Goal: Task Accomplishment & Management: Manage account settings

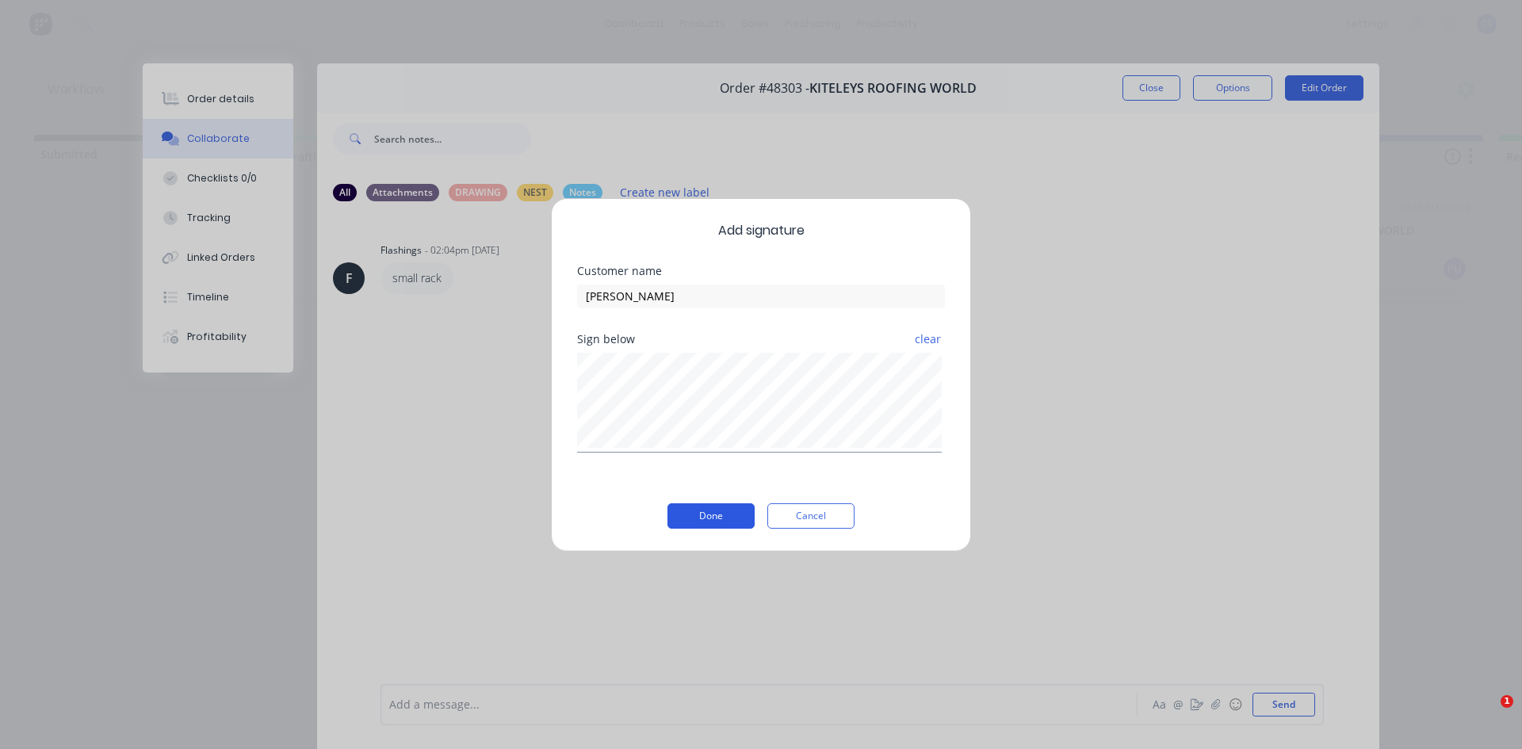
type input "[PERSON_NAME]"
click at [726, 513] on button "Done" at bounding box center [711, 515] width 87 height 25
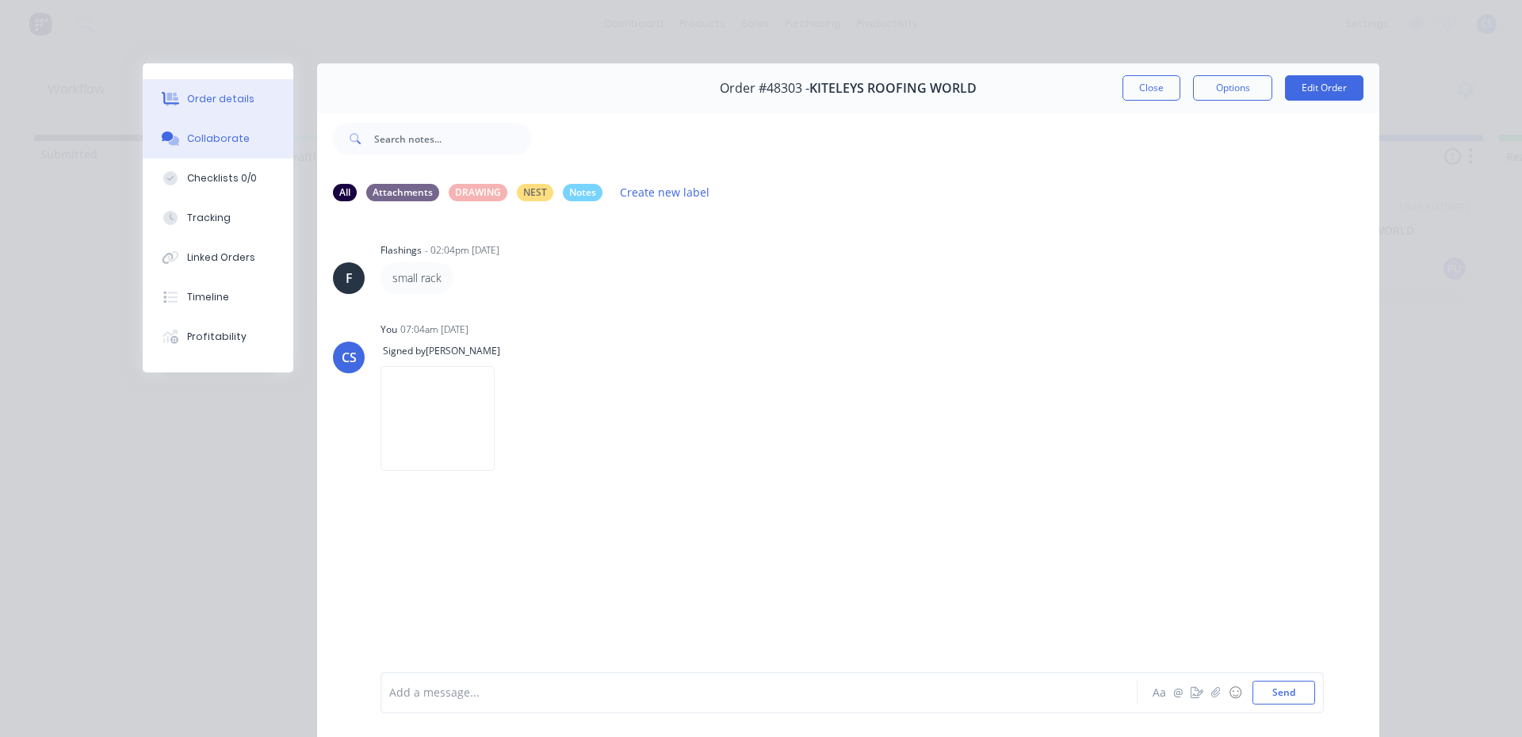
click at [201, 97] on div "Order details" at bounding box center [220, 99] width 67 height 14
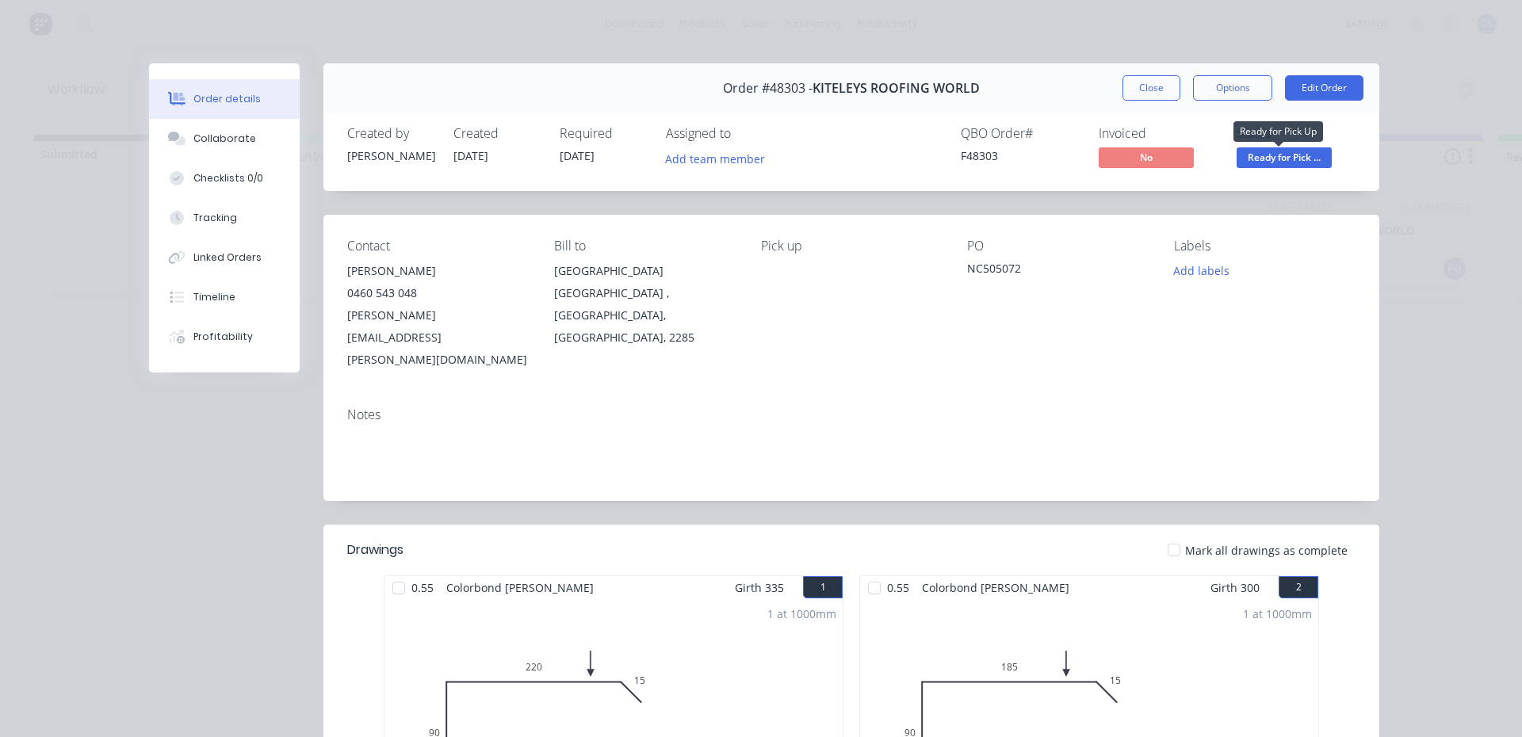
click at [1280, 155] on span "Ready for Pick ..." at bounding box center [1284, 157] width 95 height 20
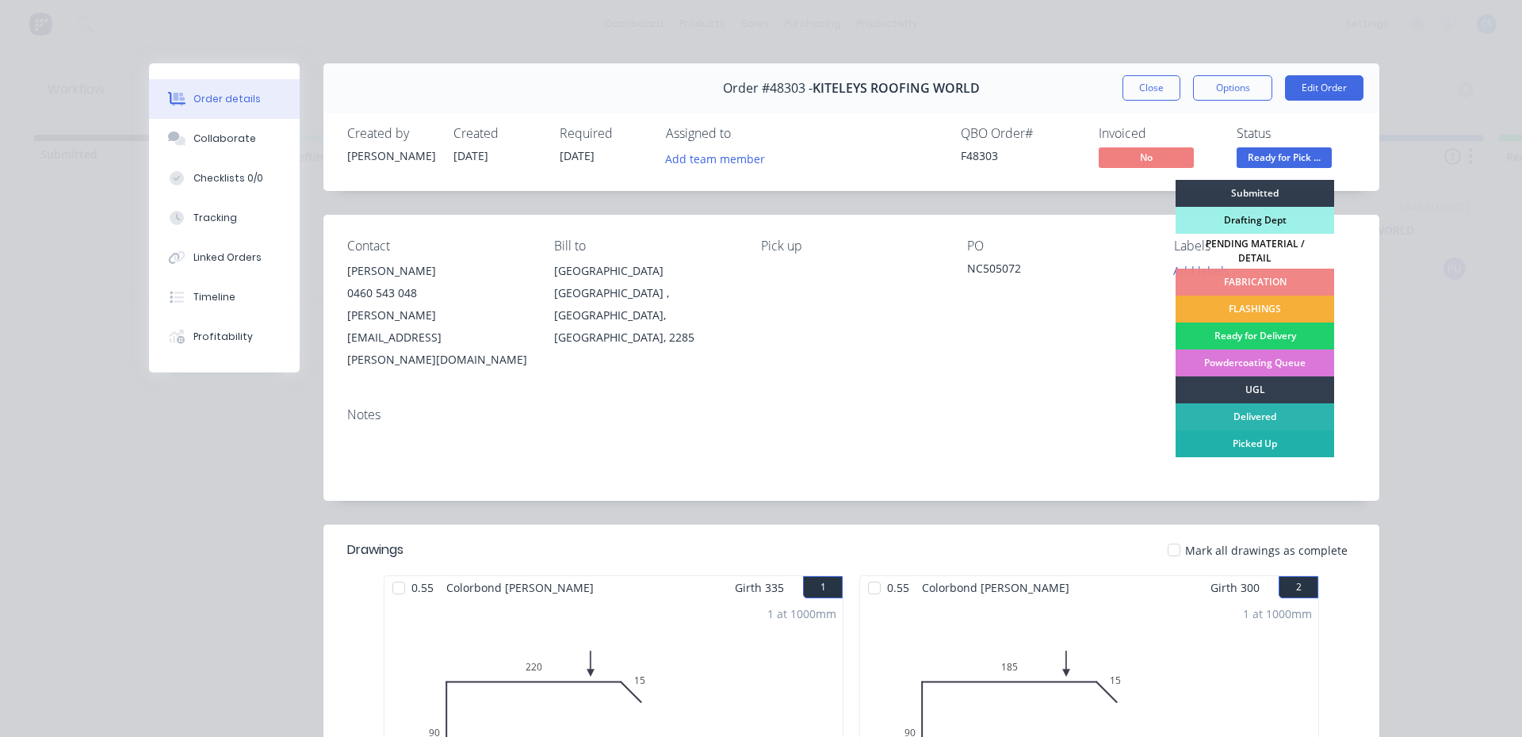
click at [1266, 430] on div "Picked Up" at bounding box center [1255, 443] width 159 height 27
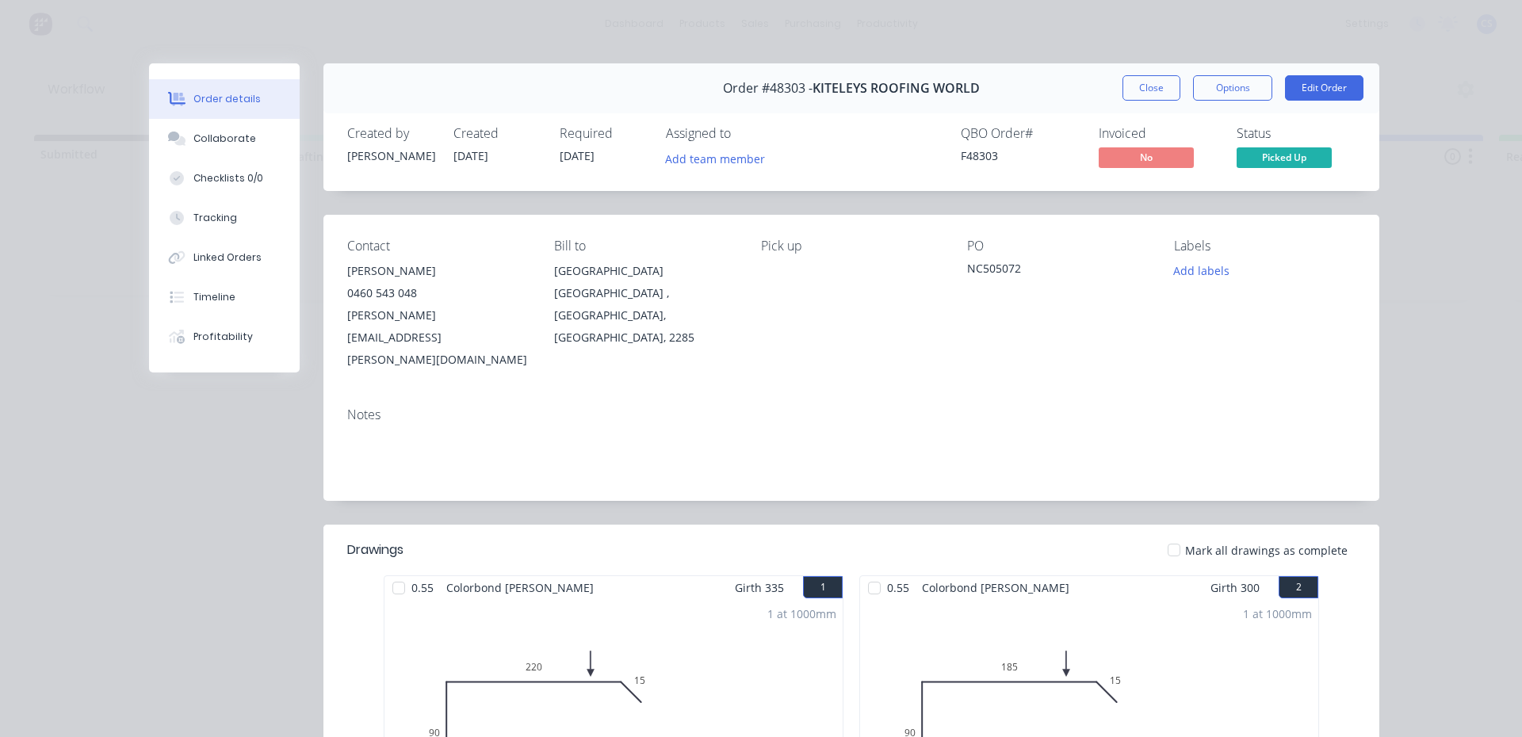
drag, startPoint x: 1144, startPoint y: 86, endPoint x: 1078, endPoint y: 61, distance: 70.5
click at [1143, 87] on button "Close" at bounding box center [1152, 87] width 58 height 25
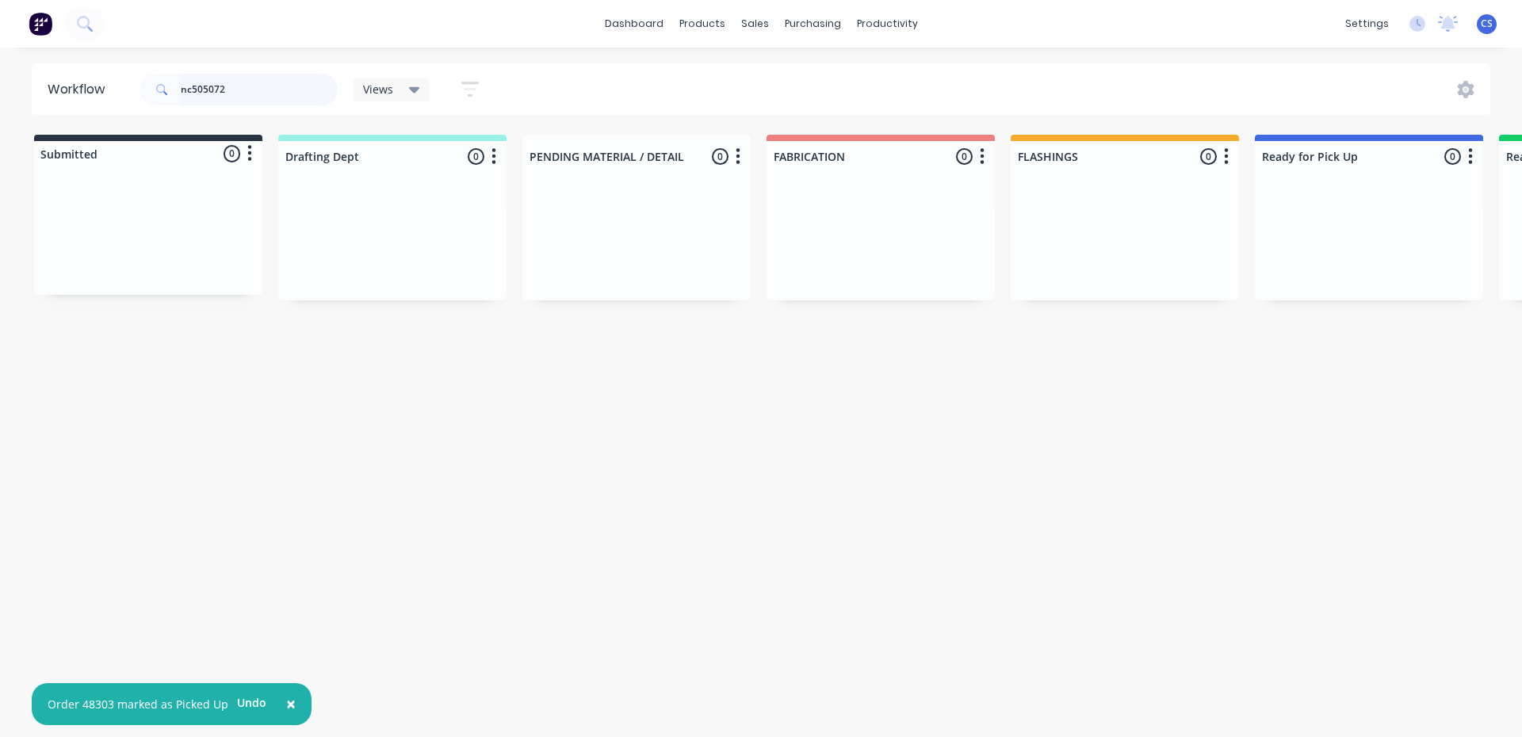
drag, startPoint x: 236, startPoint y: 86, endPoint x: 42, endPoint y: 107, distance: 195.4
click at [42, 107] on header "Workflow nc505072 Views Save new view None (Default) edit [PERSON_NAME] edit [P…" at bounding box center [762, 89] width 1460 height 52
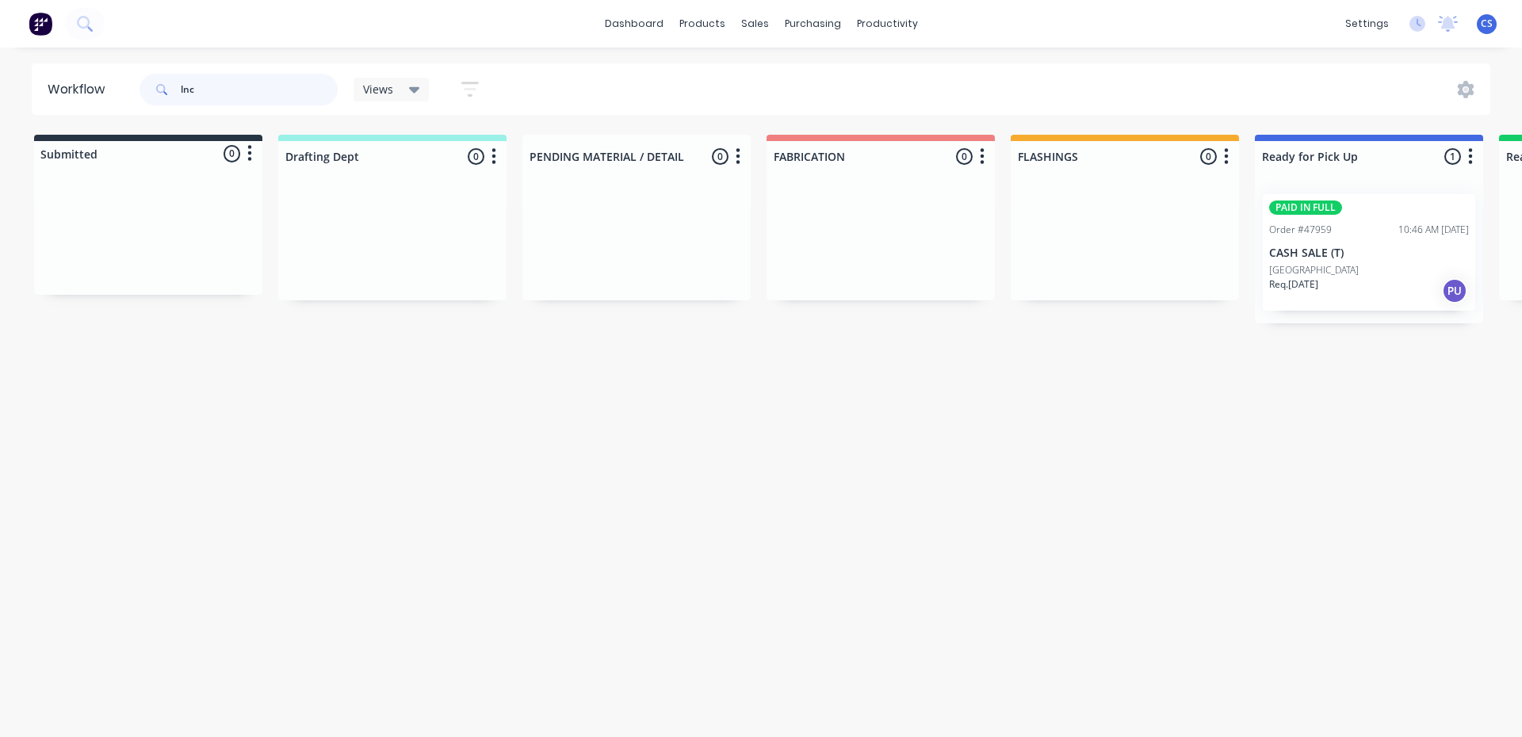
type input "lnc"
click at [1352, 250] on p "CASH SALE (T)" at bounding box center [1369, 253] width 200 height 13
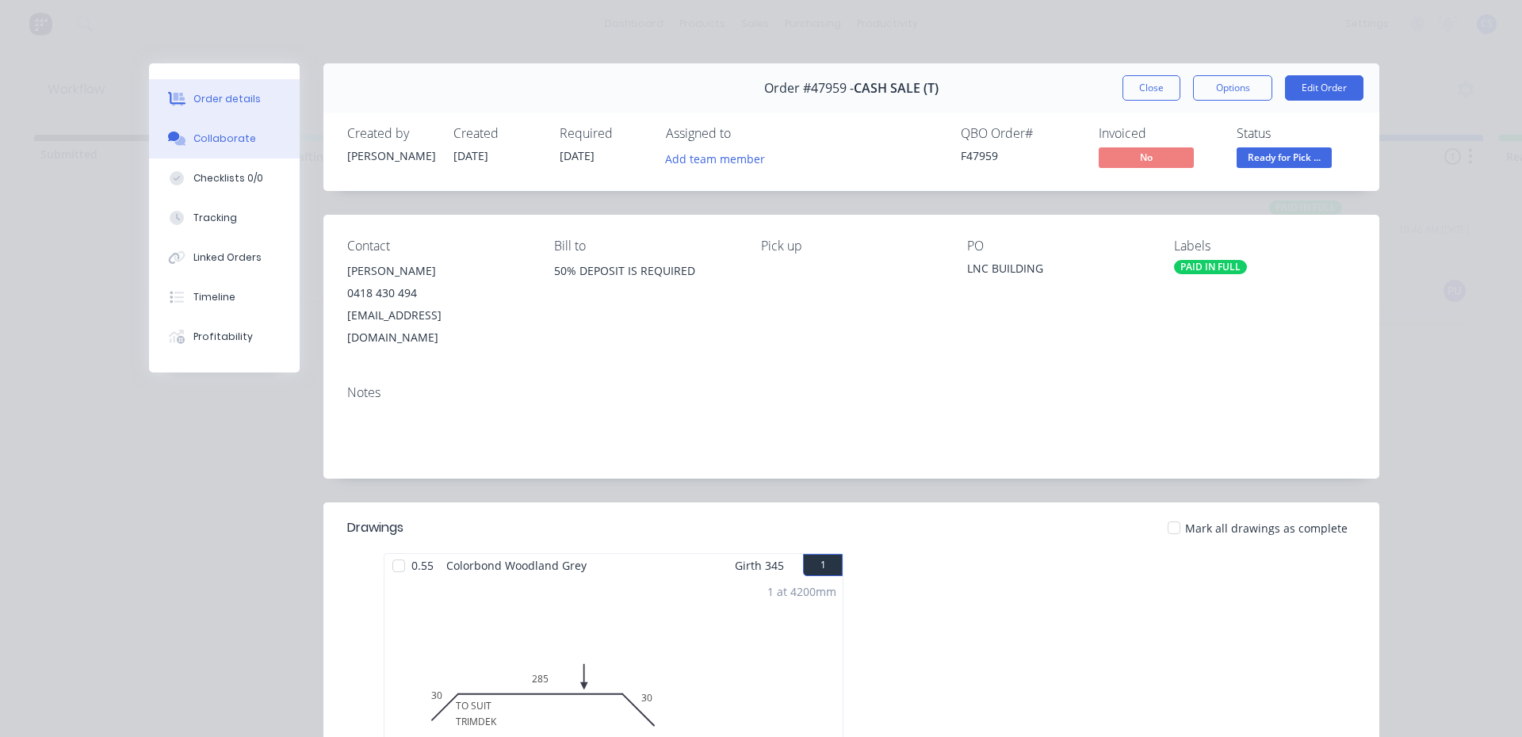
click at [224, 134] on div "Collaborate" at bounding box center [224, 139] width 63 height 14
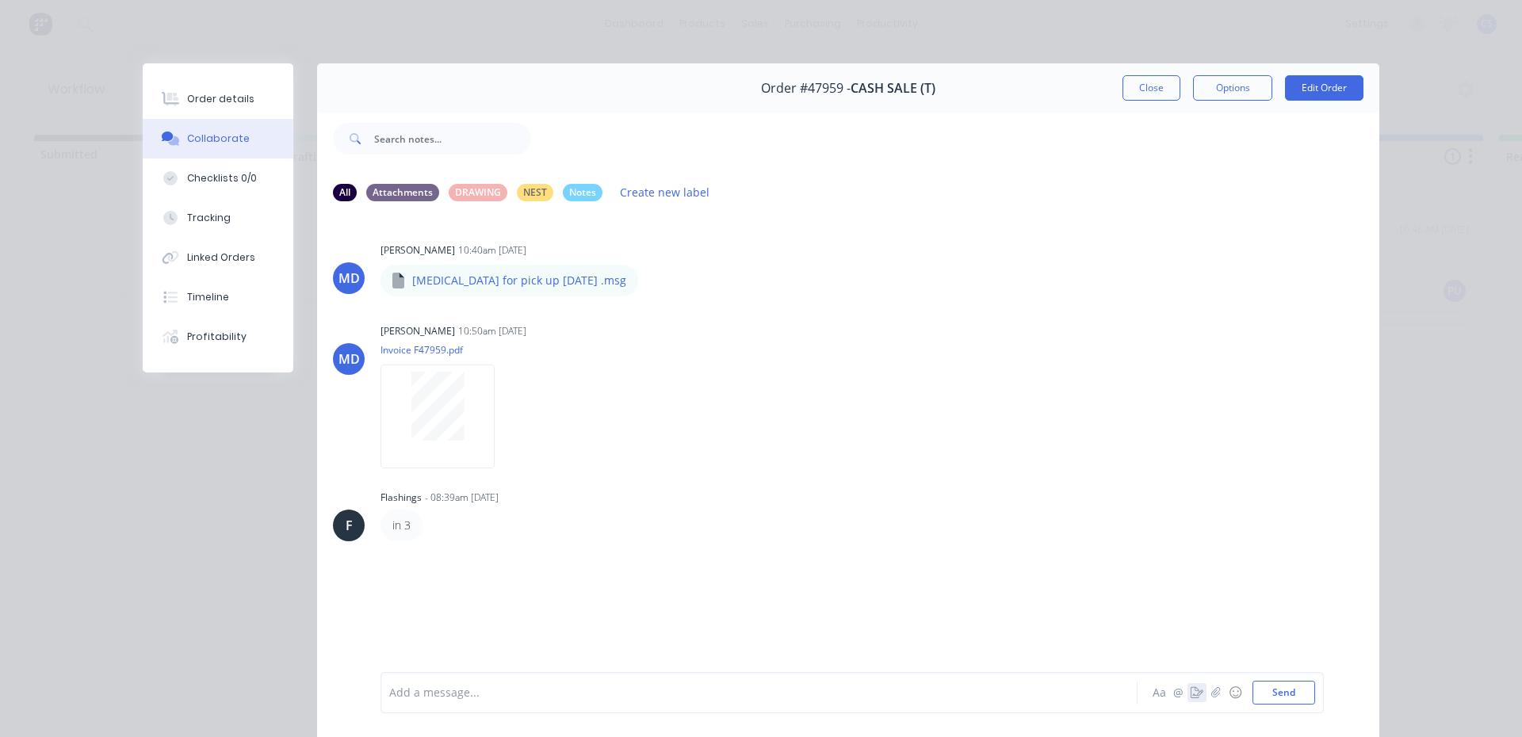
click at [1188, 683] on button "button" at bounding box center [1197, 692] width 19 height 19
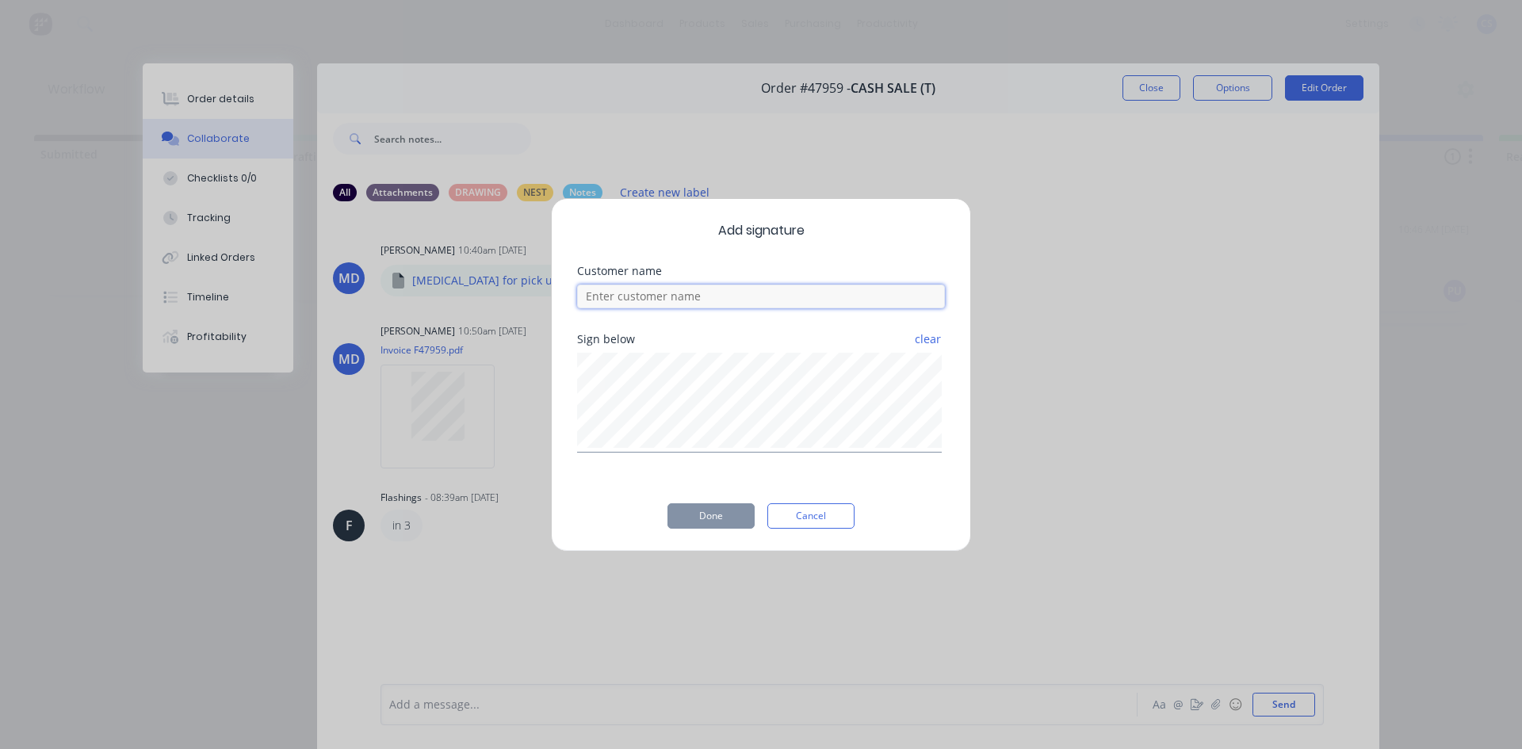
click at [707, 297] on input at bounding box center [761, 297] width 368 height 24
type input "lachlan"
click at [724, 507] on button "Done" at bounding box center [711, 515] width 87 height 25
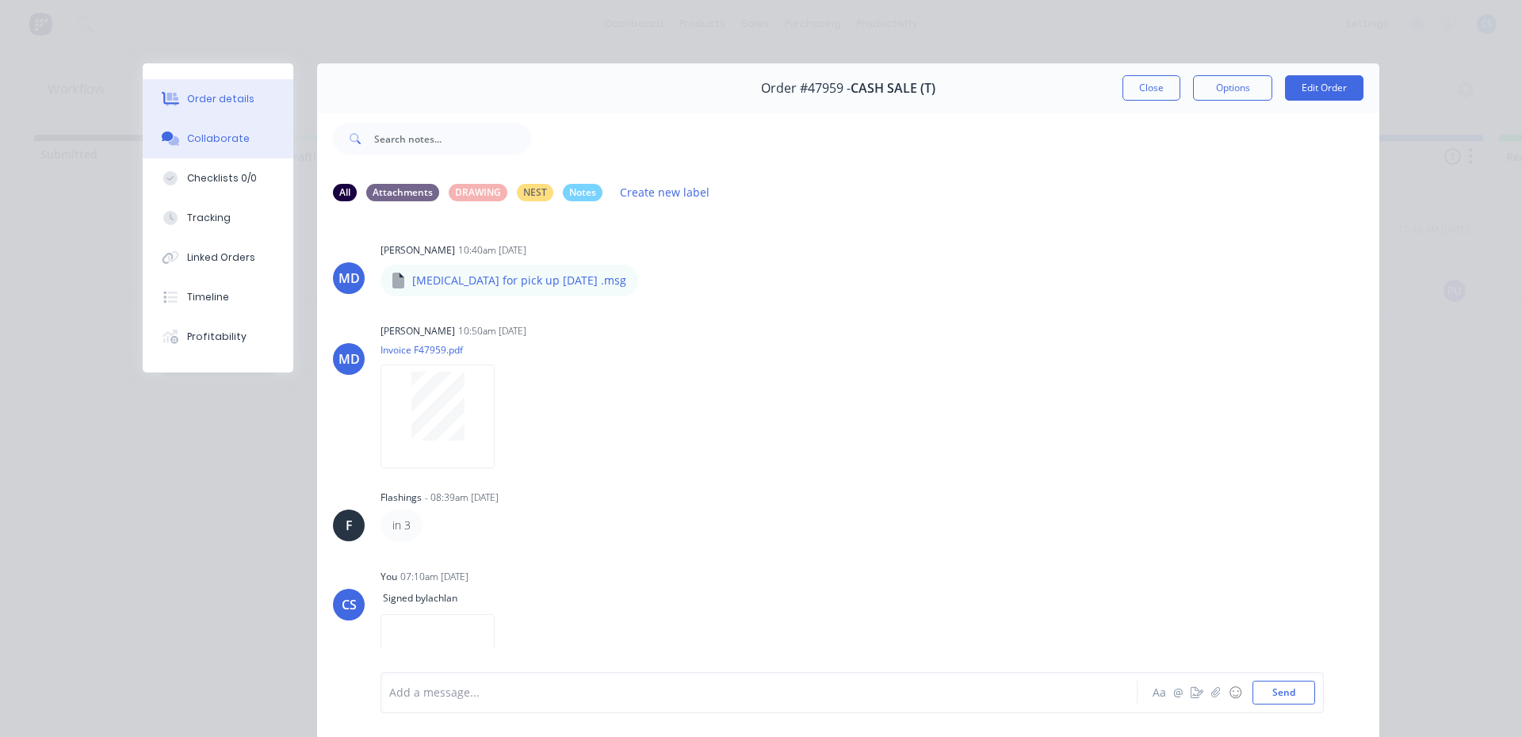
click at [201, 94] on div "Order details" at bounding box center [220, 99] width 67 height 14
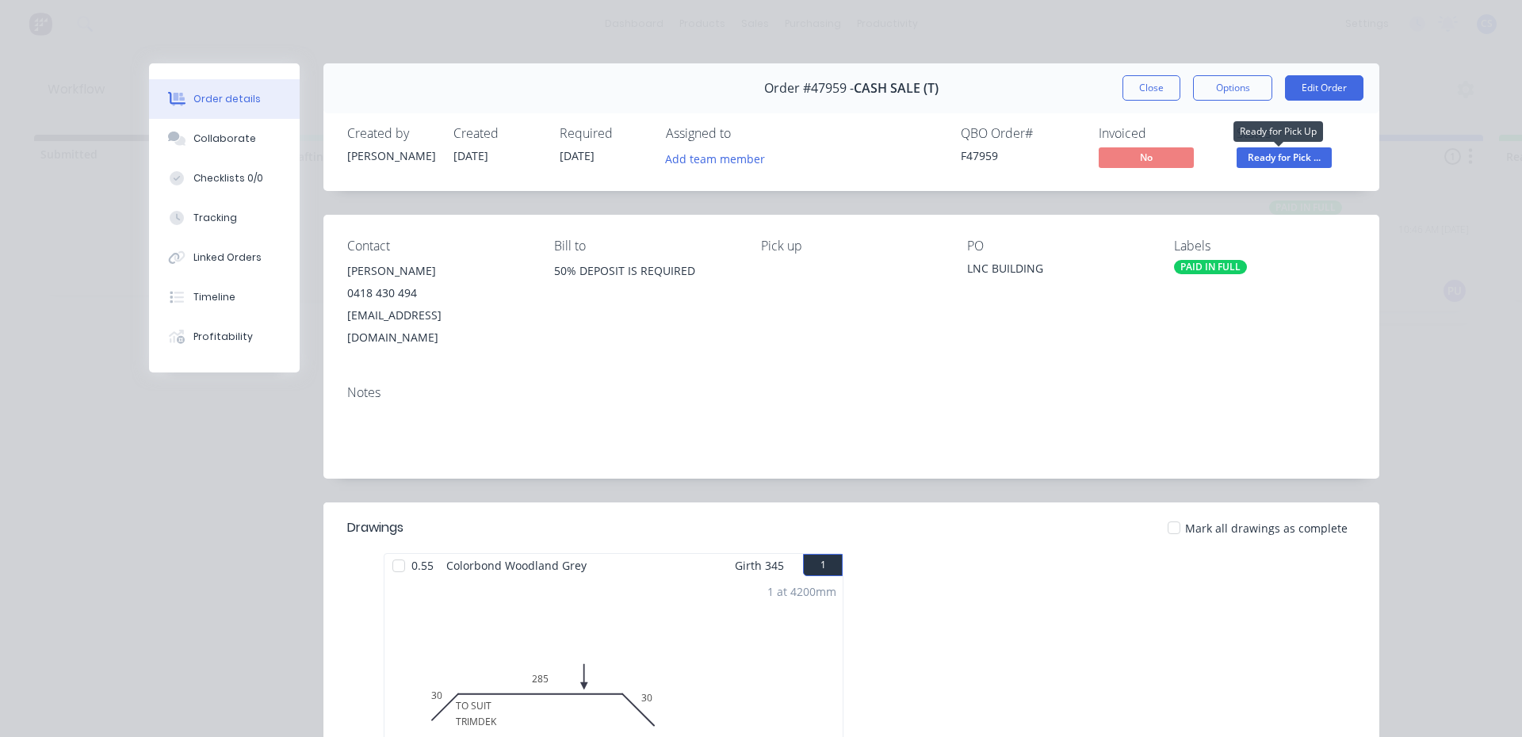
click at [1307, 158] on span "Ready for Pick ..." at bounding box center [1284, 157] width 95 height 20
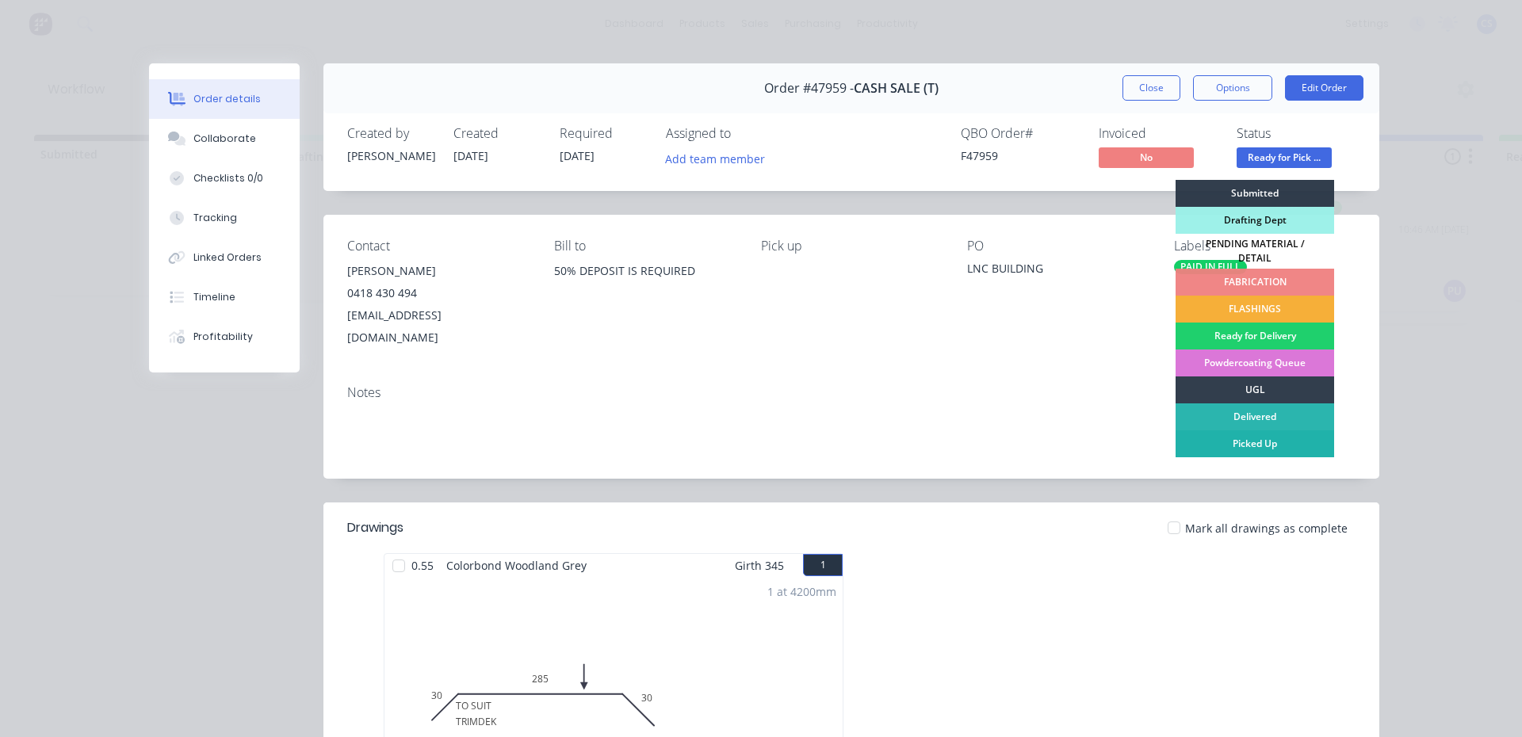
click at [1263, 448] on div "Picked Up" at bounding box center [1255, 443] width 159 height 27
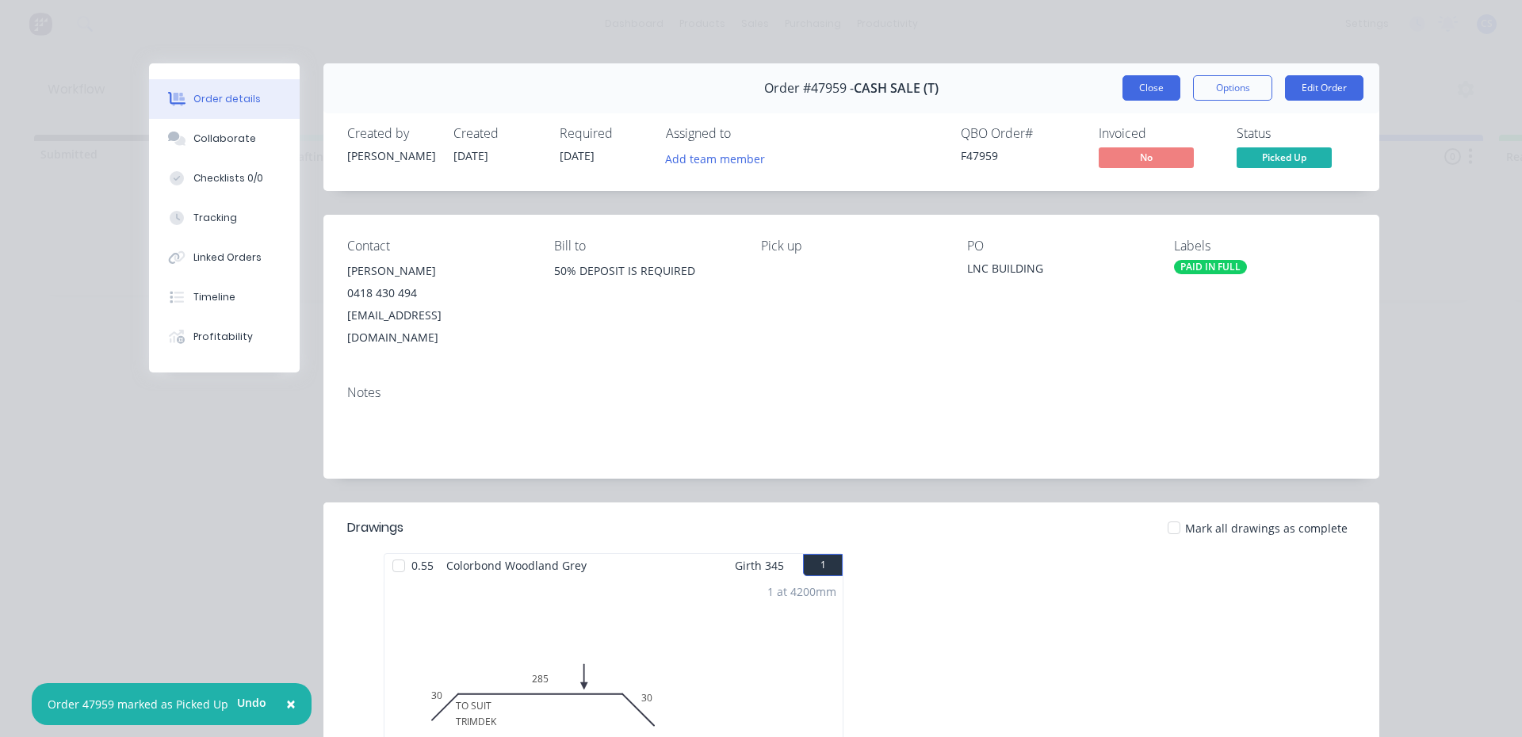
click at [1145, 82] on button "Close" at bounding box center [1152, 87] width 58 height 25
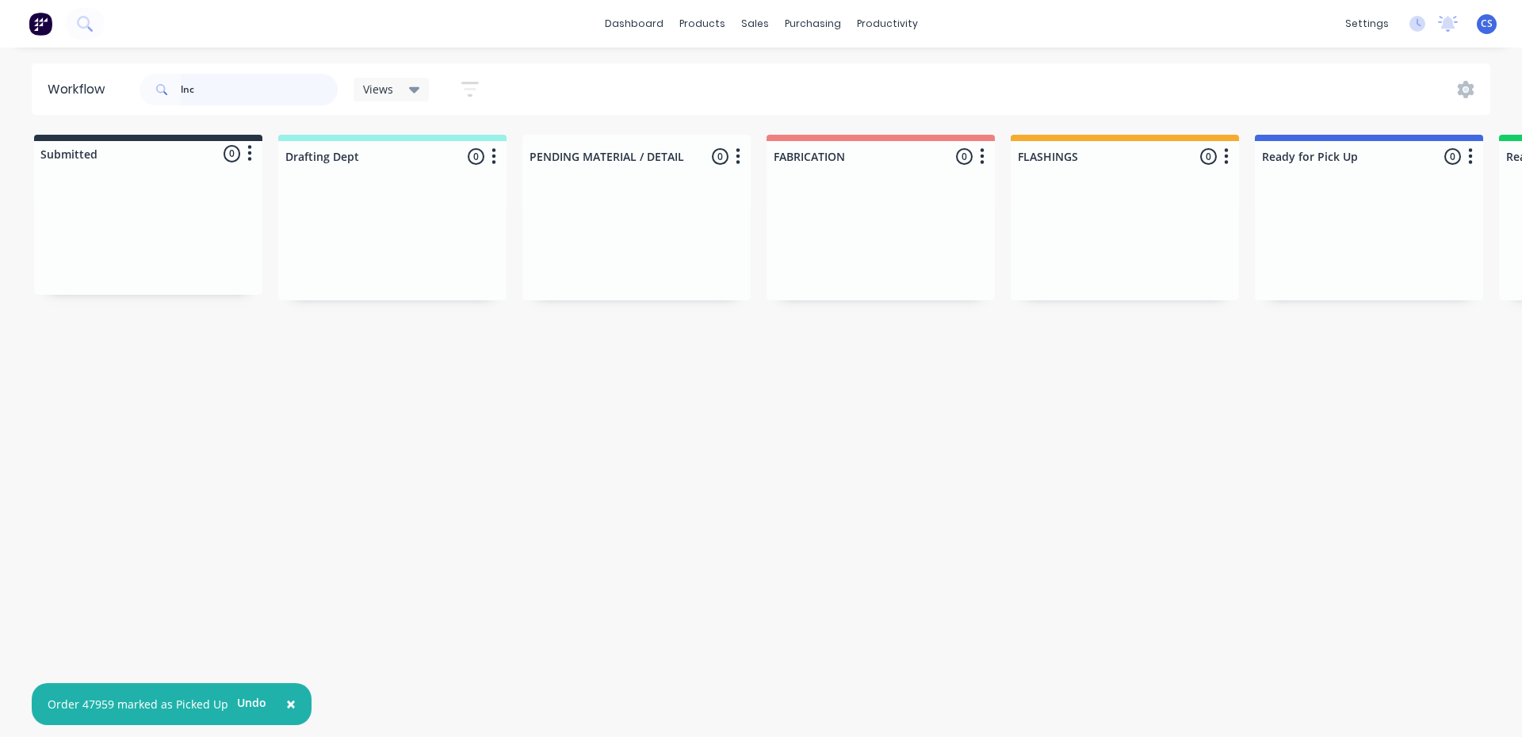
click at [273, 104] on input "lnc" at bounding box center [259, 90] width 157 height 32
type input "l"
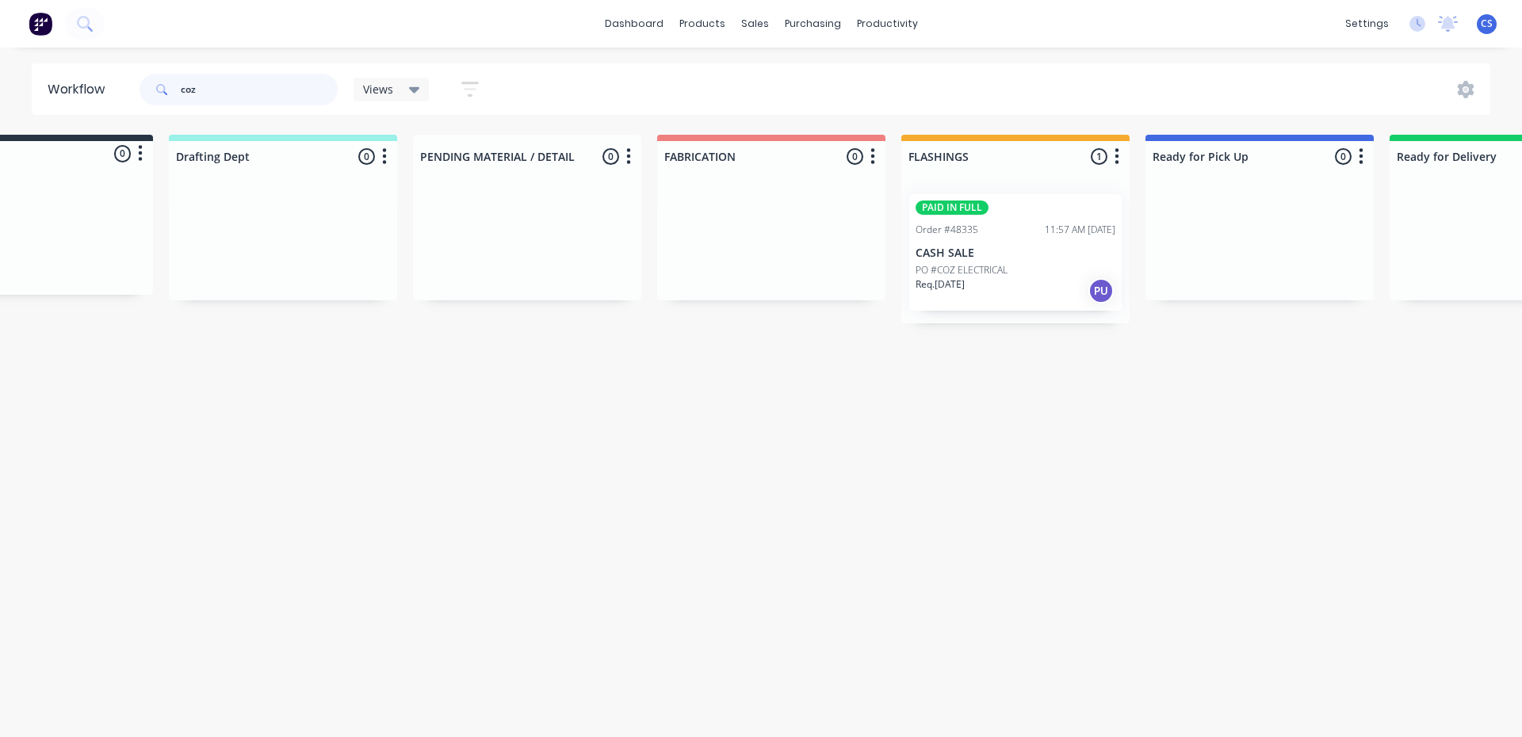
scroll to position [0, 226]
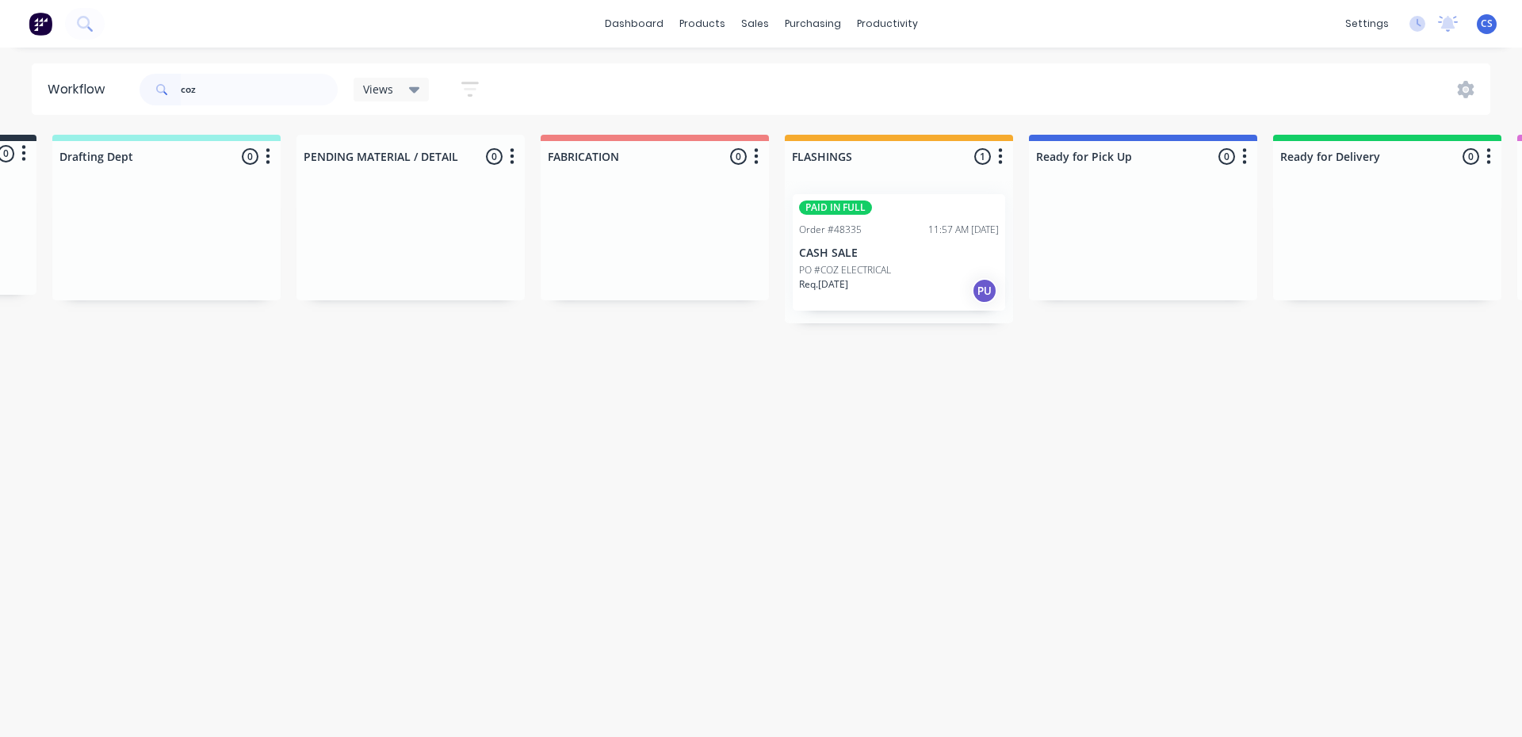
click at [827, 251] on p "CASH SALE" at bounding box center [899, 253] width 200 height 13
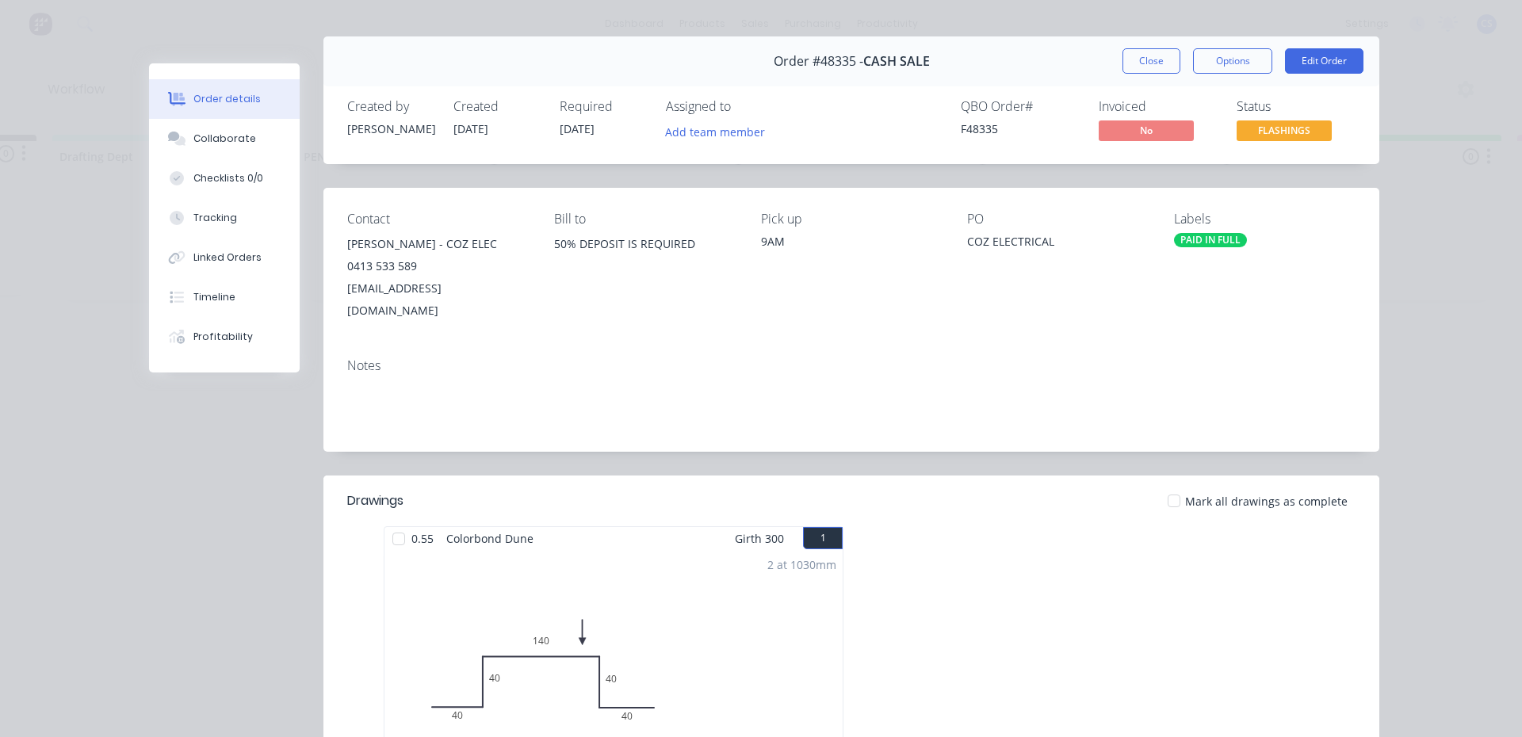
scroll to position [0, 0]
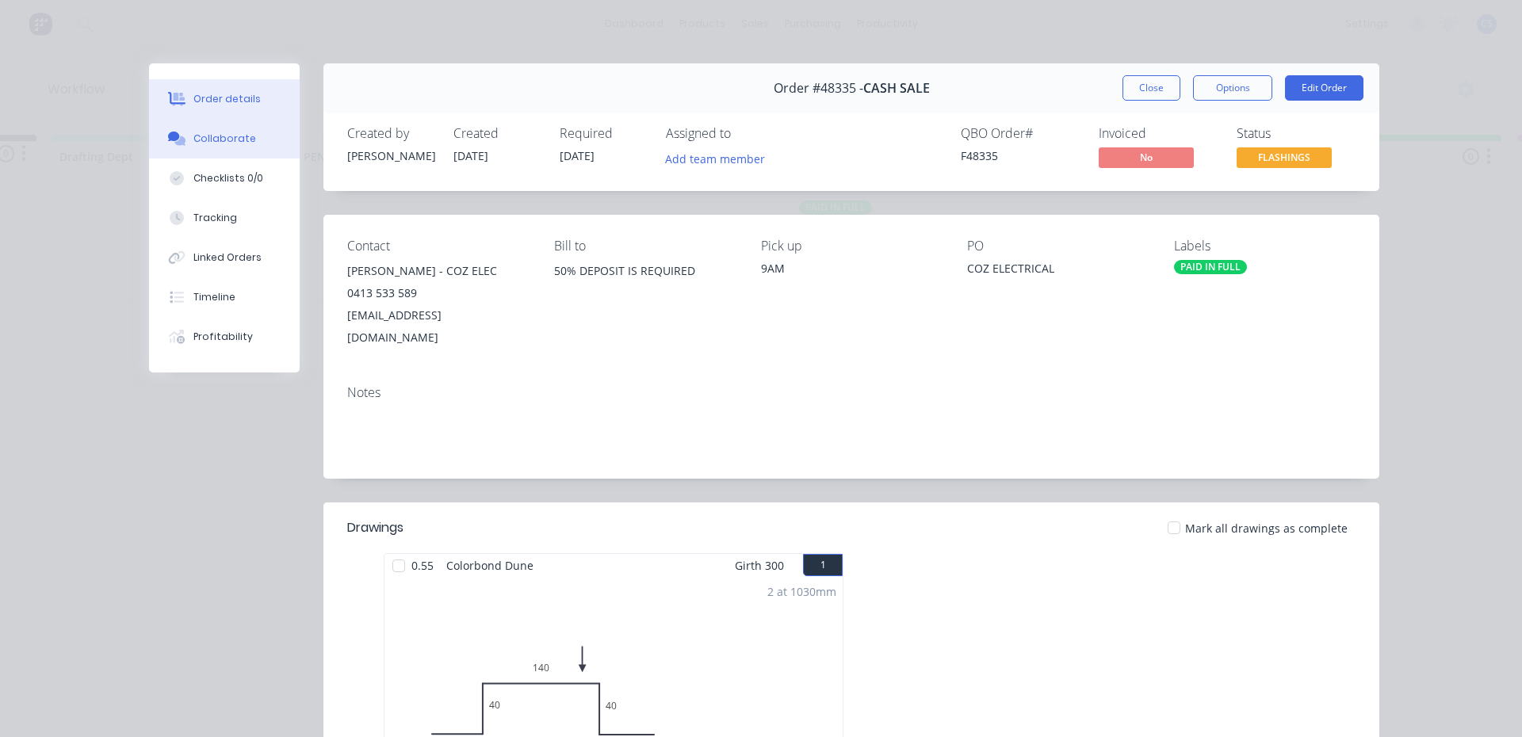
click at [212, 143] on div "Collaborate" at bounding box center [224, 139] width 63 height 14
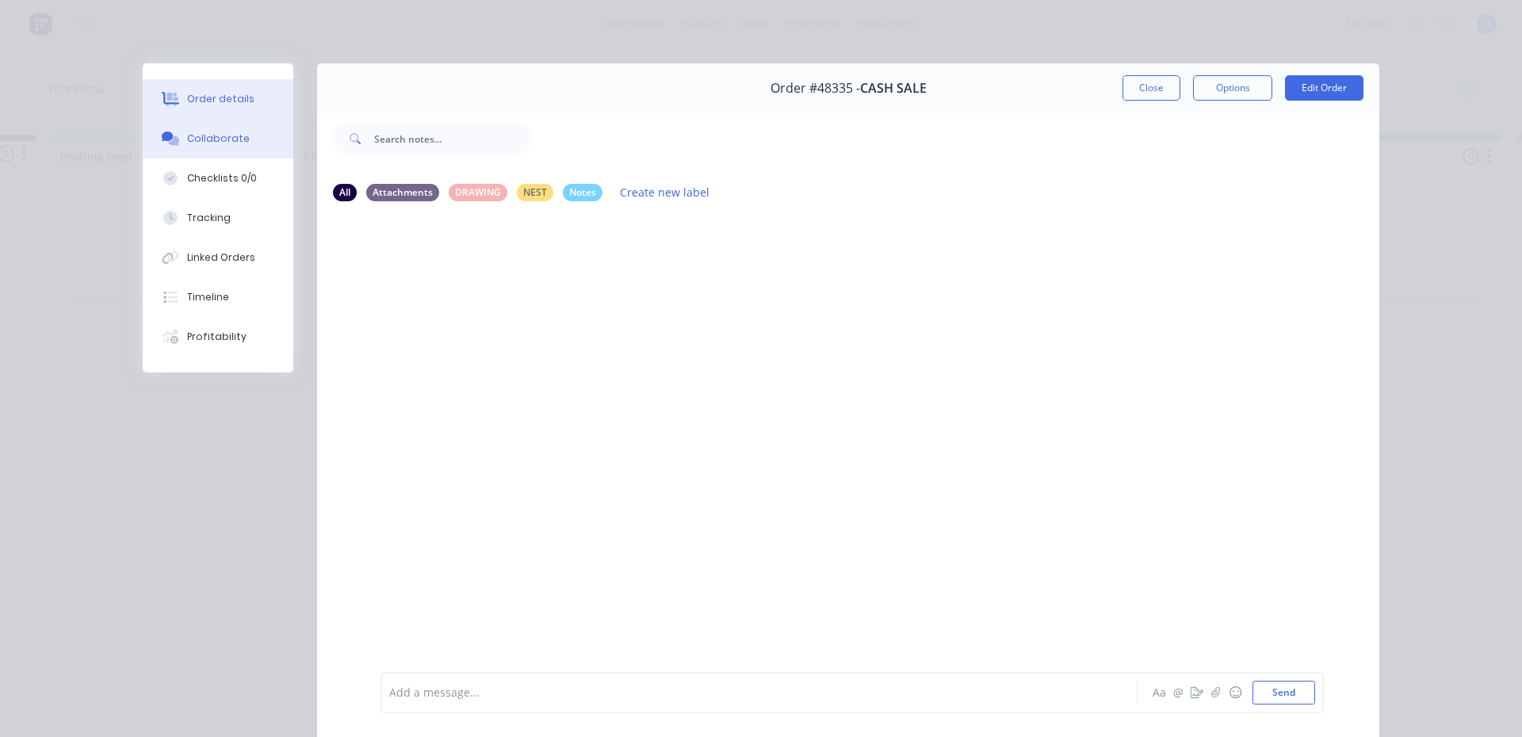
click at [228, 98] on div "Order details" at bounding box center [220, 99] width 67 height 14
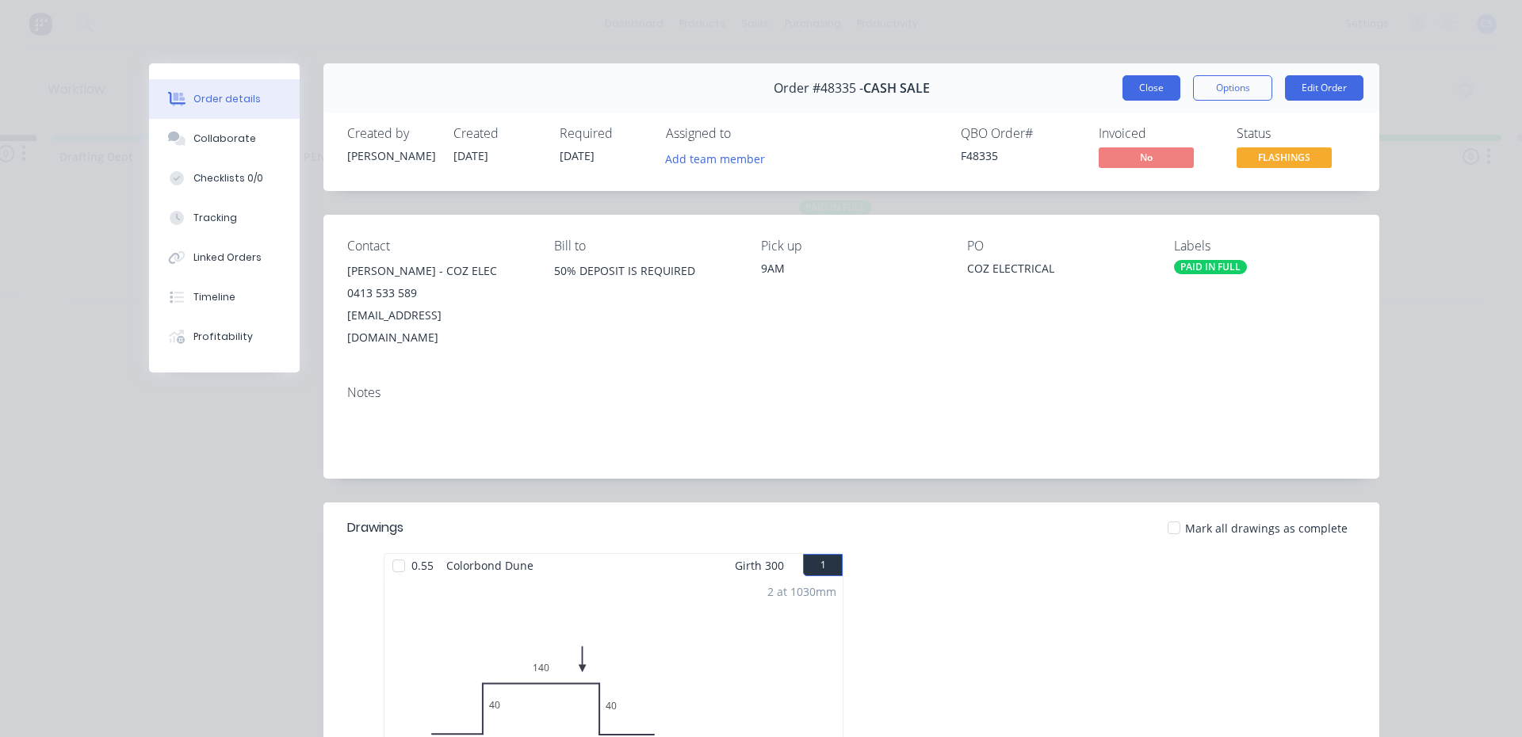
click at [1123, 93] on button "Close" at bounding box center [1152, 87] width 58 height 25
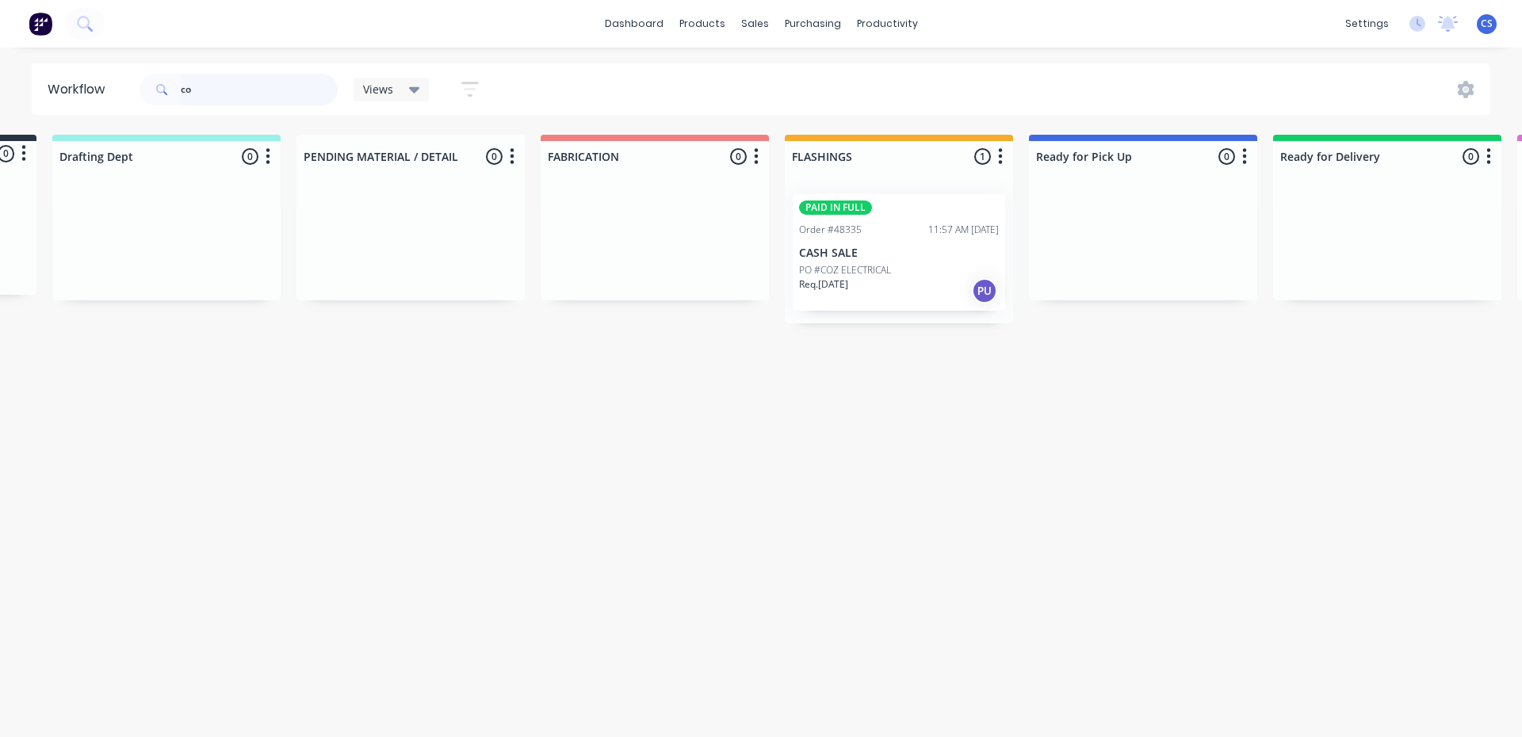
type input "c"
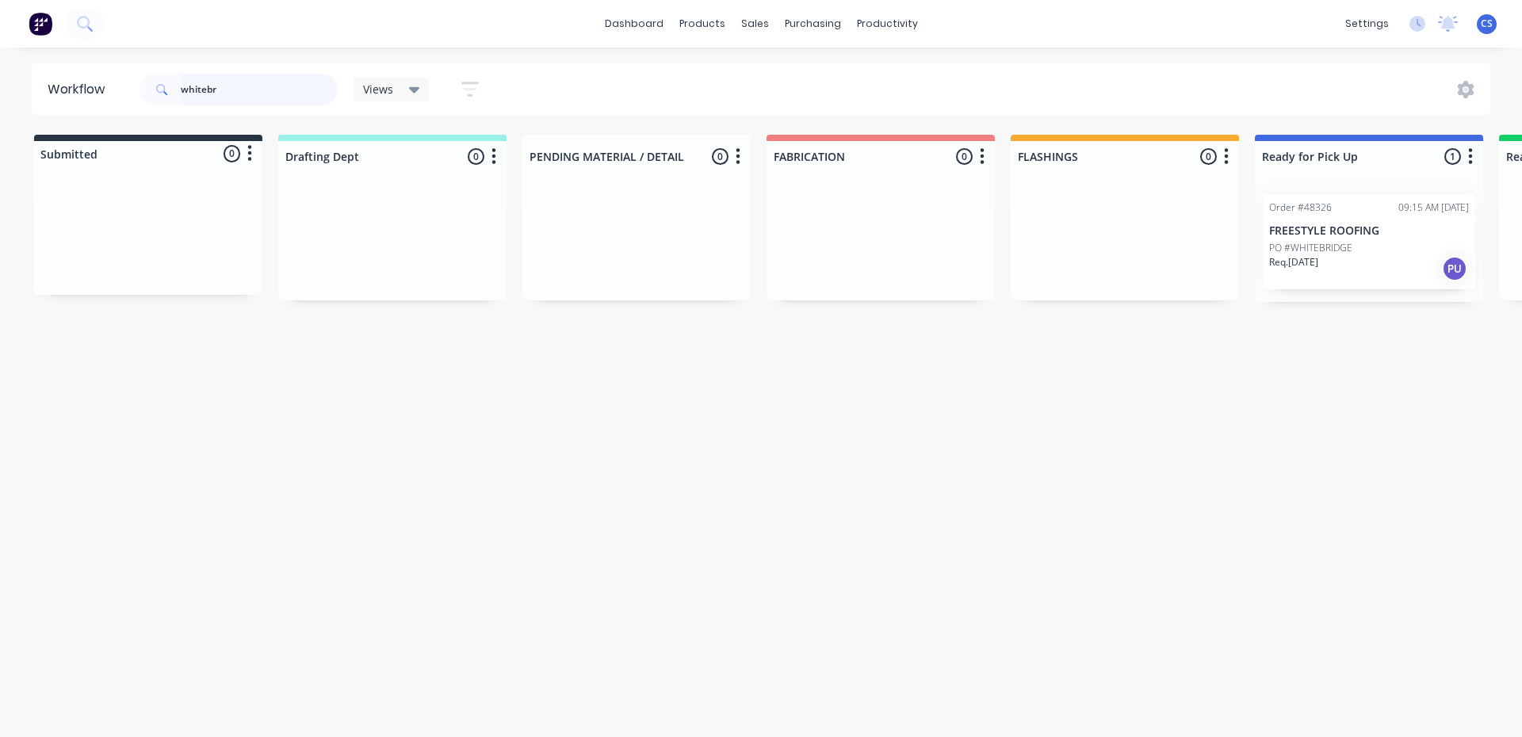
type input "whitebr"
click at [1333, 251] on p "PO #WHITEBRIDGE" at bounding box center [1310, 248] width 83 height 14
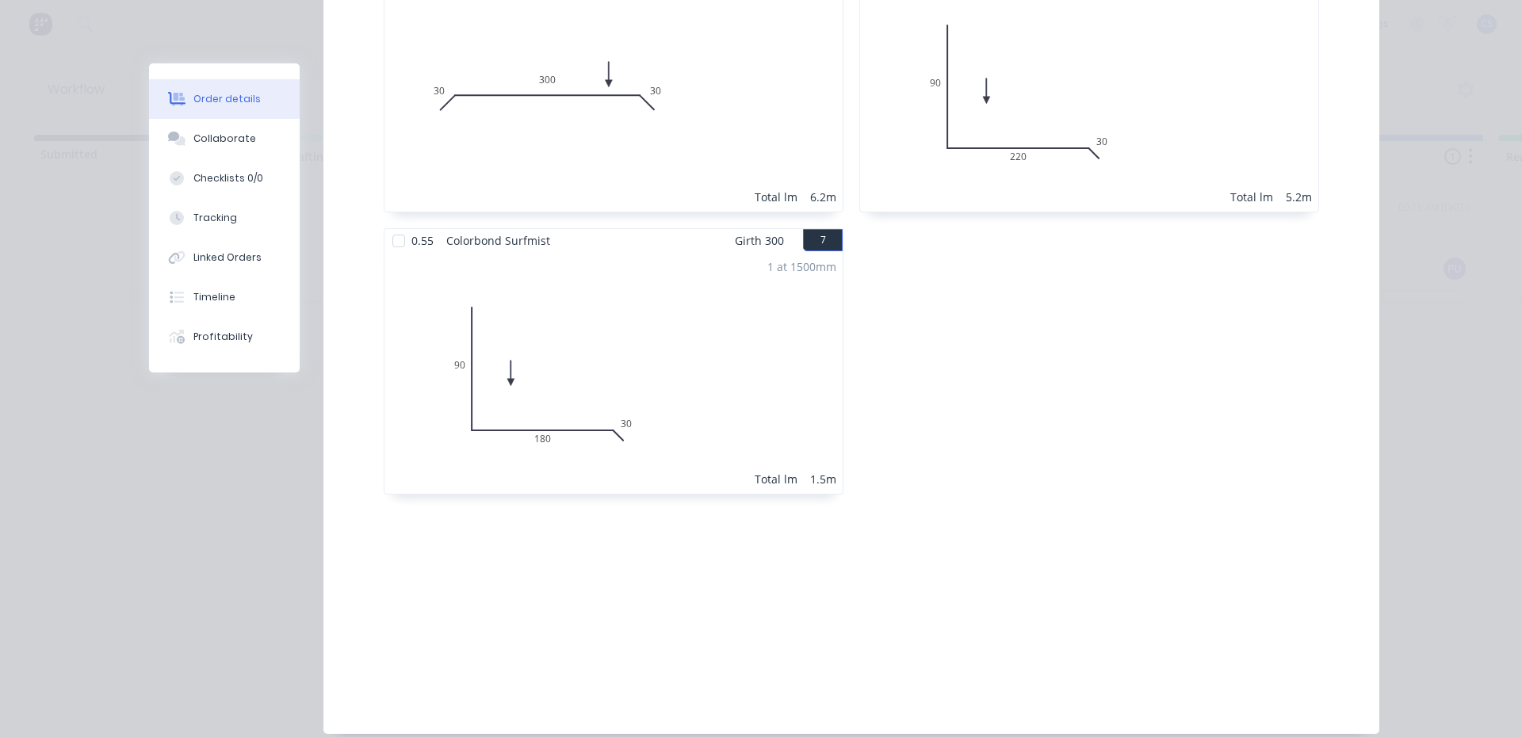
scroll to position [1220, 0]
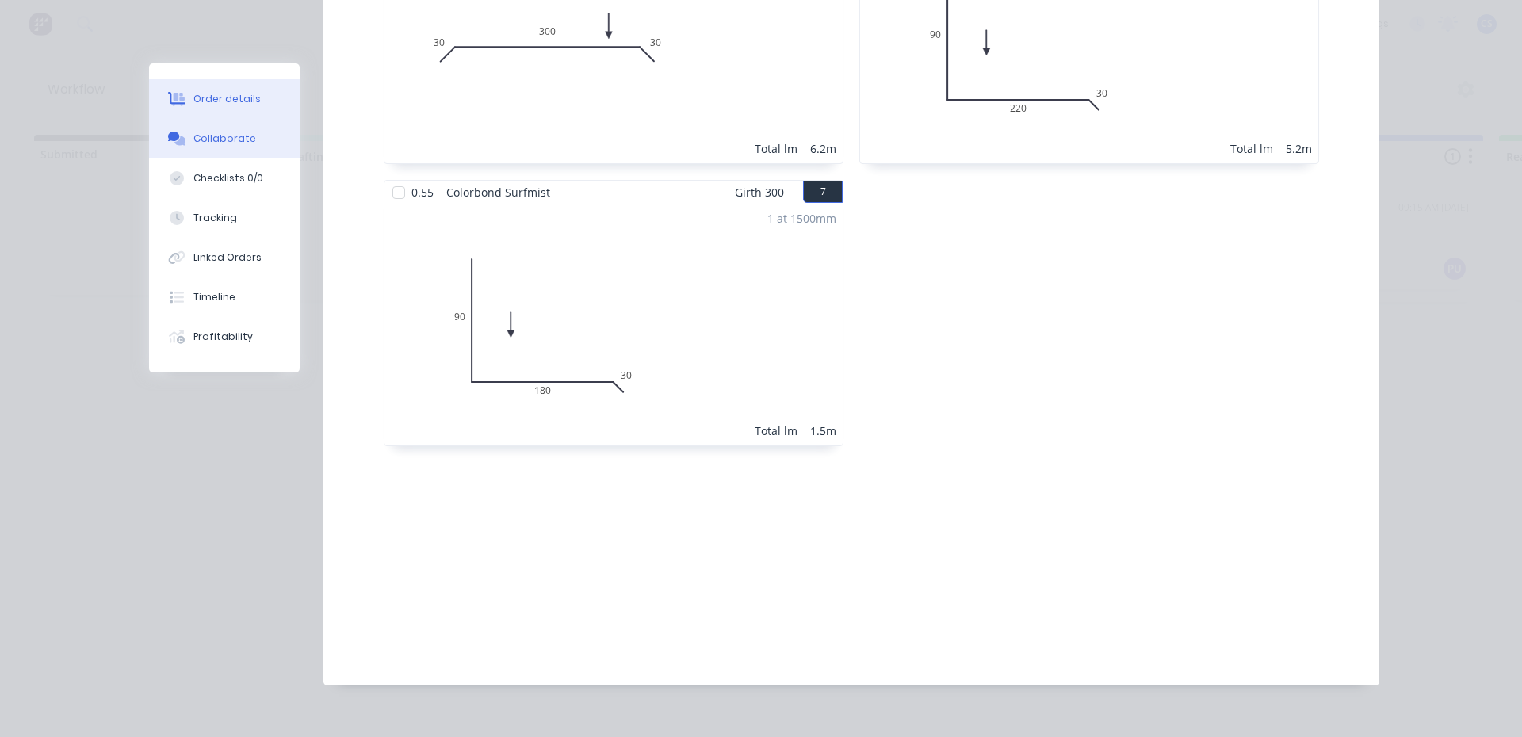
click at [245, 147] on button "Collaborate" at bounding box center [224, 139] width 151 height 40
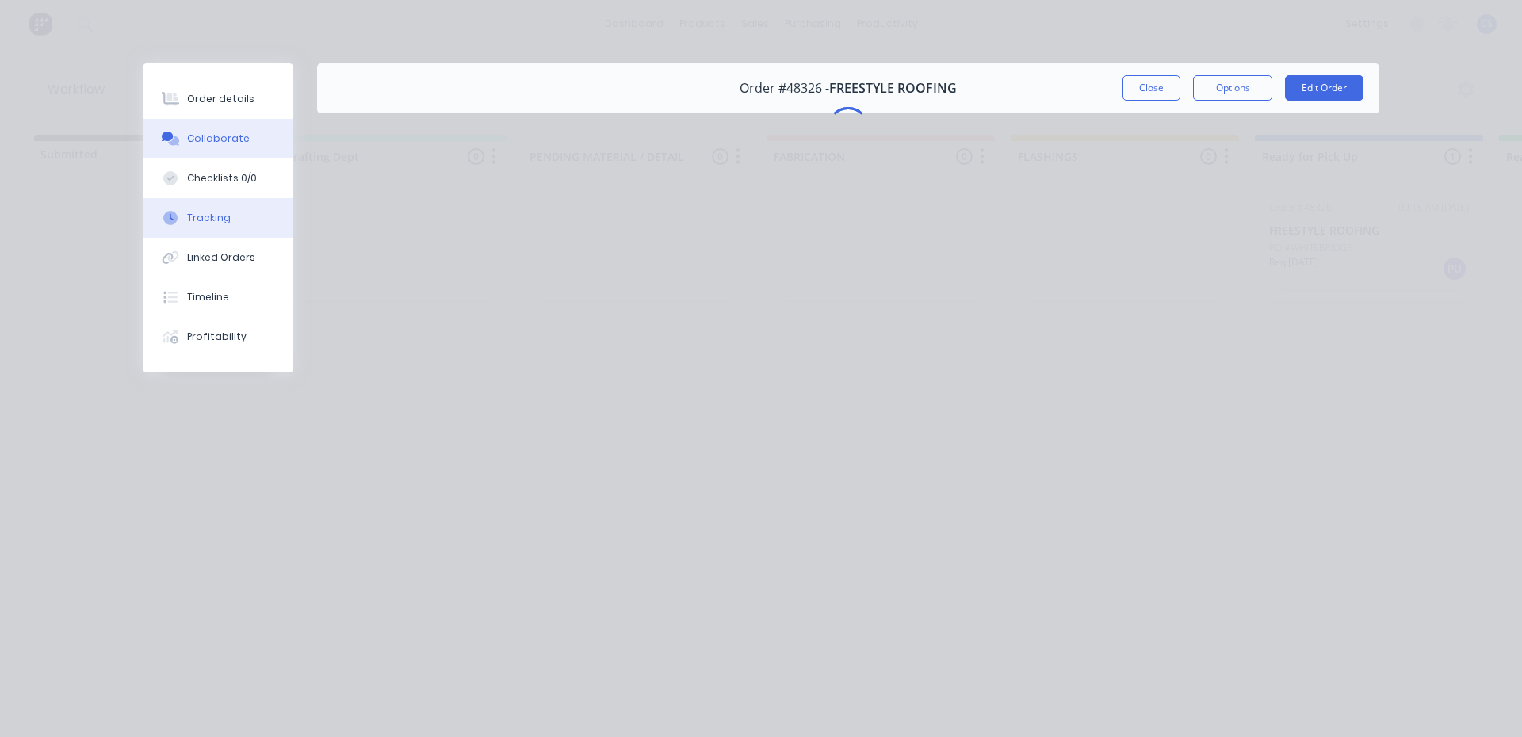
scroll to position [0, 0]
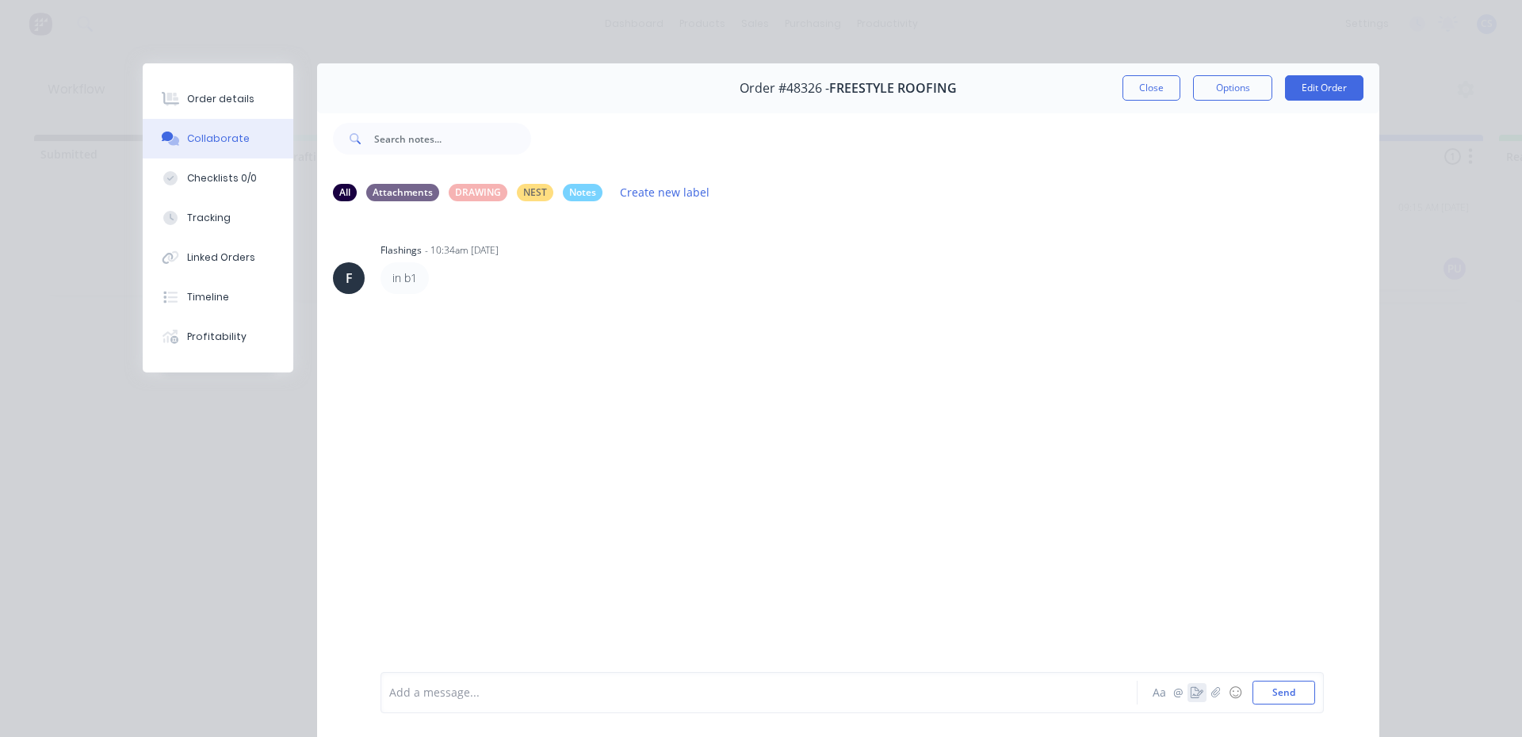
click at [1191, 687] on icon "button" at bounding box center [1197, 692] width 13 height 11
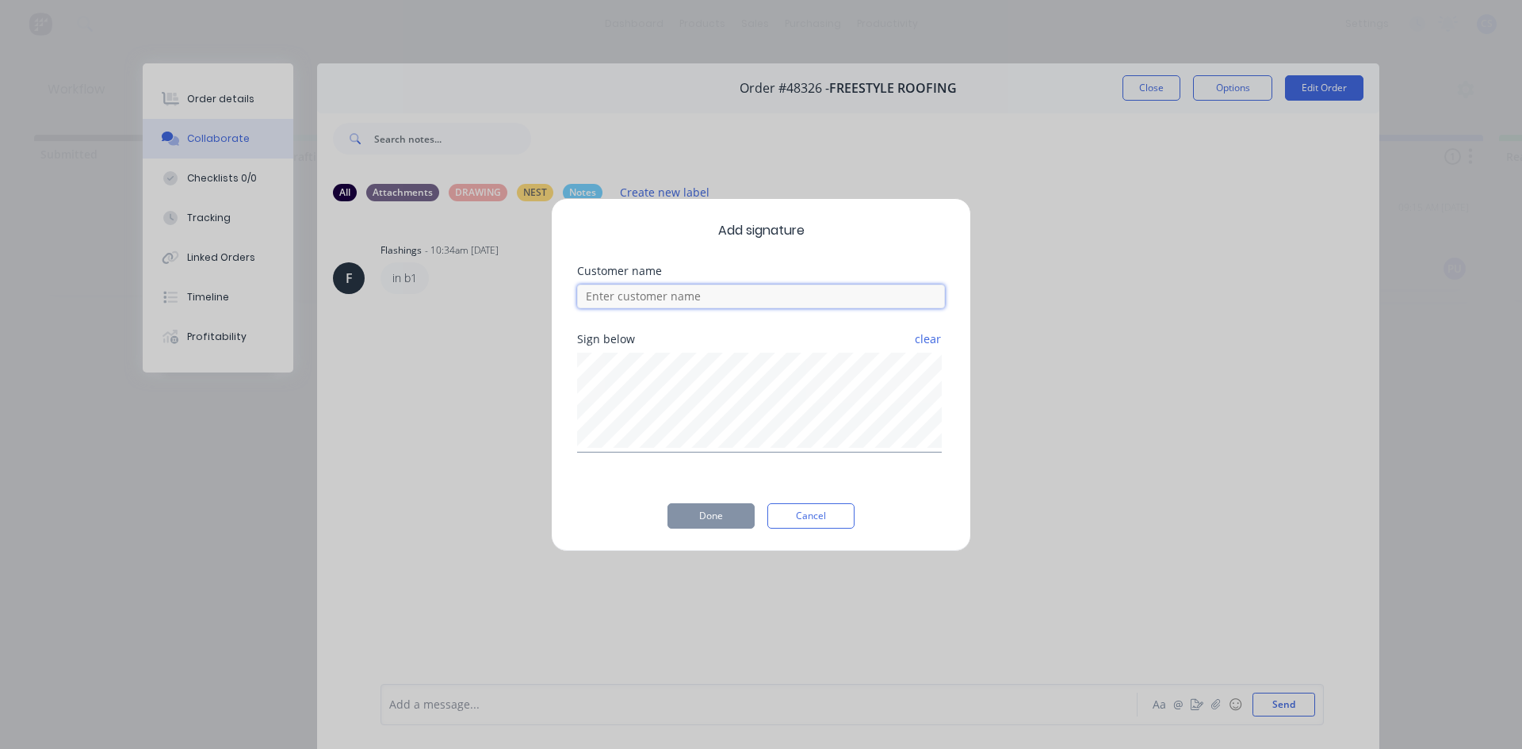
click at [694, 291] on input at bounding box center [761, 297] width 368 height 24
type input "[PERSON_NAME]"
click at [712, 504] on button "Done" at bounding box center [711, 515] width 87 height 25
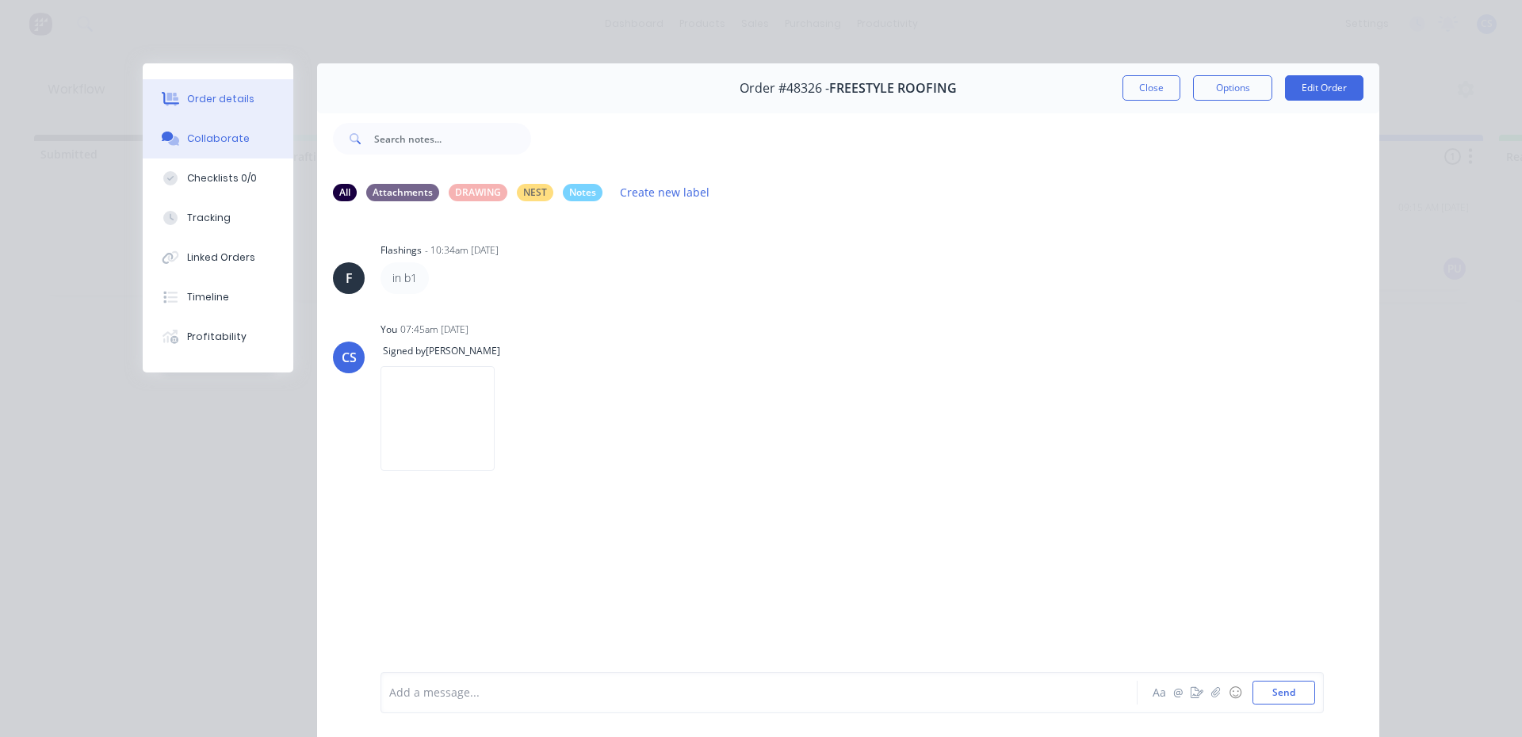
click at [231, 105] on div "Order details" at bounding box center [220, 99] width 67 height 14
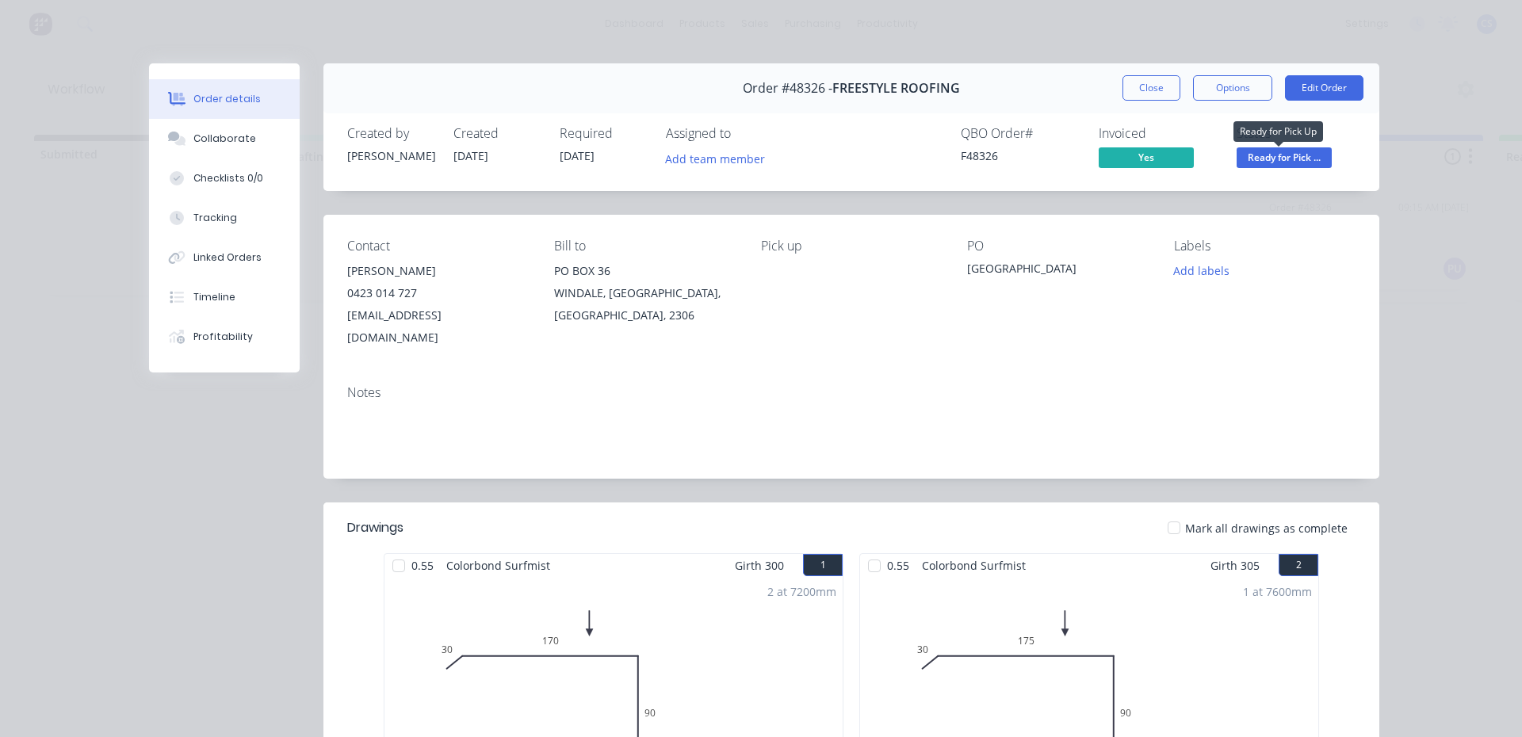
click at [1307, 151] on span "Ready for Pick ..." at bounding box center [1284, 157] width 95 height 20
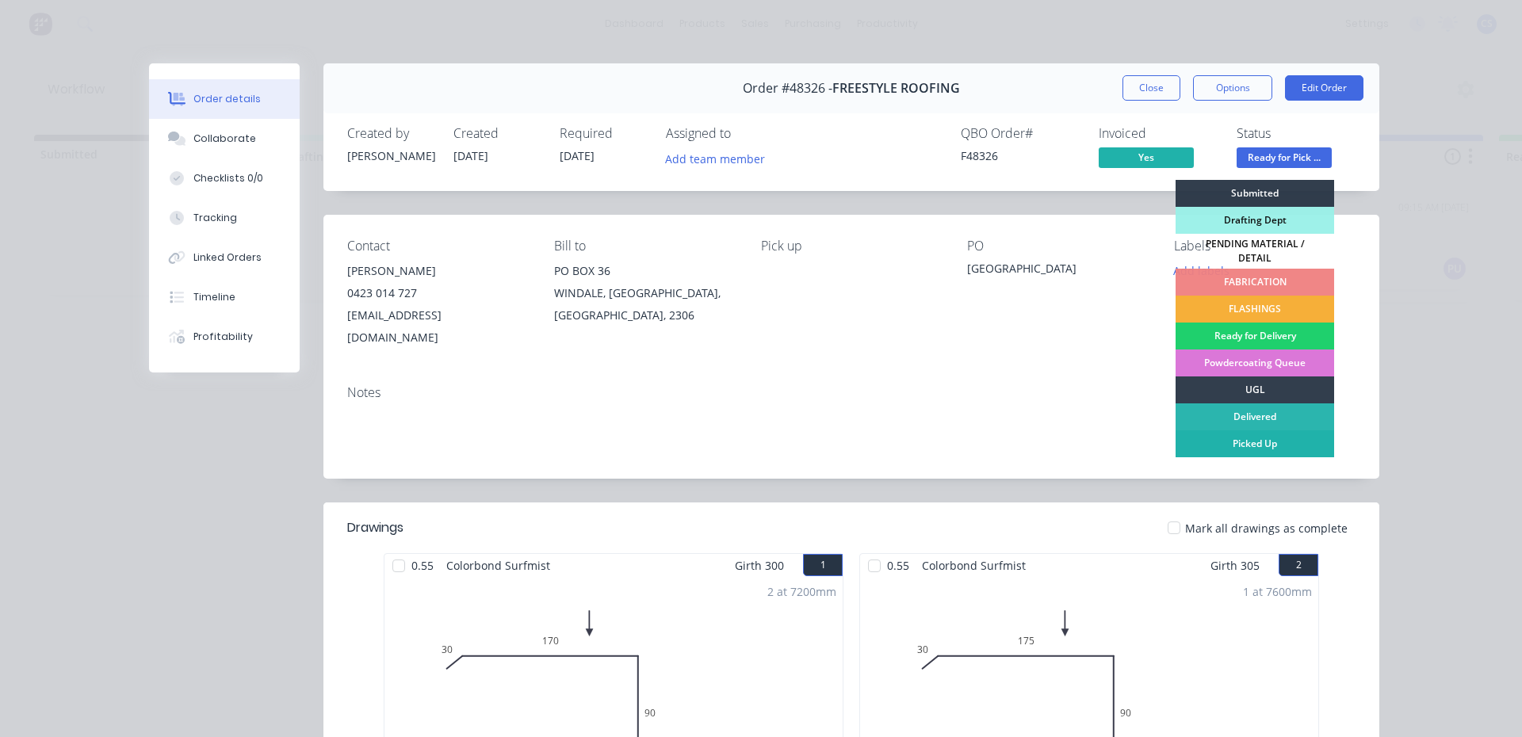
click at [1244, 434] on div "Picked Up" at bounding box center [1255, 443] width 159 height 27
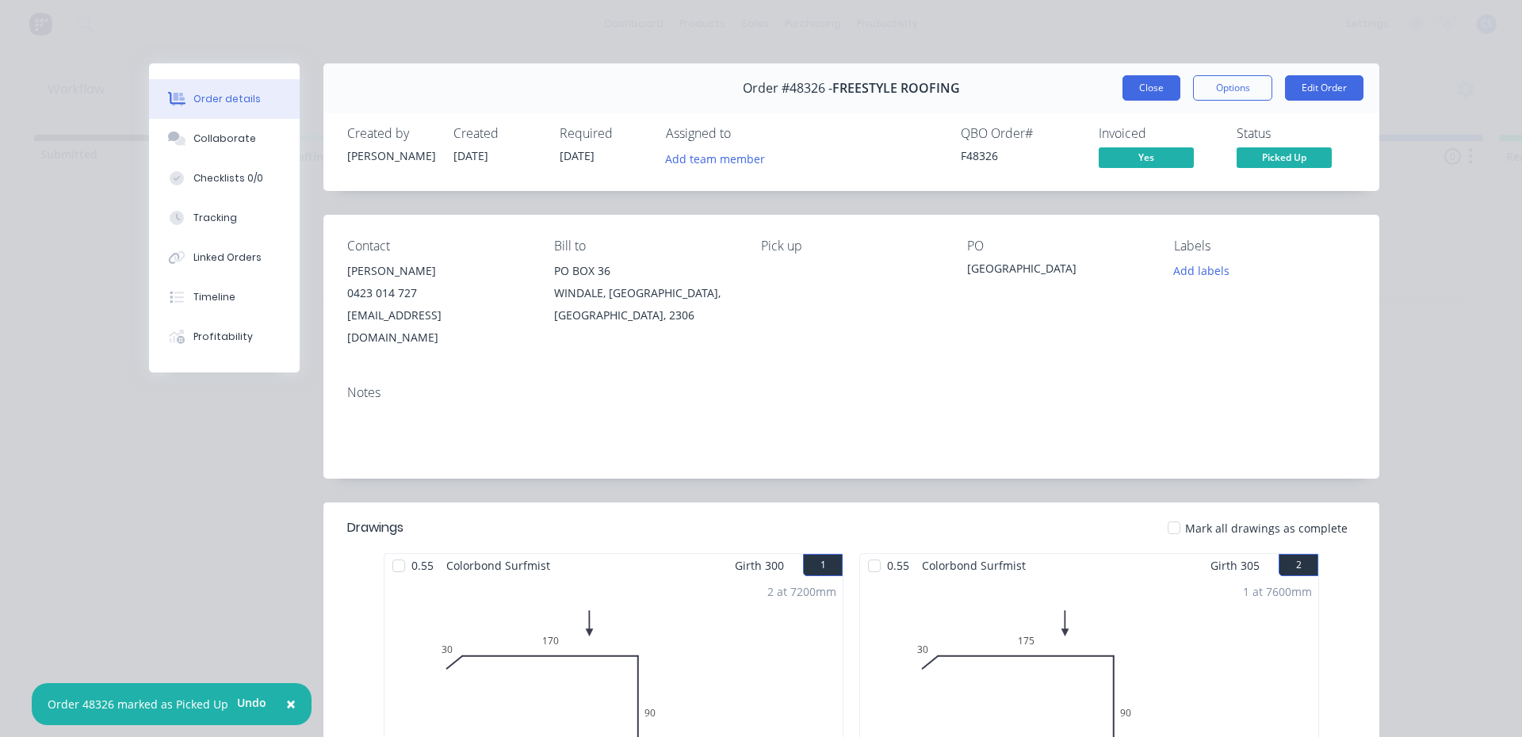
click at [1146, 80] on button "Close" at bounding box center [1152, 87] width 58 height 25
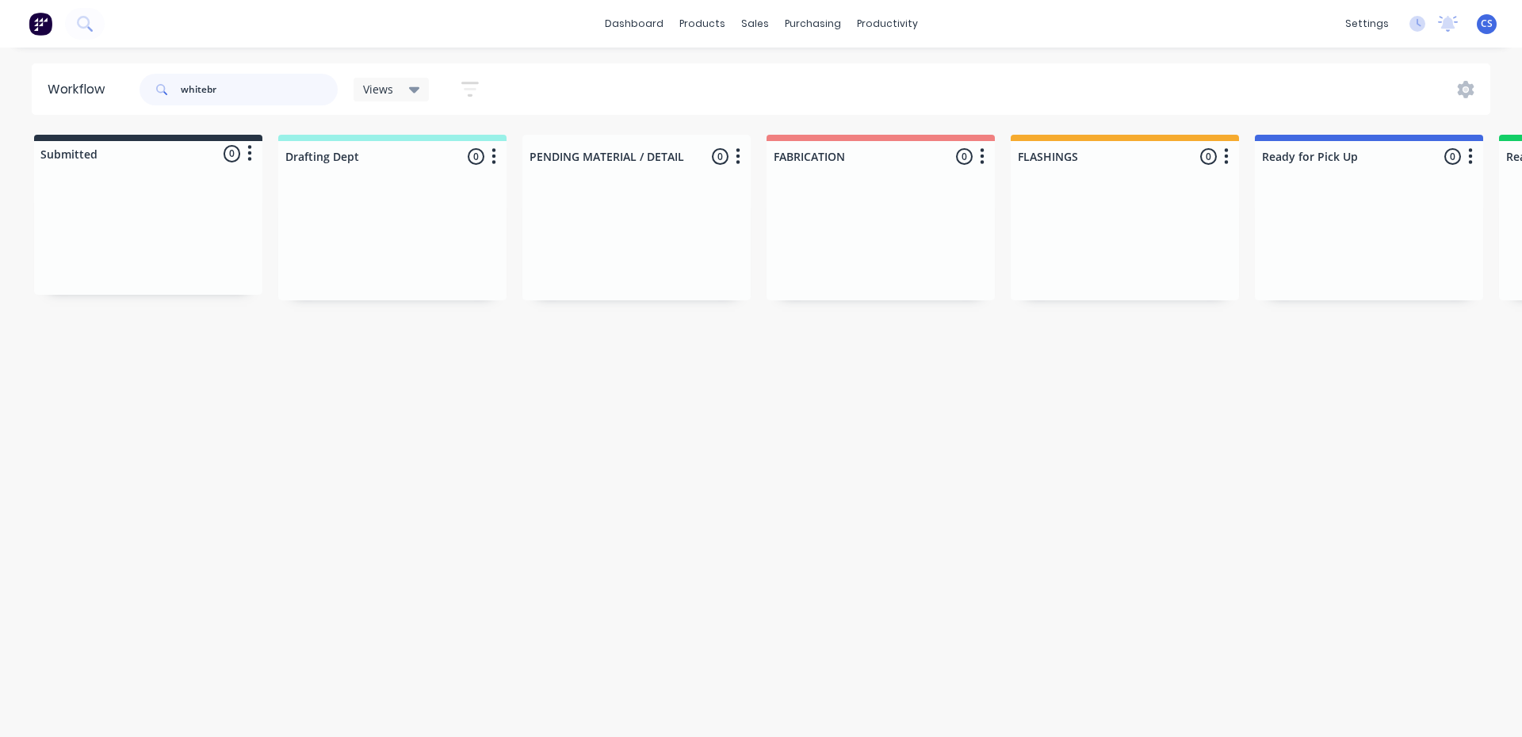
drag, startPoint x: 223, startPoint y: 90, endPoint x: 0, endPoint y: 126, distance: 225.7
click at [160, 86] on div "whitebr" at bounding box center [239, 90] width 198 height 32
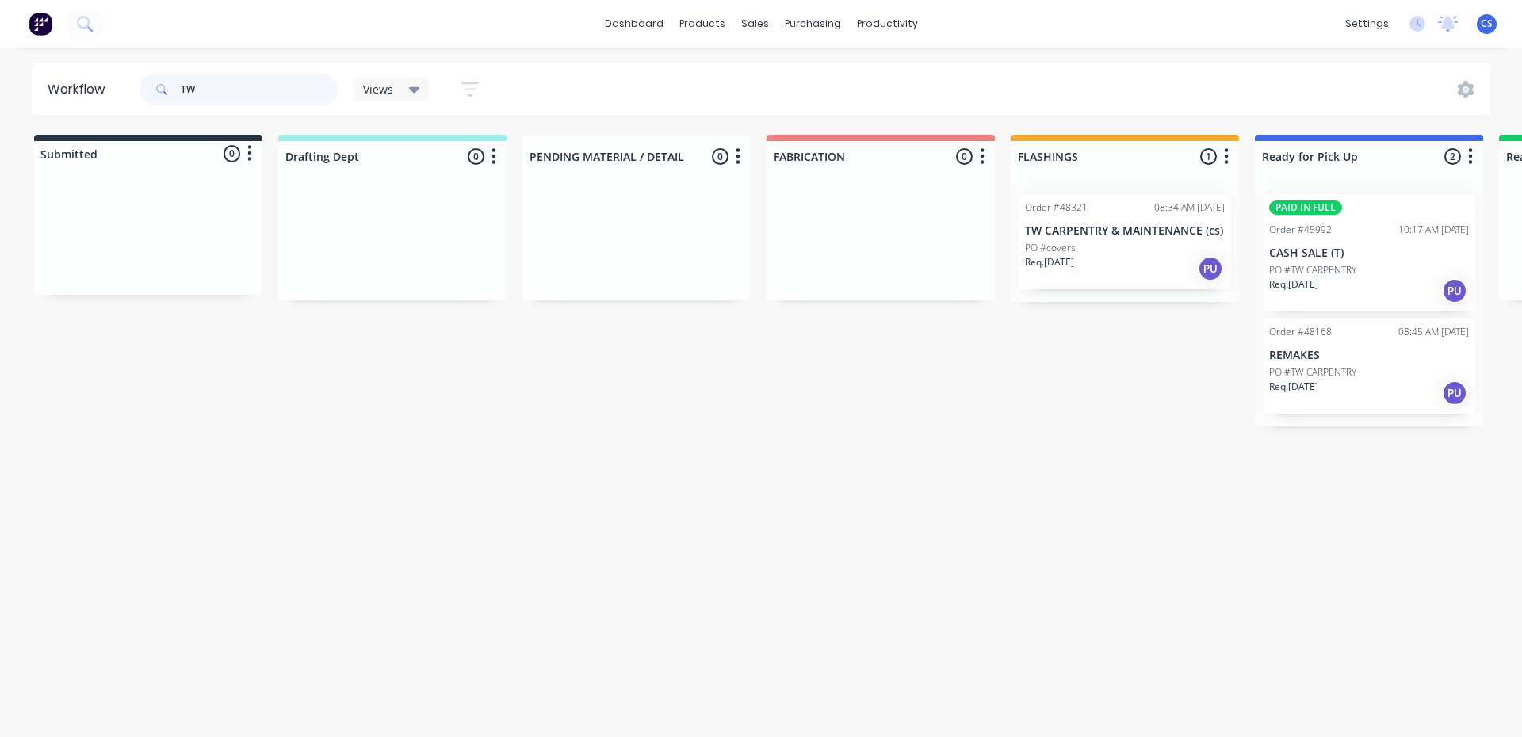
type input "TW"
click at [1373, 368] on div "PO #TW CARPENTRY" at bounding box center [1369, 372] width 200 height 14
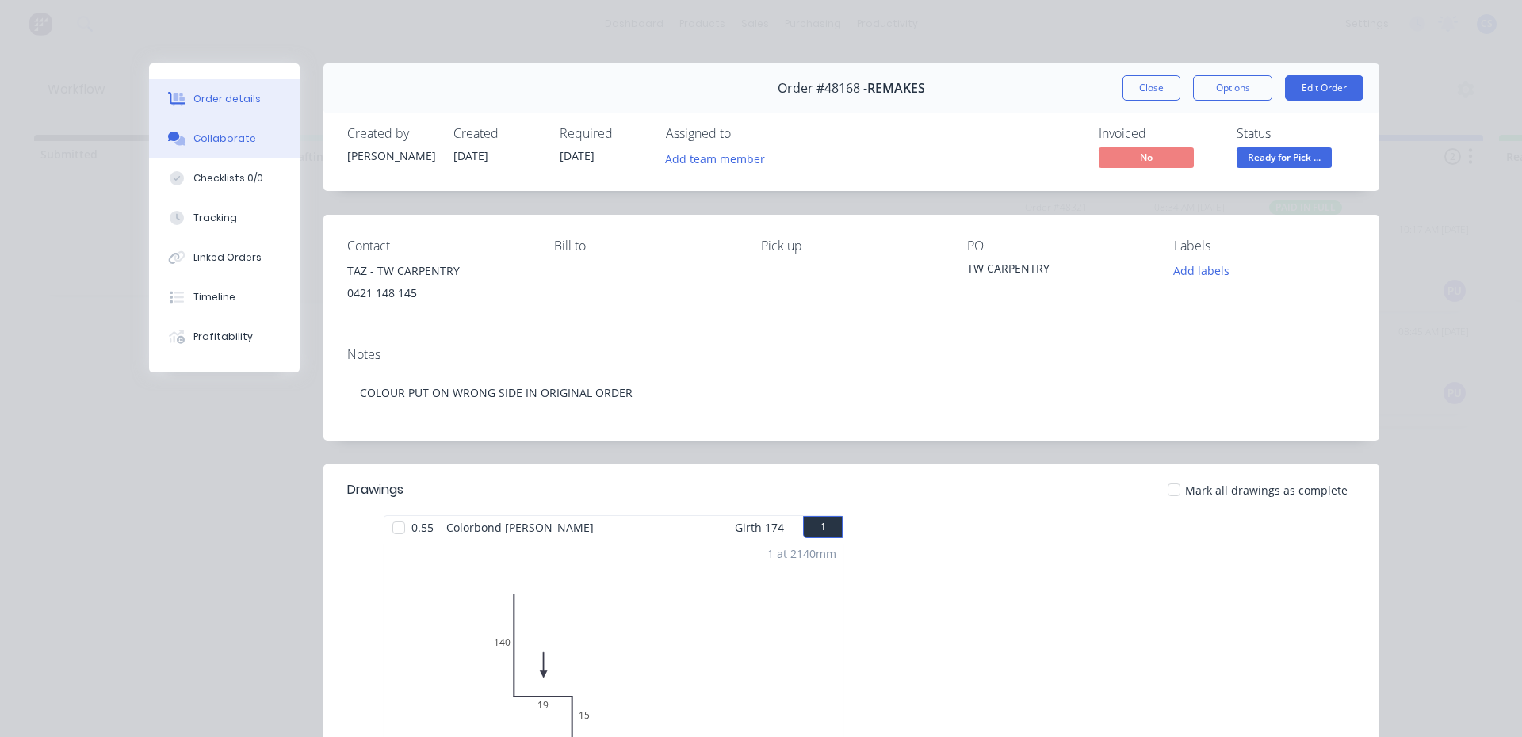
click at [212, 132] on div "Collaborate" at bounding box center [224, 139] width 63 height 14
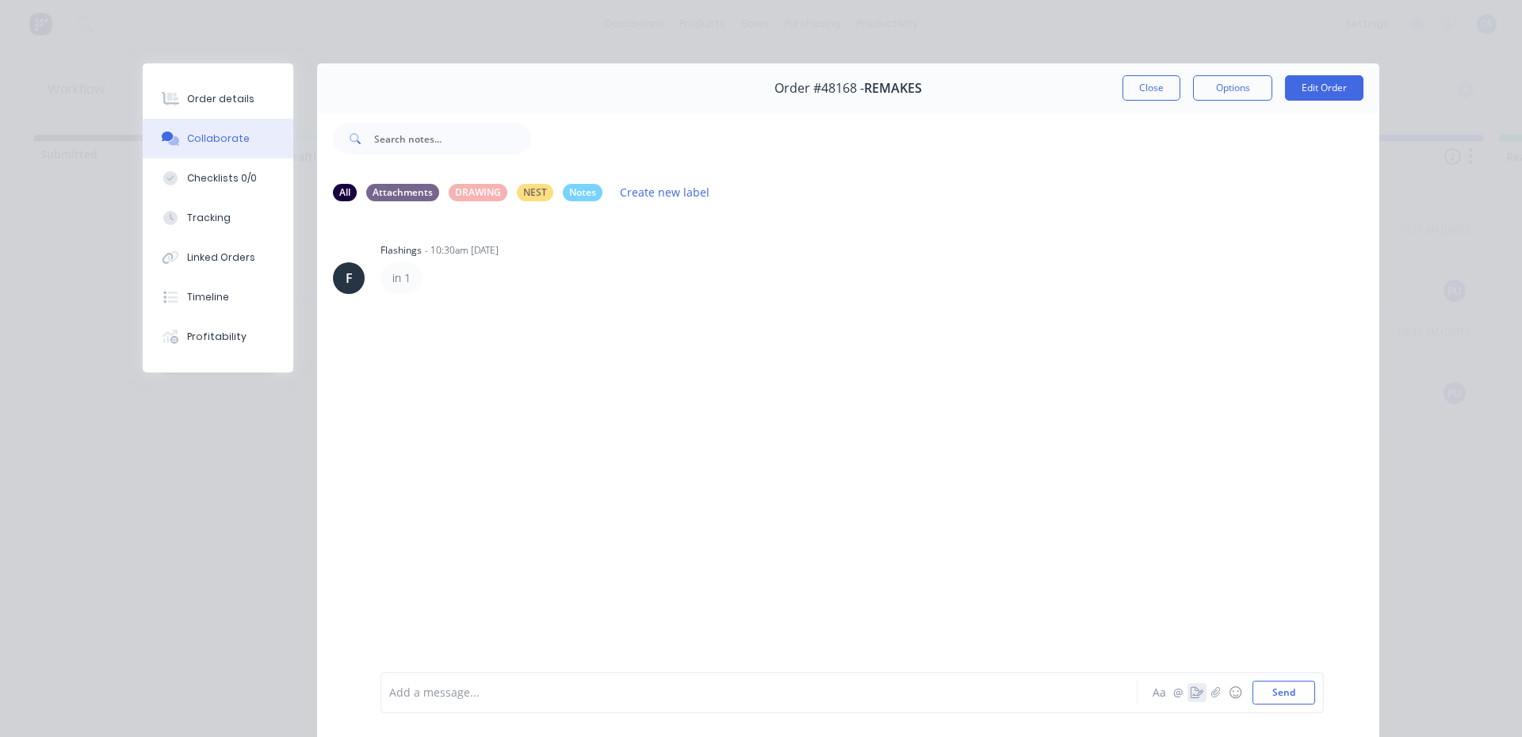
click at [1191, 694] on icon "button" at bounding box center [1197, 692] width 13 height 11
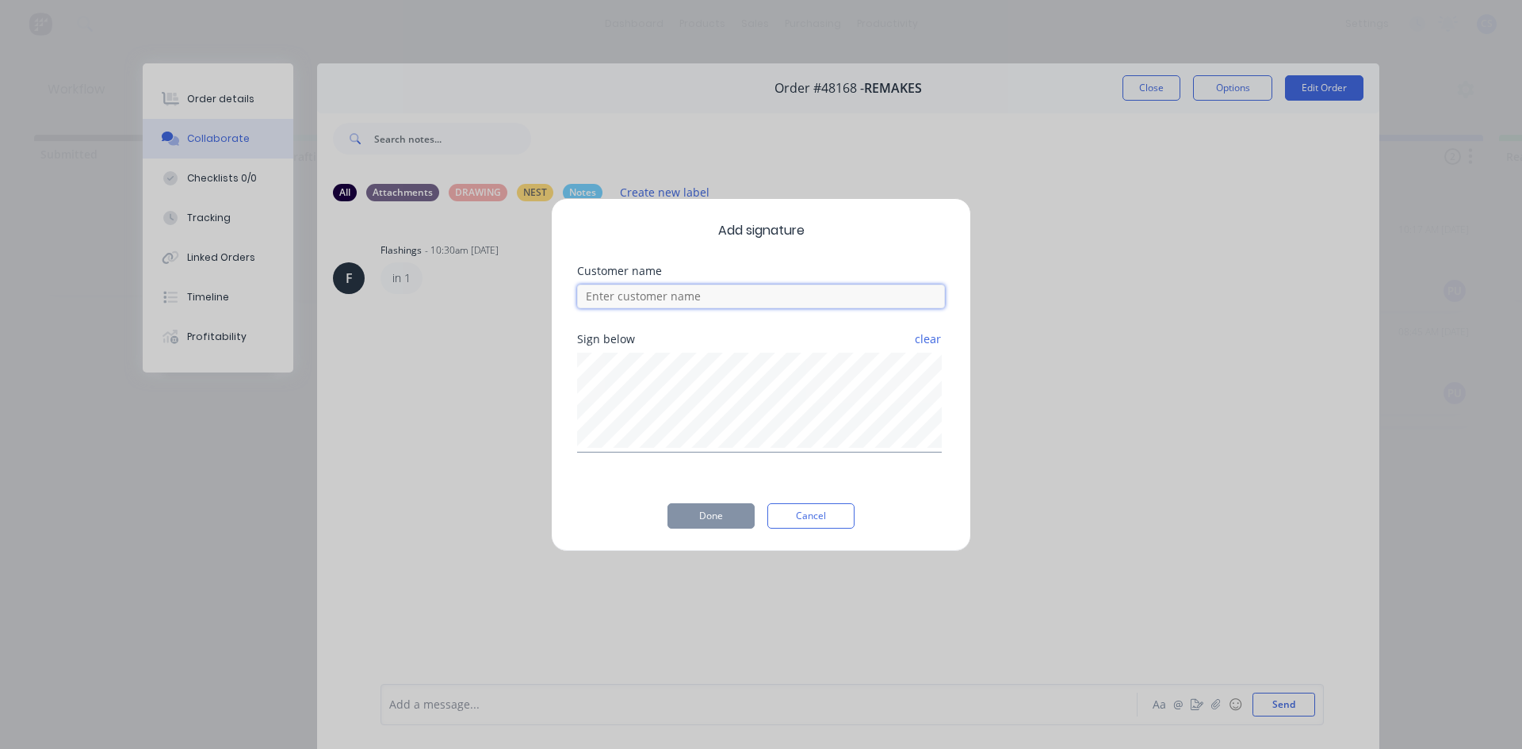
click at [688, 304] on input at bounding box center [761, 297] width 368 height 24
type input "TAZ"
click at [733, 515] on button "Done" at bounding box center [711, 515] width 87 height 25
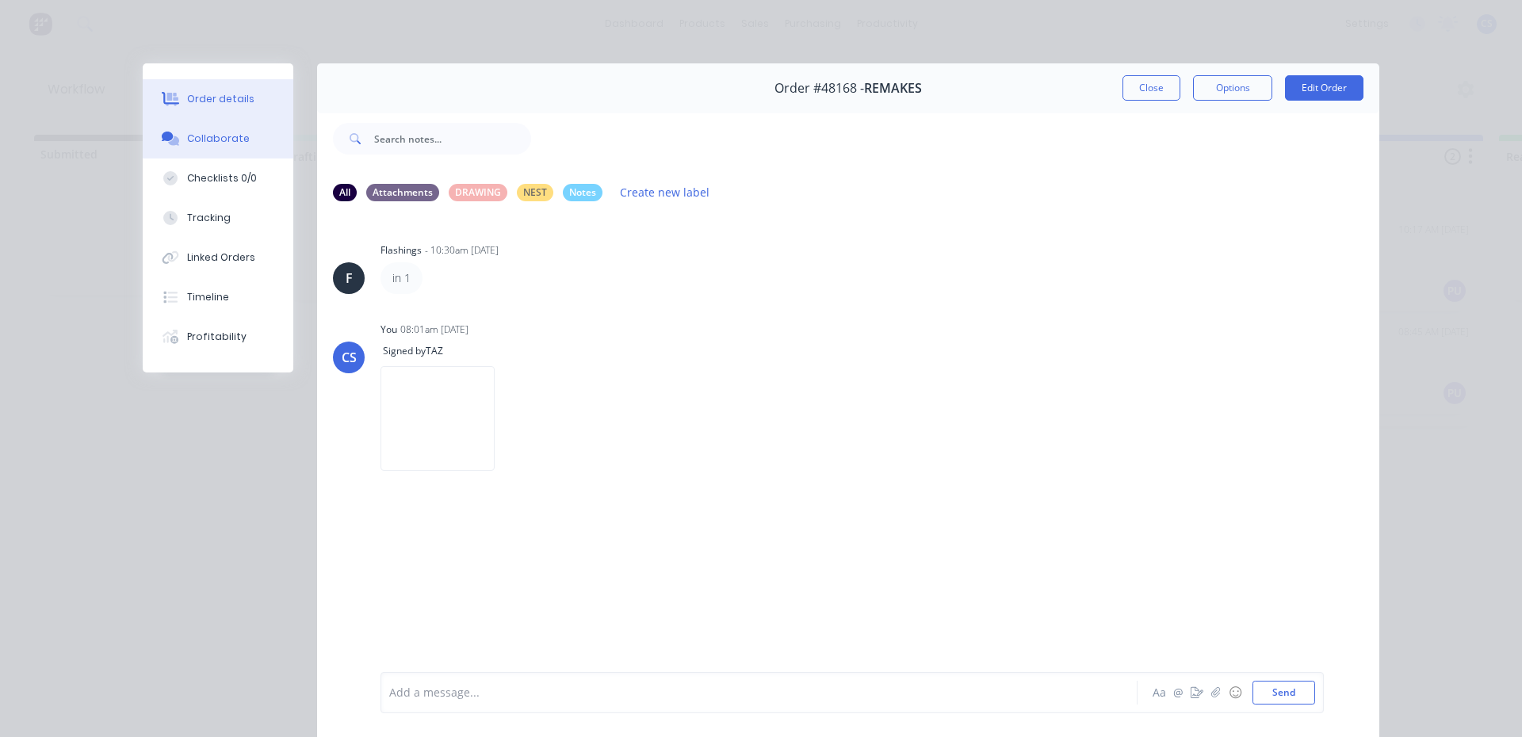
click at [255, 85] on button "Order details" at bounding box center [218, 99] width 151 height 40
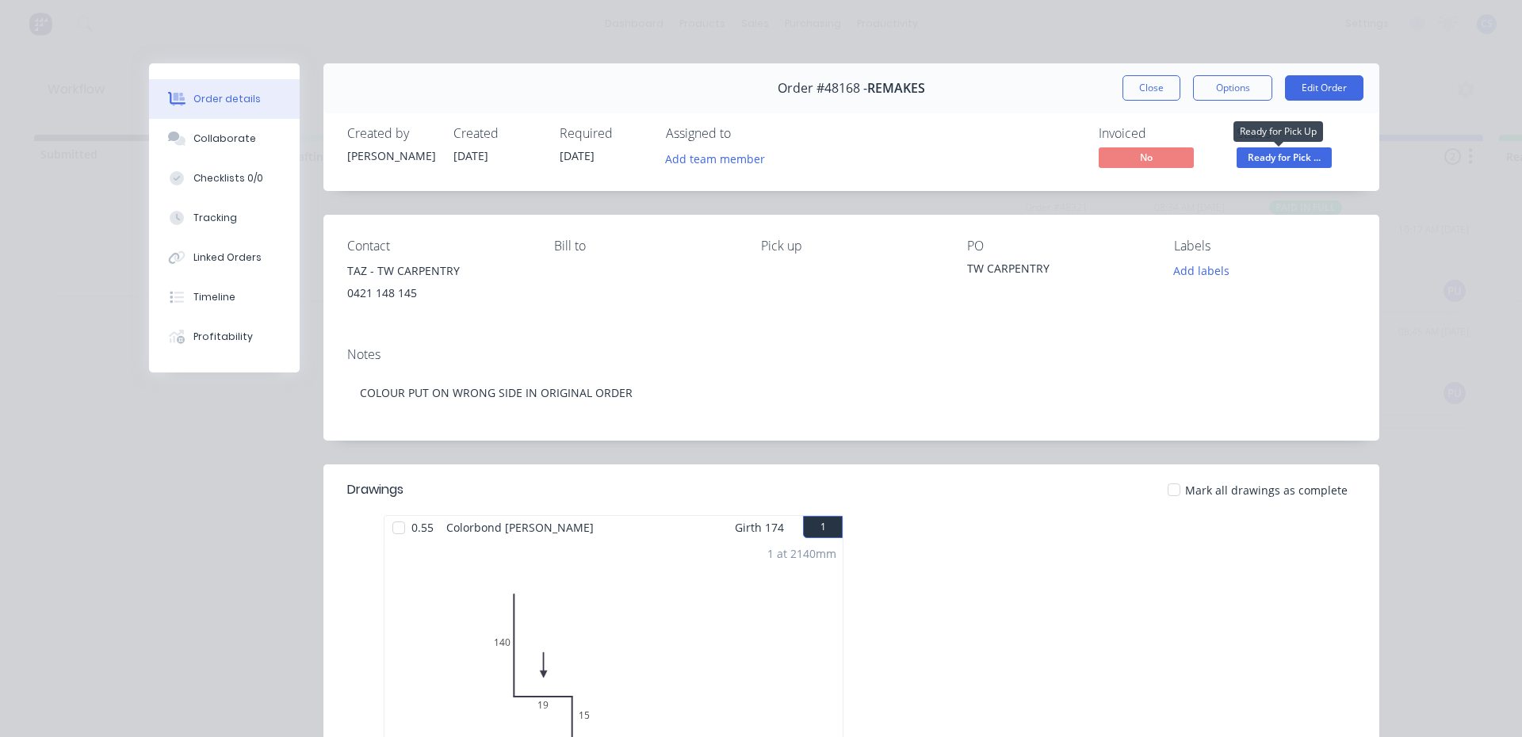
click at [1282, 157] on span "Ready for Pick ..." at bounding box center [1284, 157] width 95 height 20
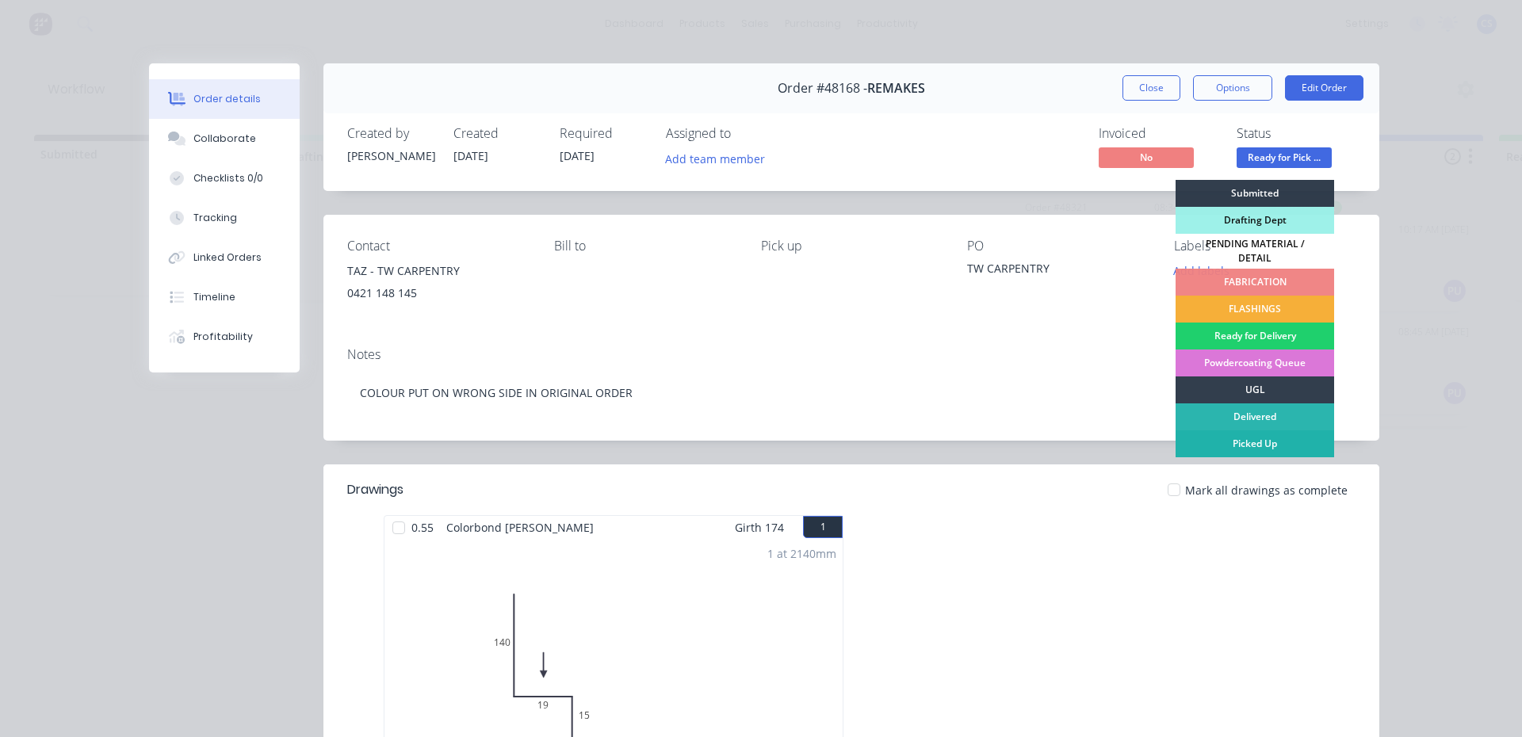
click at [1268, 430] on div "Picked Up" at bounding box center [1255, 443] width 159 height 27
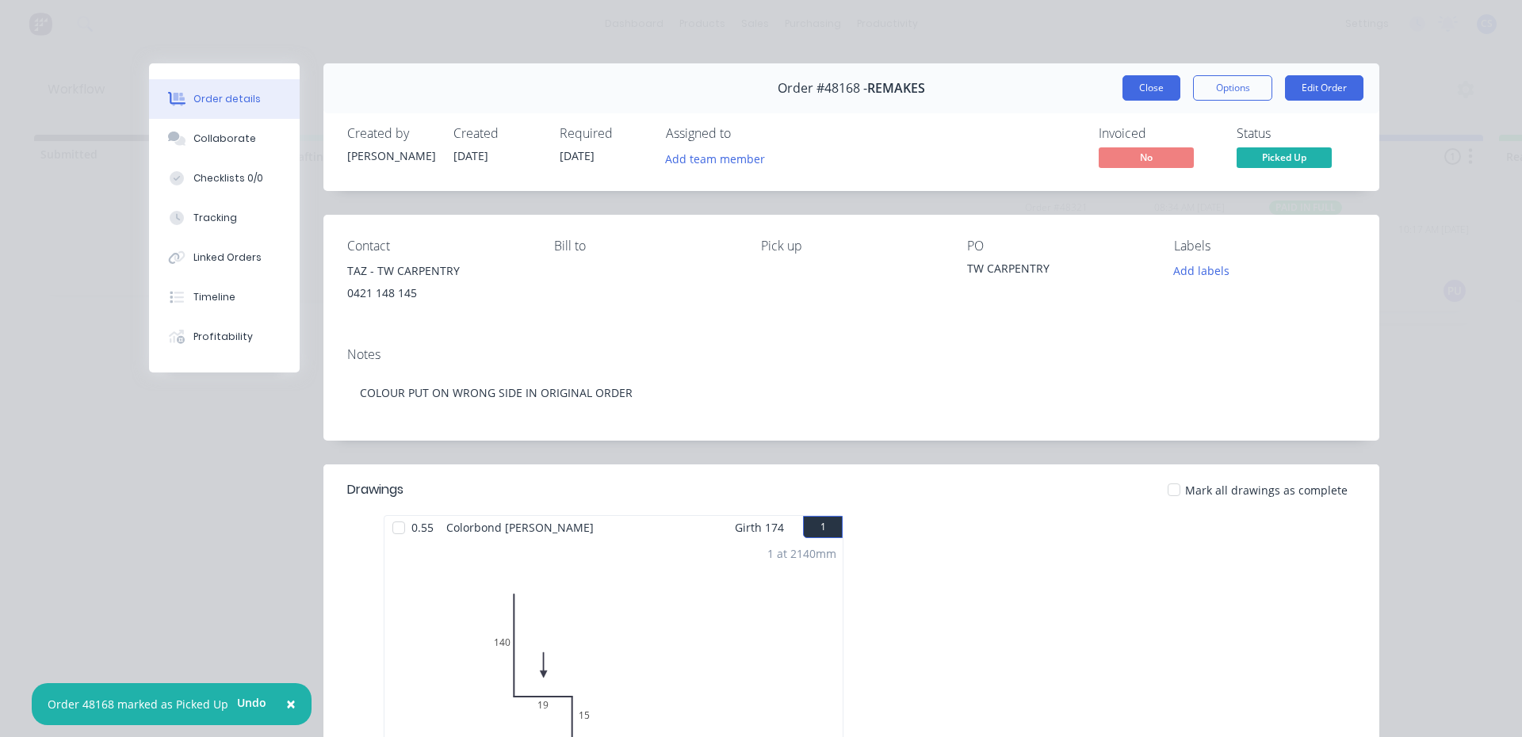
click at [1146, 84] on button "Close" at bounding box center [1152, 87] width 58 height 25
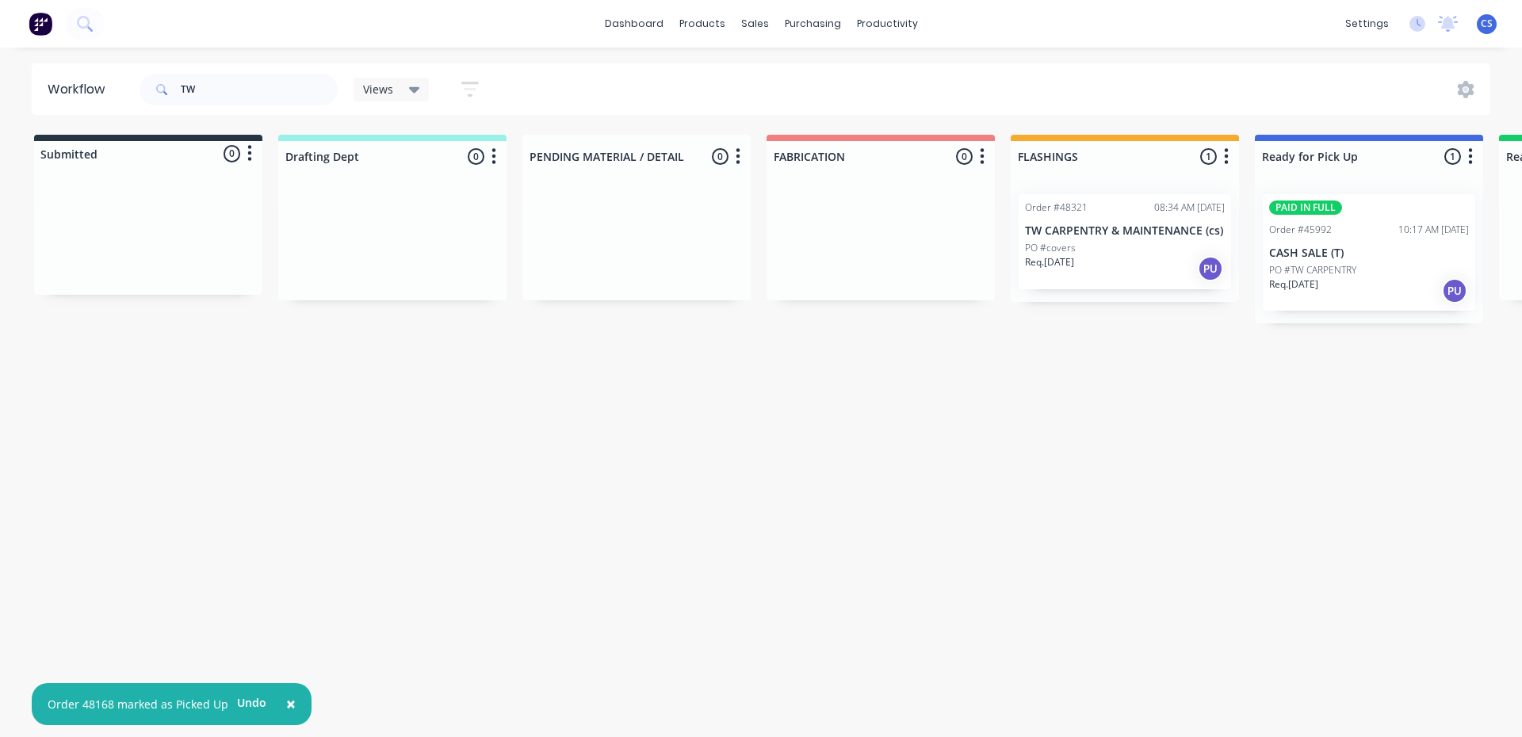
click at [1368, 266] on div "PO #TW CARPENTRY" at bounding box center [1369, 270] width 200 height 14
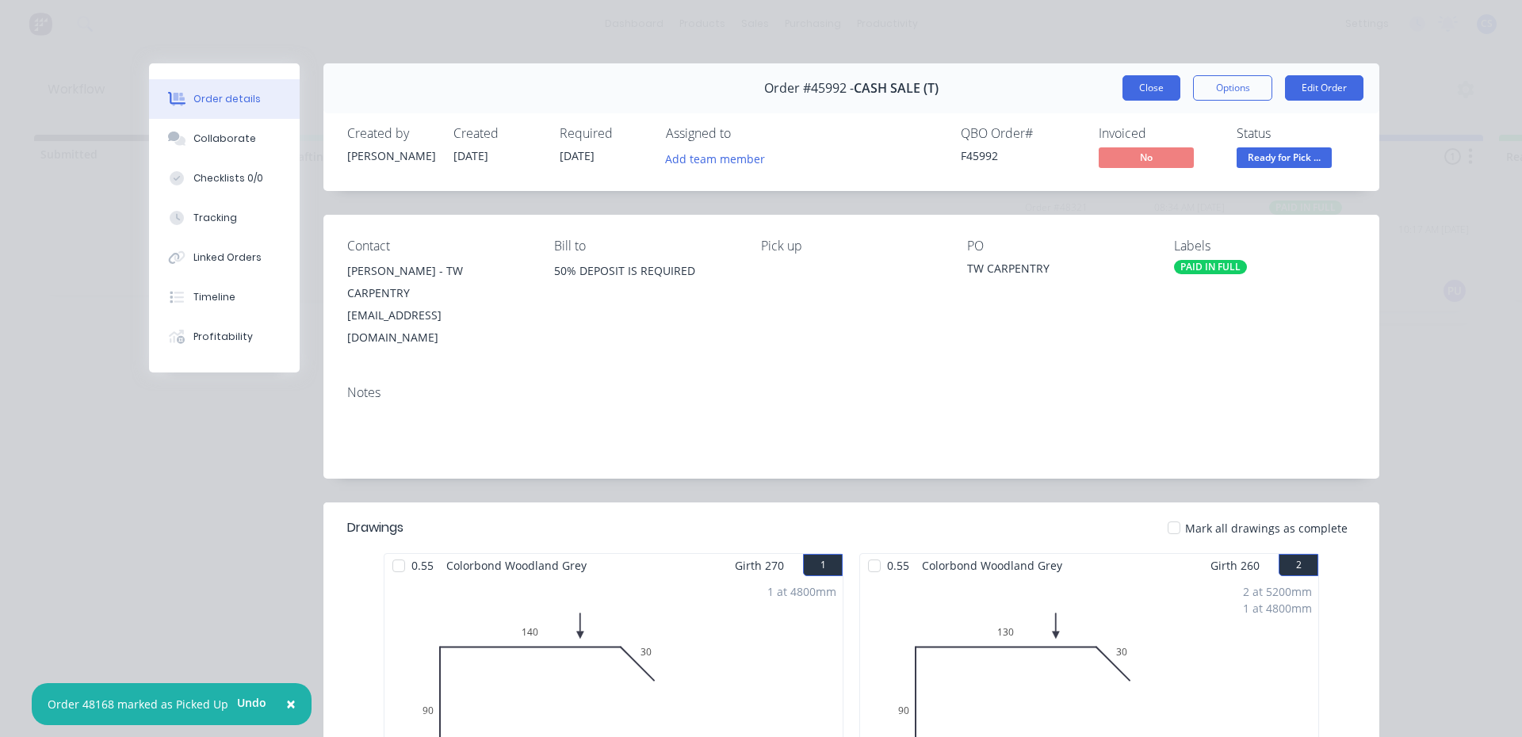
click at [1163, 82] on button "Close" at bounding box center [1152, 87] width 58 height 25
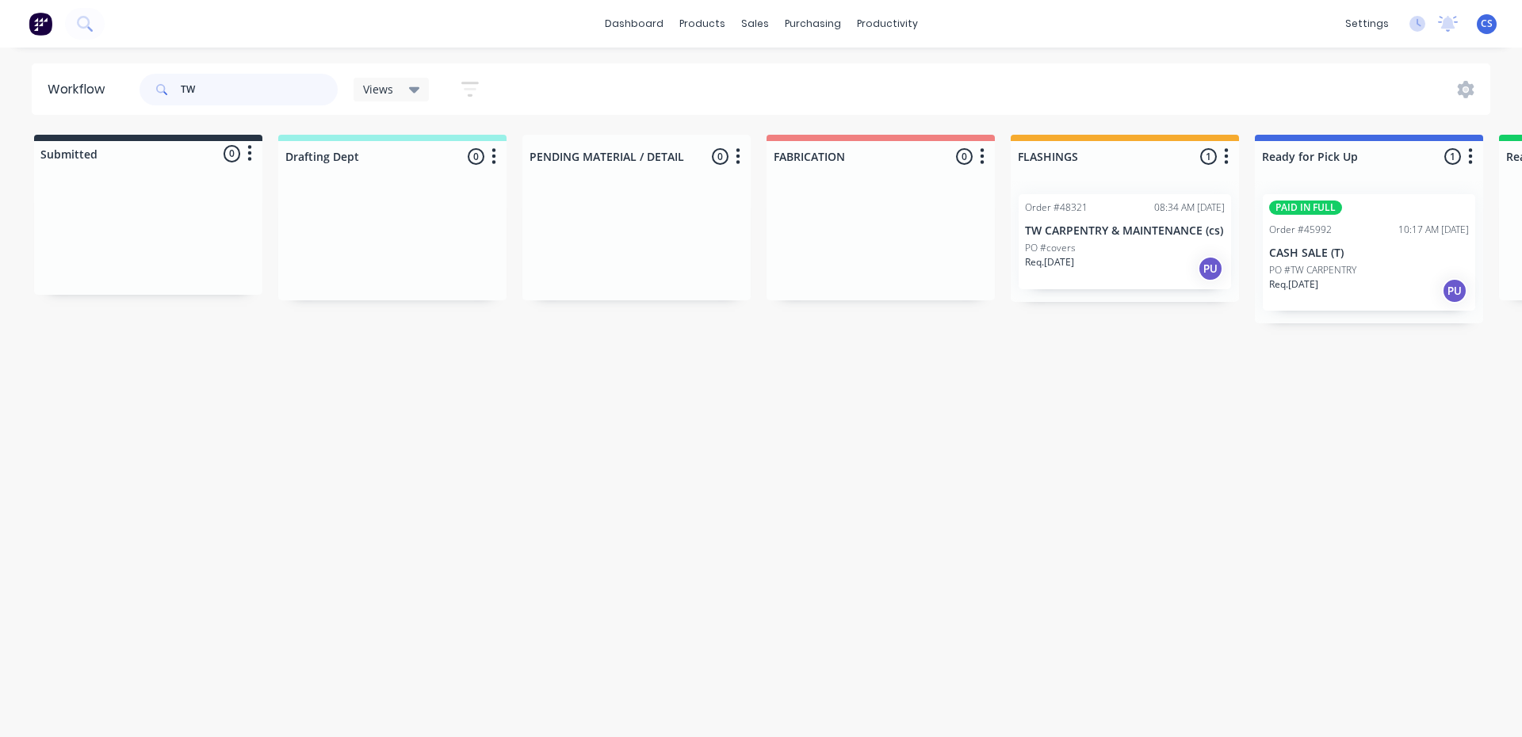
type input "T"
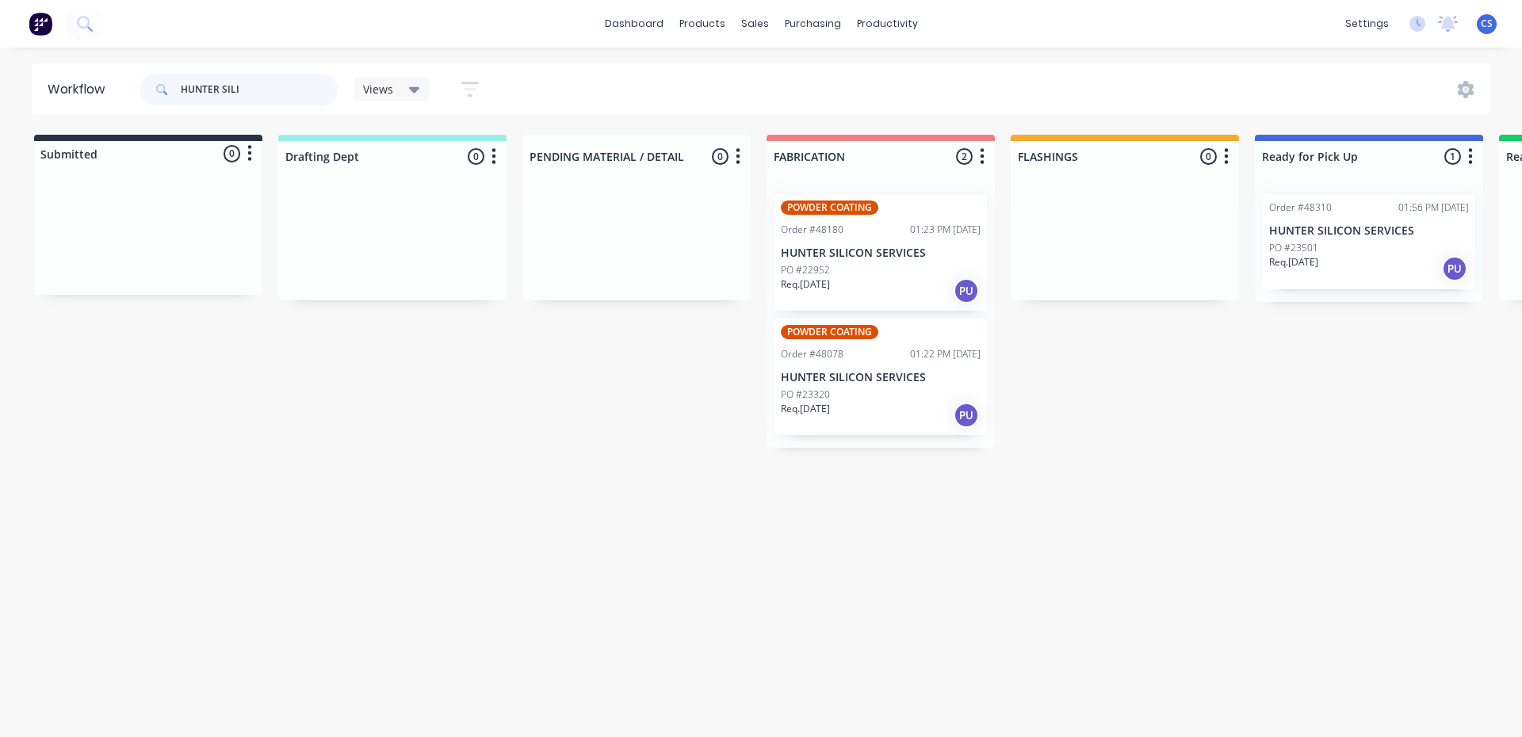
type input "HUNTER SILI"
click at [1318, 262] on p "Req. [DATE]" at bounding box center [1293, 262] width 49 height 14
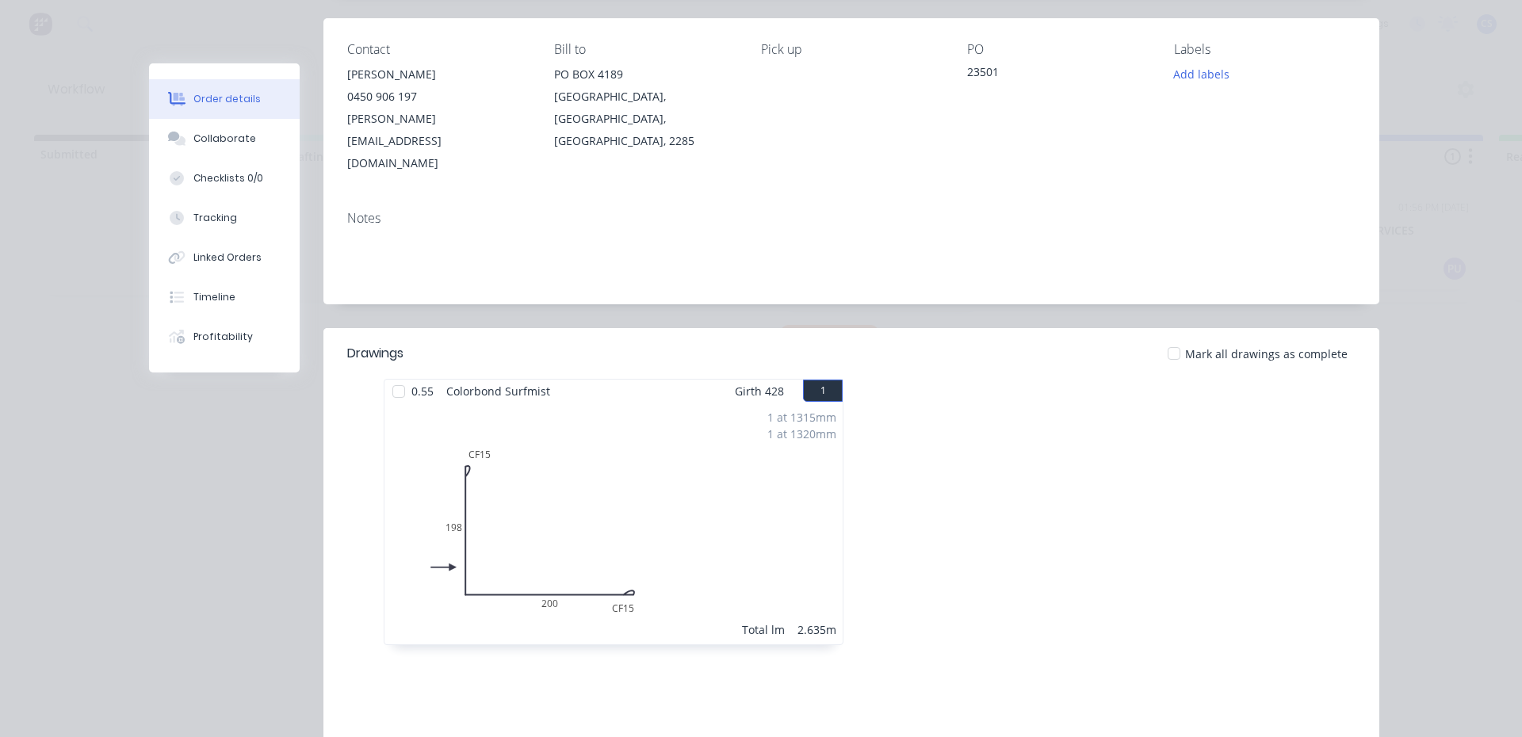
scroll to position [159, 0]
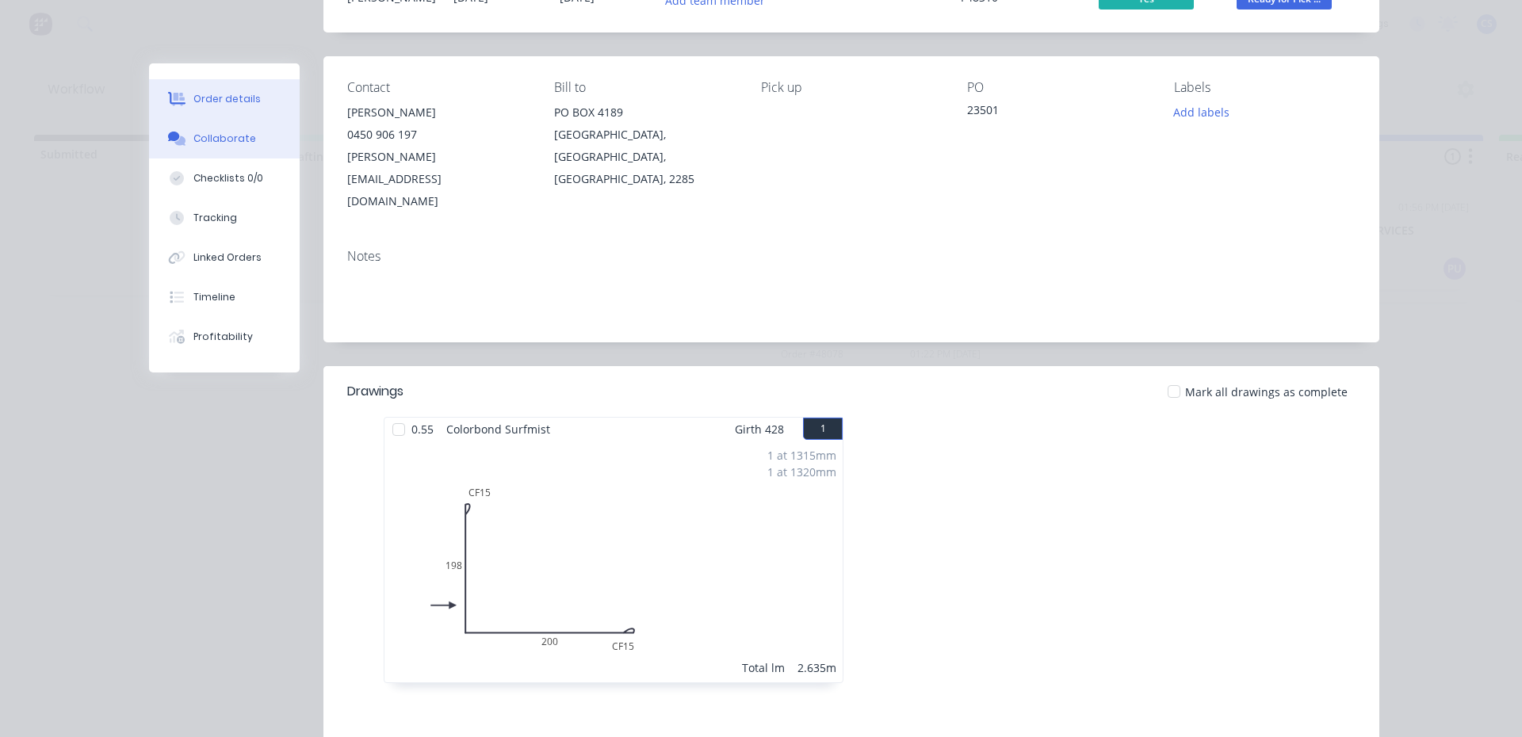
click at [195, 143] on div "Collaborate" at bounding box center [224, 139] width 63 height 14
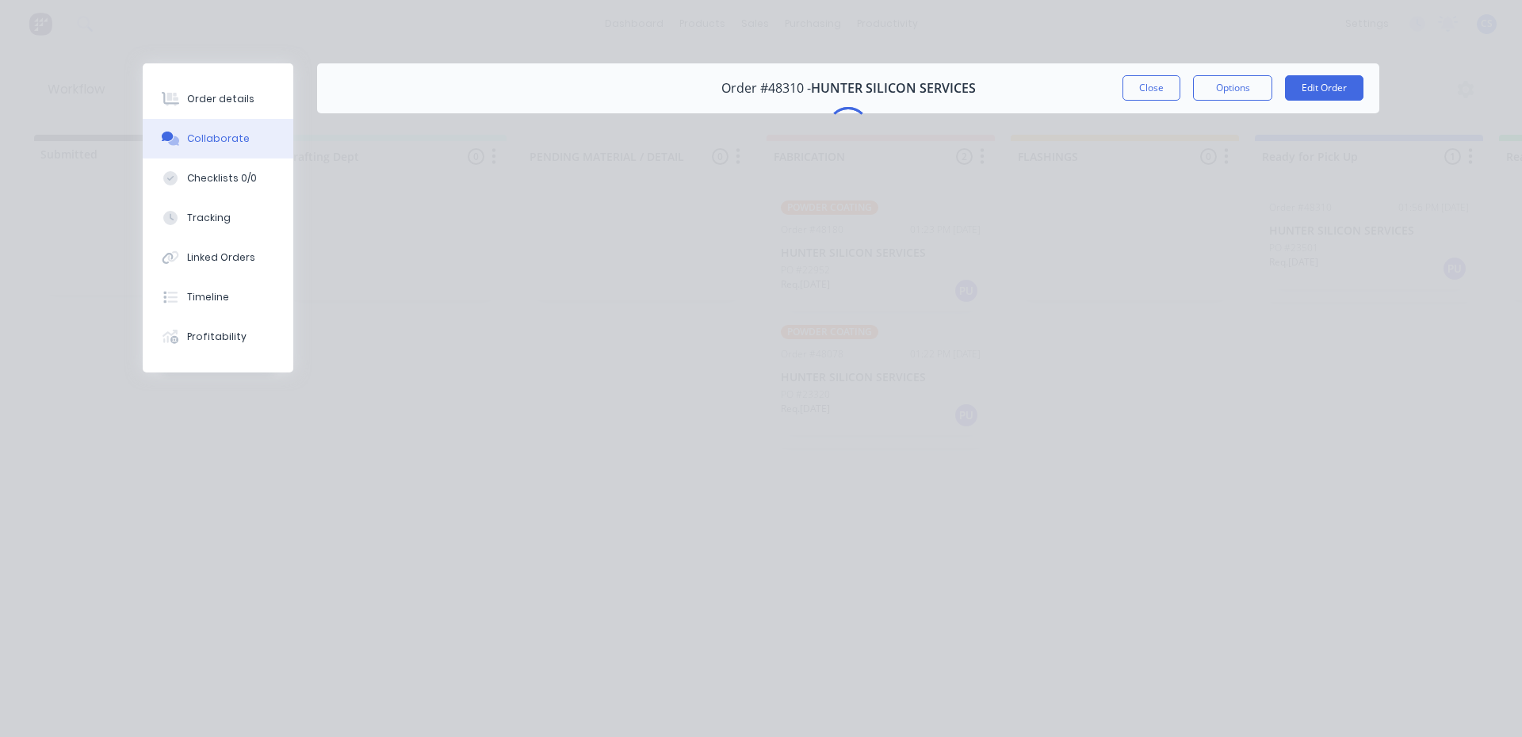
scroll to position [0, 0]
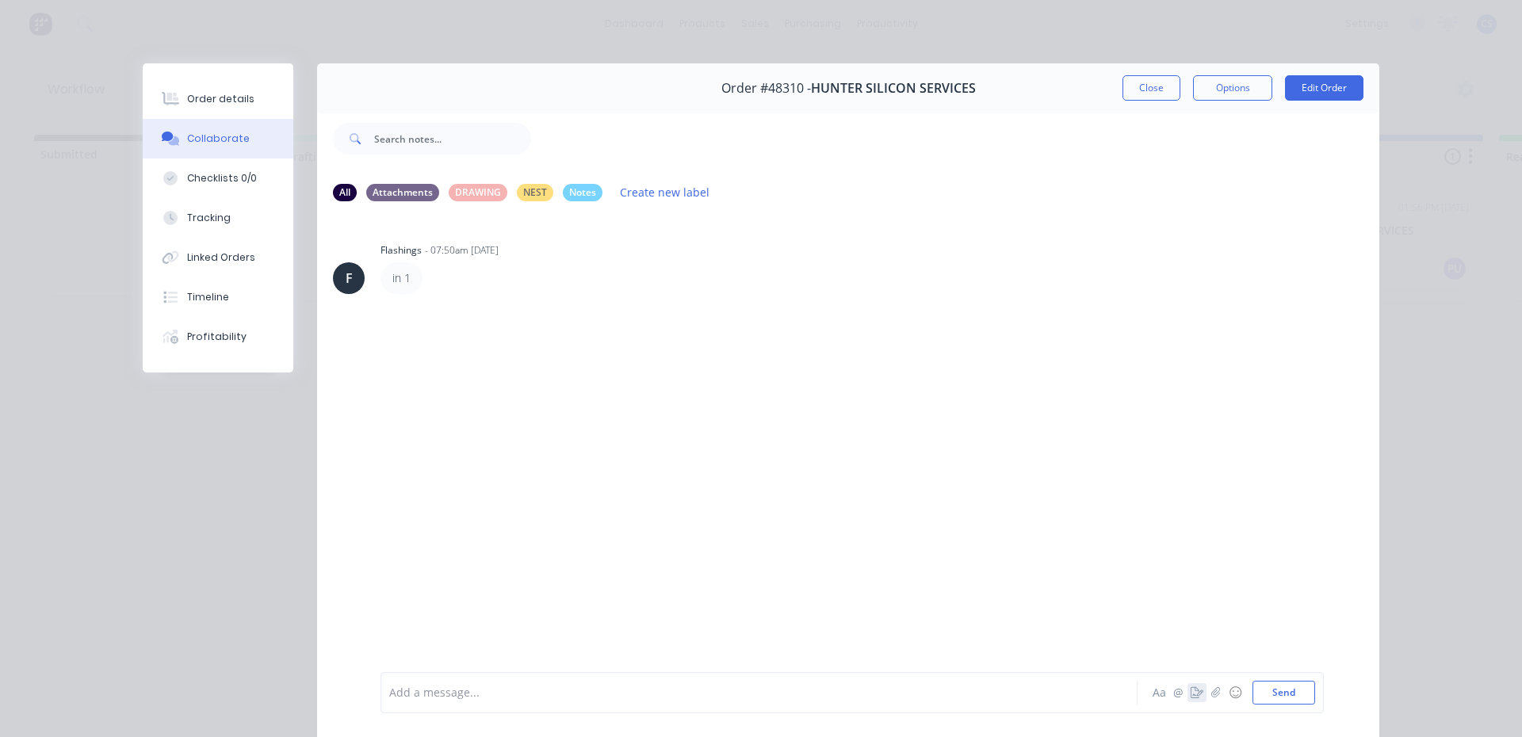
click at [1196, 693] on icon "button" at bounding box center [1197, 692] width 13 height 11
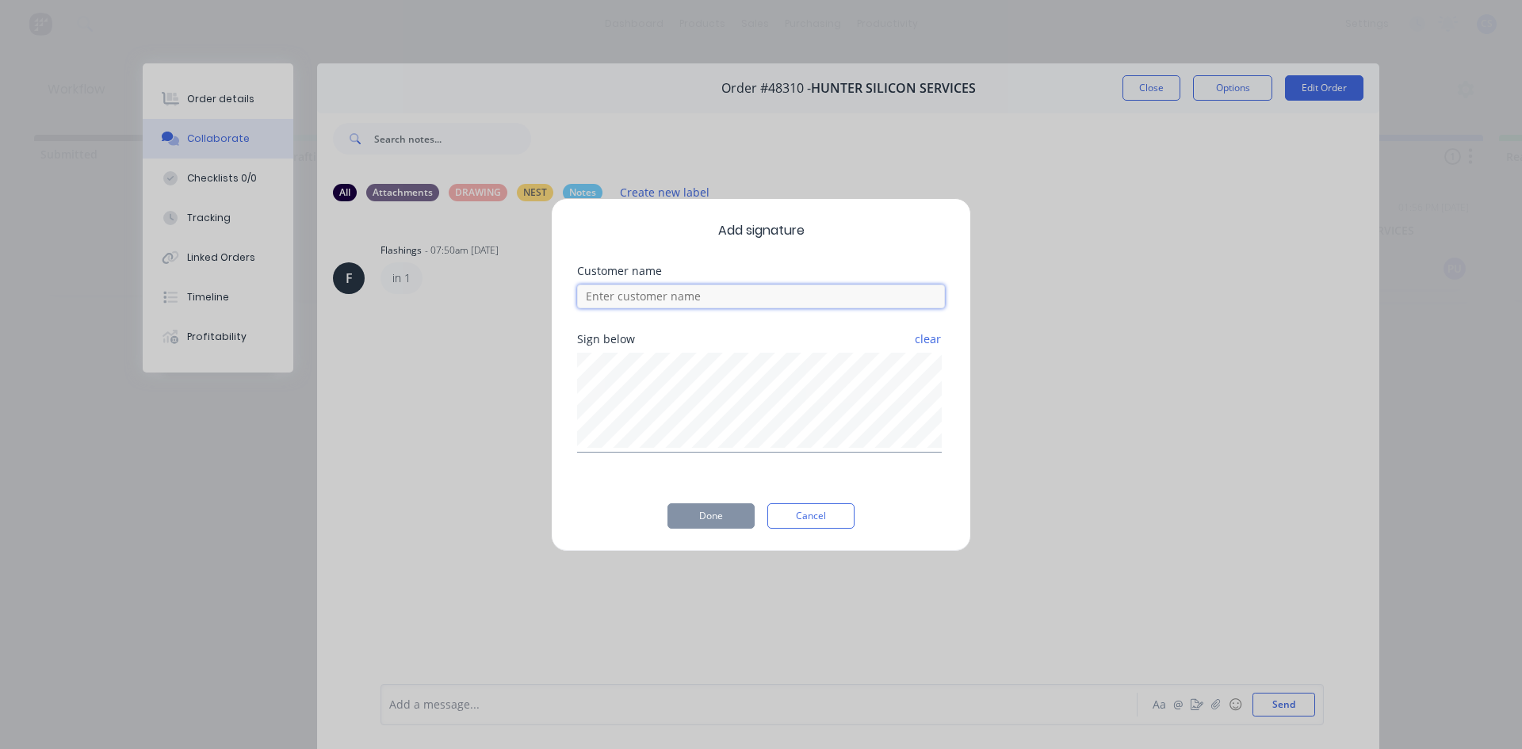
click at [645, 302] on input at bounding box center [761, 297] width 368 height 24
type input "[PERSON_NAME]"
click at [691, 514] on button "Done" at bounding box center [711, 515] width 87 height 25
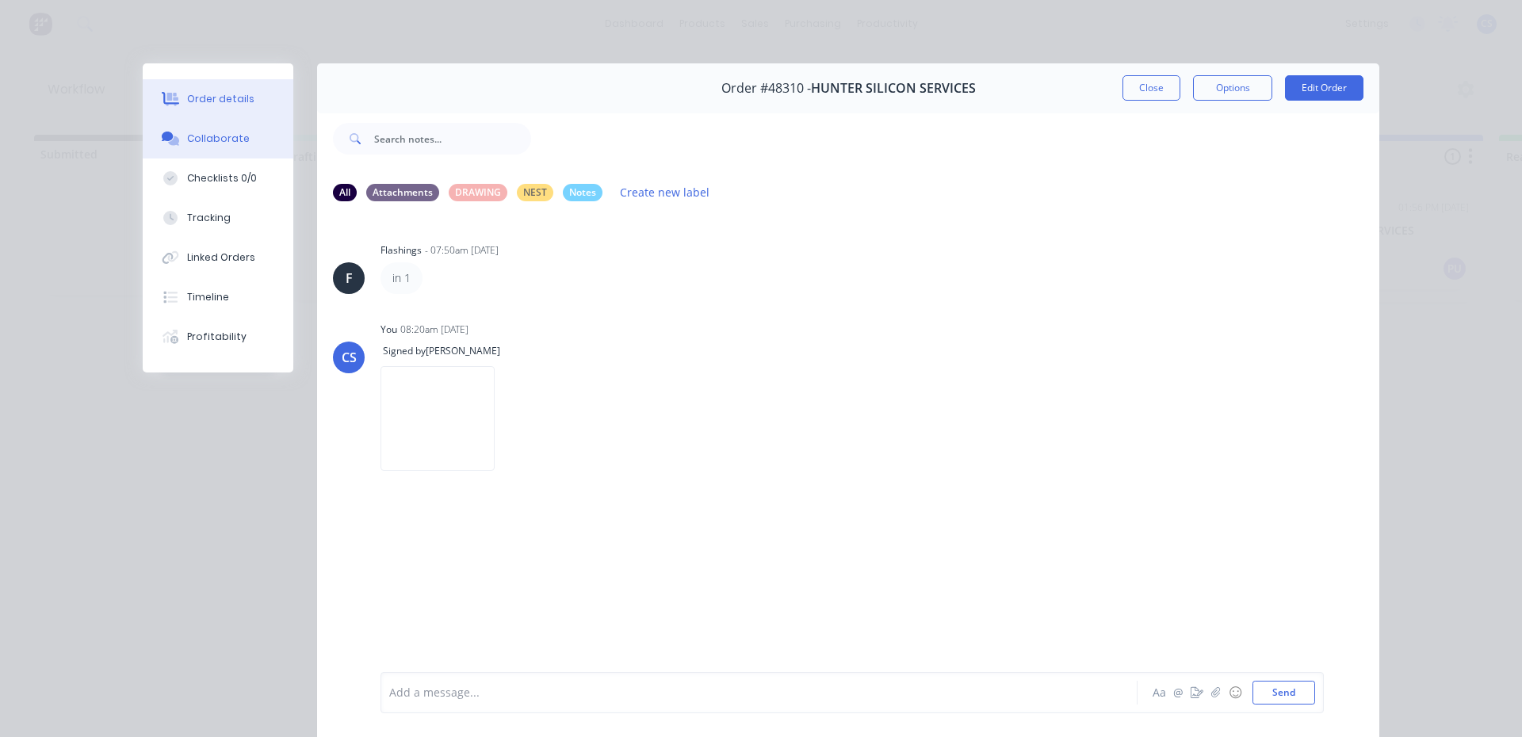
click at [188, 105] on div "Order details" at bounding box center [220, 99] width 67 height 14
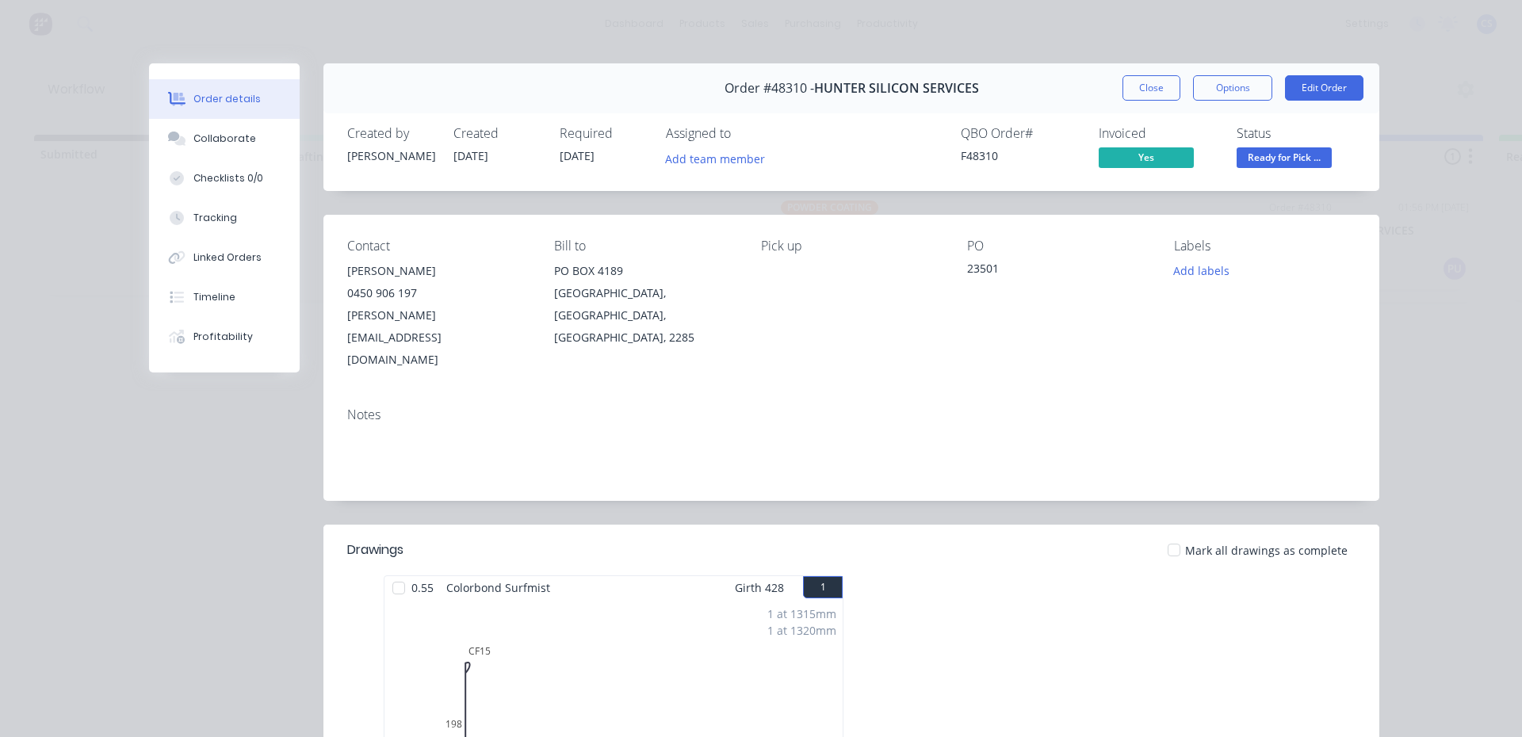
click at [1288, 168] on button "Ready for Pick ..." at bounding box center [1284, 159] width 95 height 24
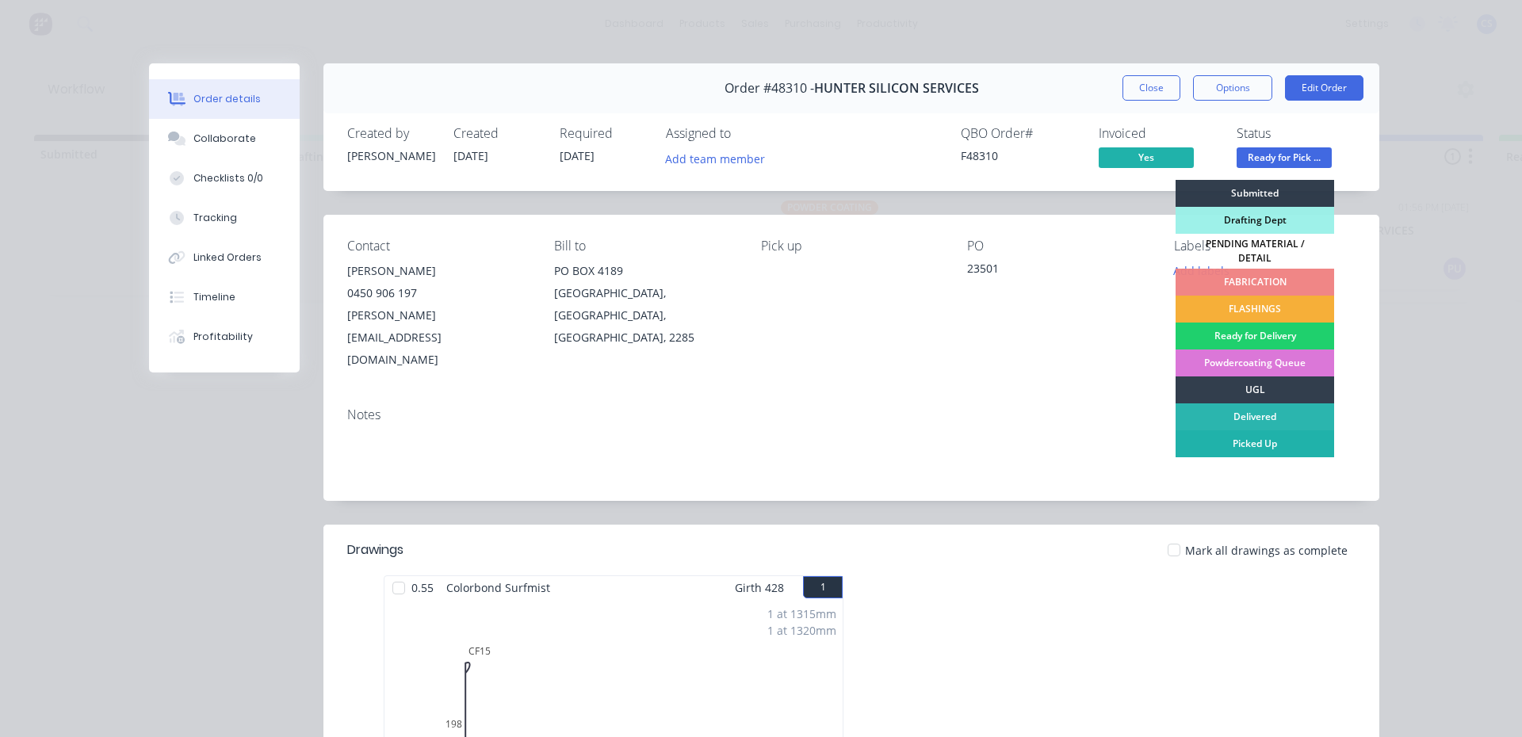
click at [1248, 444] on div "Picked Up" at bounding box center [1255, 443] width 159 height 27
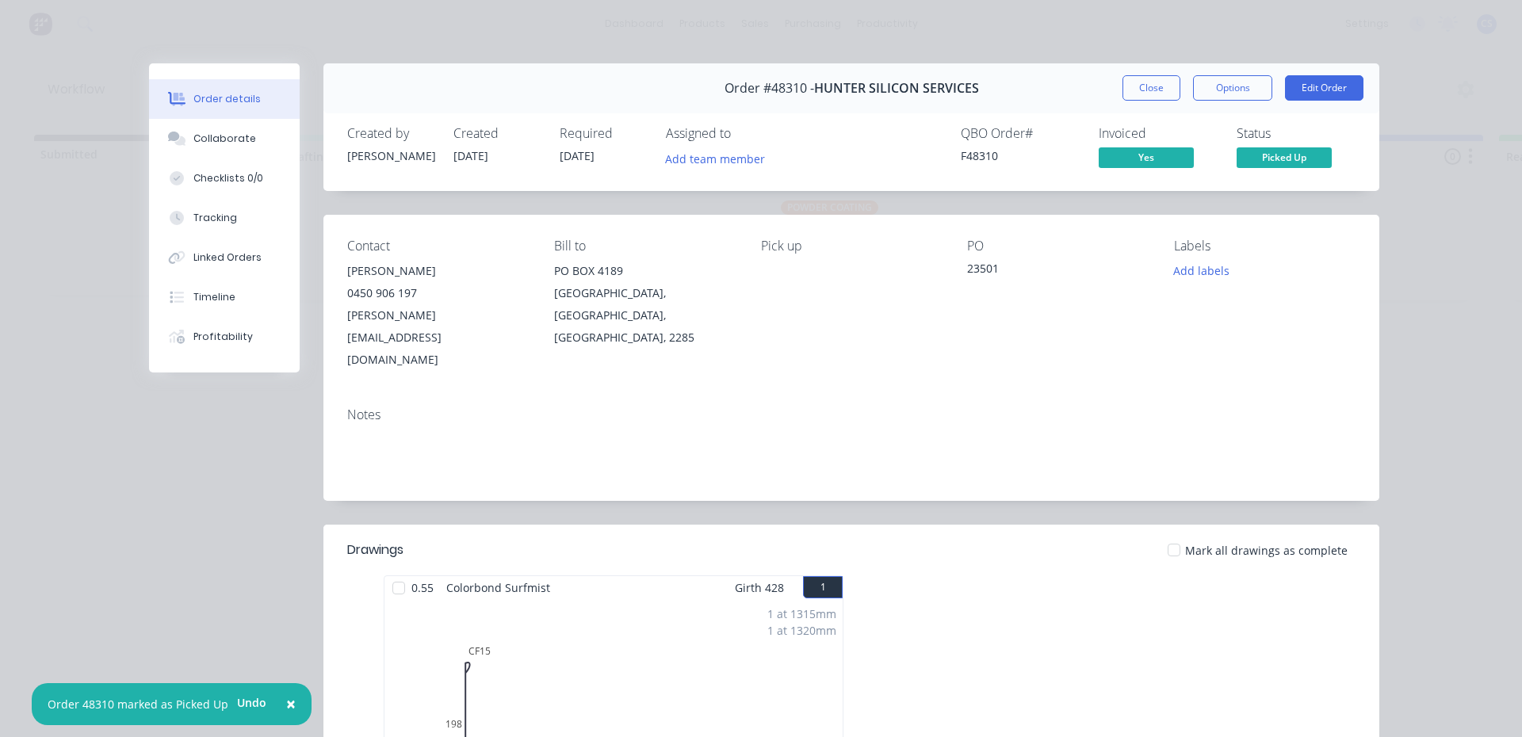
click at [1134, 71] on div "Order #48310 - HUNTER SILICON SERVICES Close Options Edit Order" at bounding box center [851, 88] width 1056 height 50
click at [1143, 90] on button "Close" at bounding box center [1152, 87] width 58 height 25
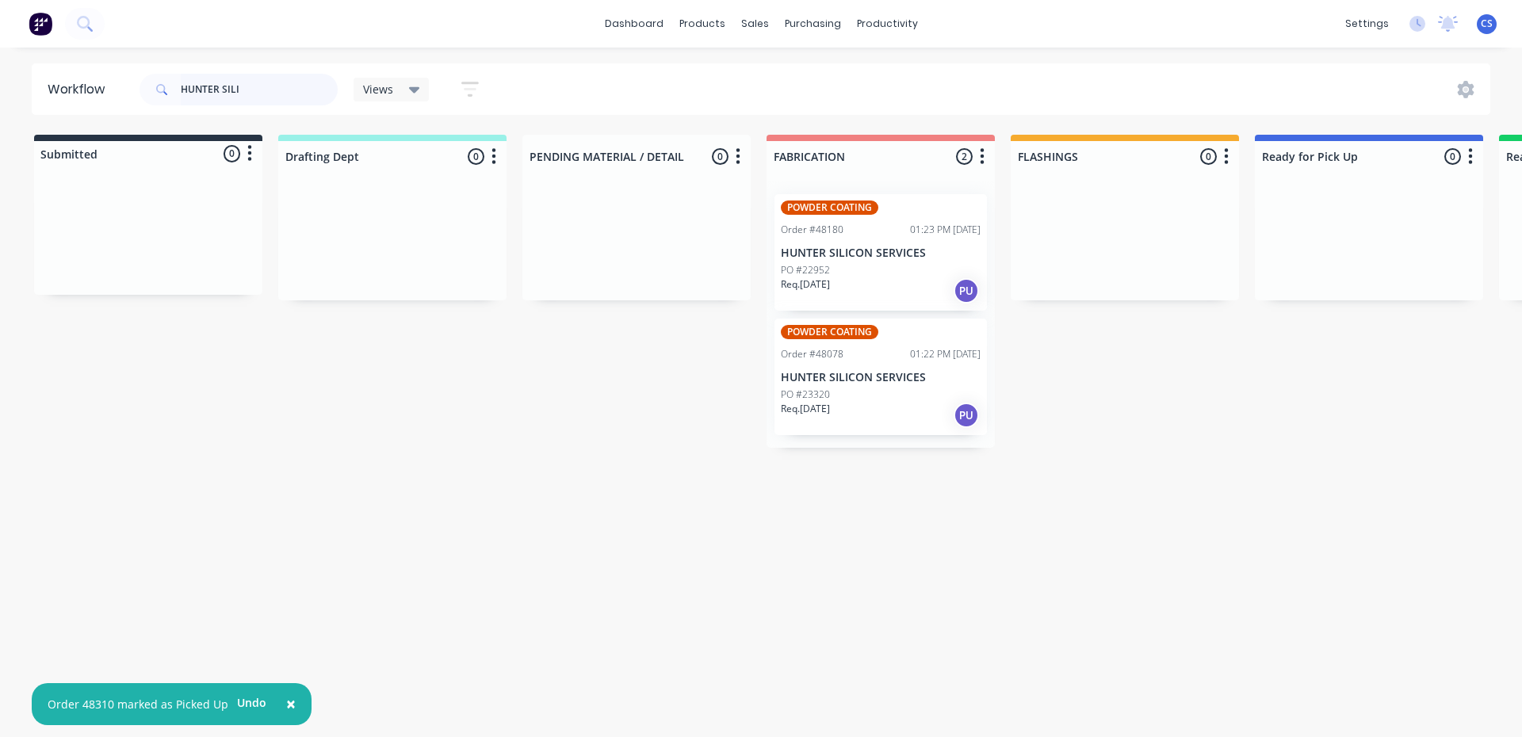
drag, startPoint x: 271, startPoint y: 90, endPoint x: 0, endPoint y: 75, distance: 271.6
click at [0, 78] on div "Workflow HUNTER SILI Views Save new view None (Default) edit [PERSON_NAME] edit…" at bounding box center [761, 89] width 1522 height 52
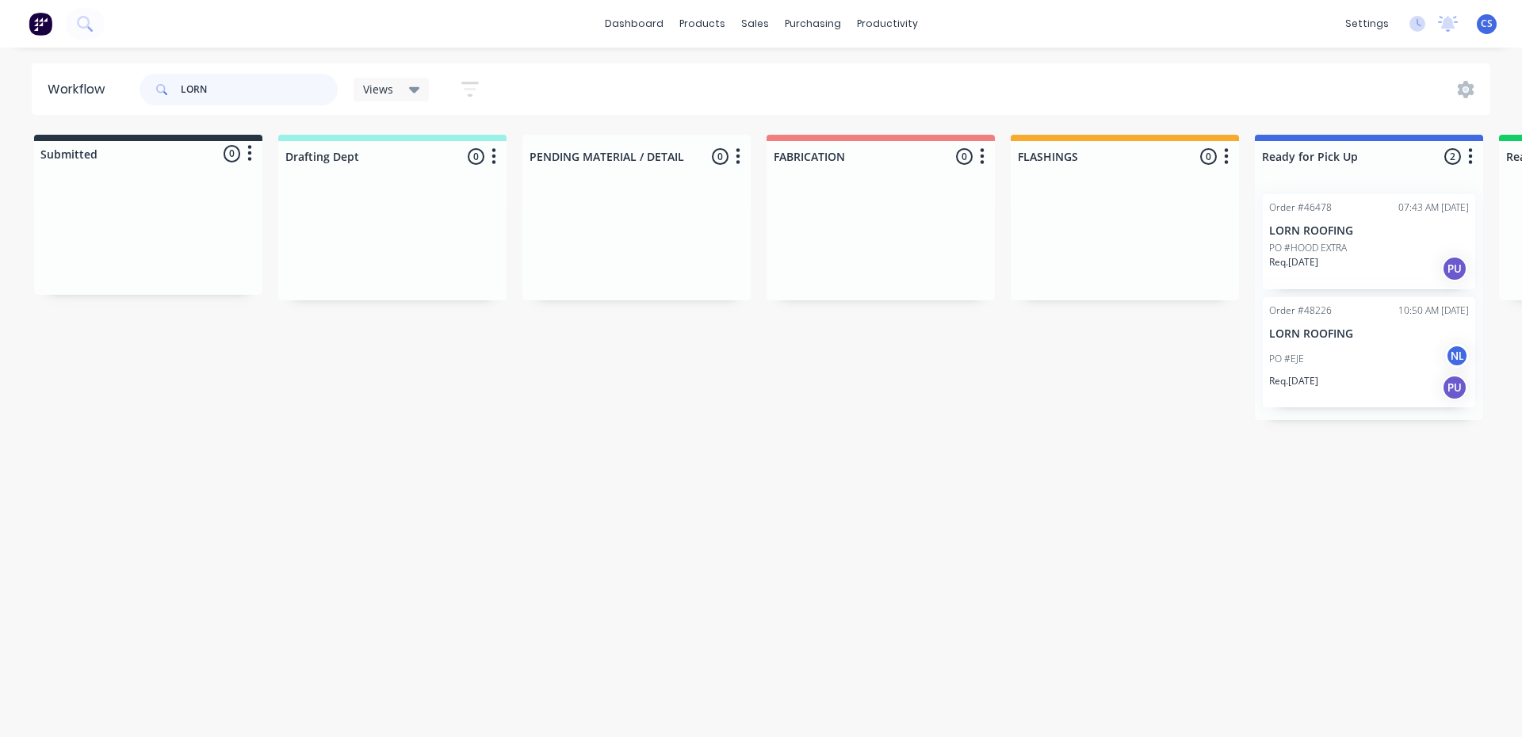
type input "LORN"
click at [1303, 359] on p "PO #EJE" at bounding box center [1286, 359] width 35 height 14
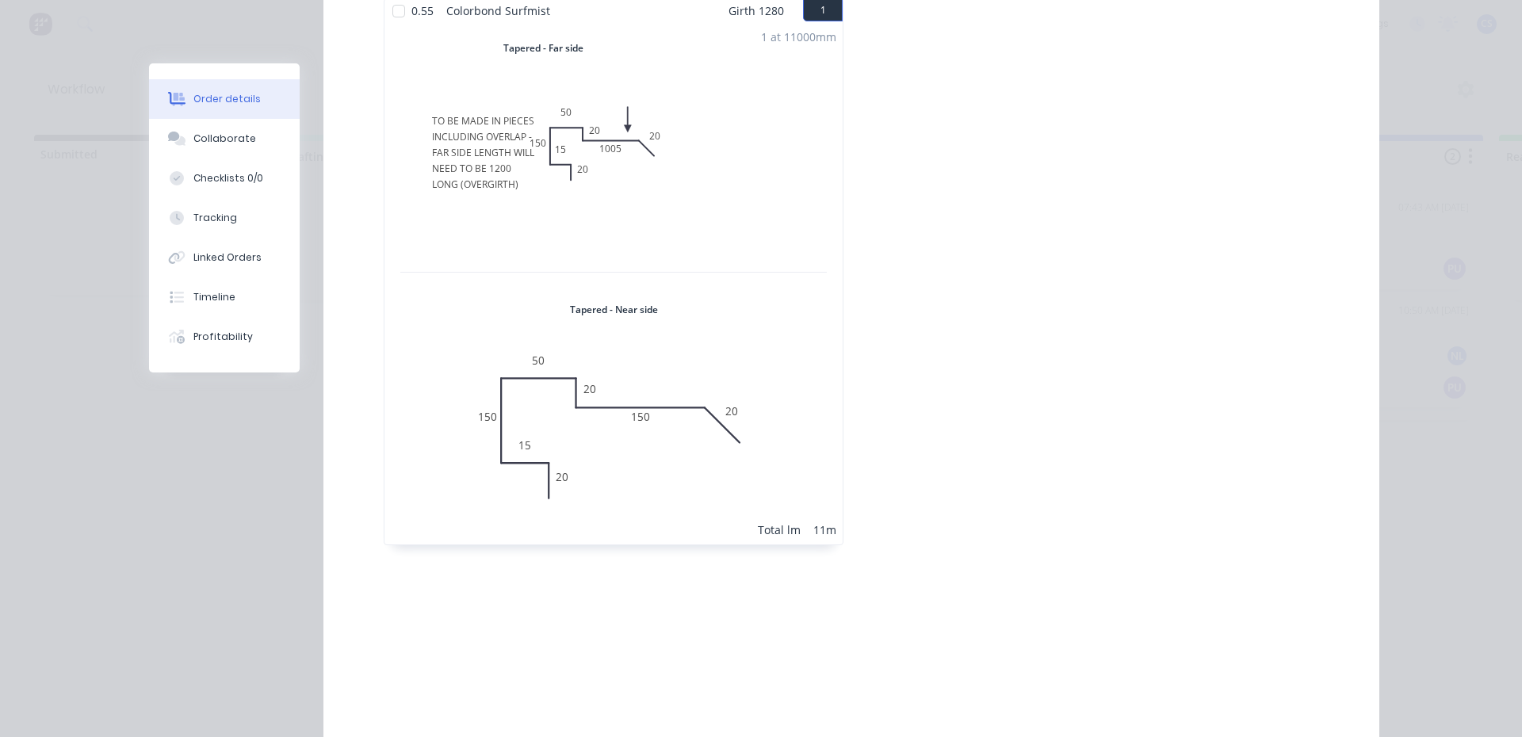
scroll to position [476, 0]
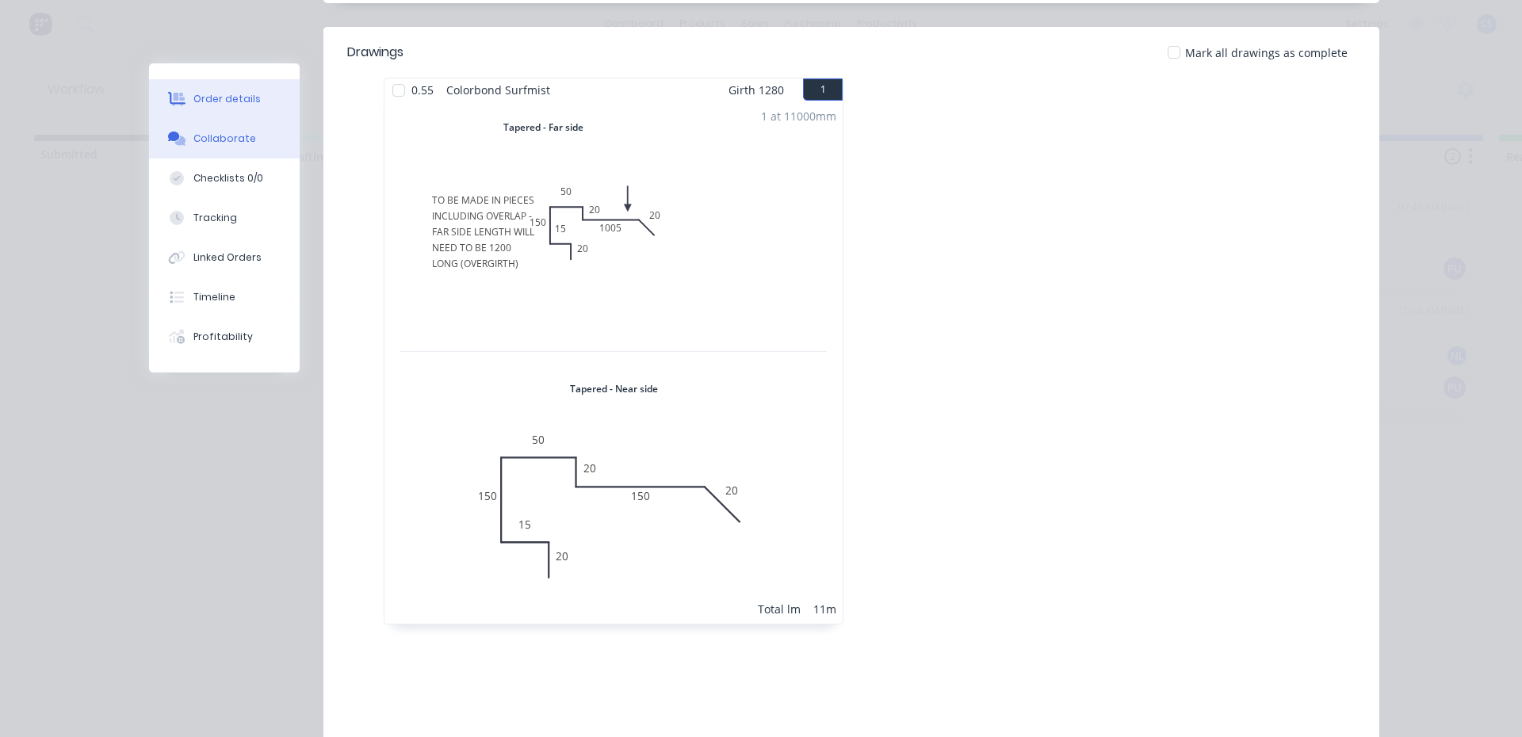
click at [221, 136] on div "Collaborate" at bounding box center [224, 139] width 63 height 14
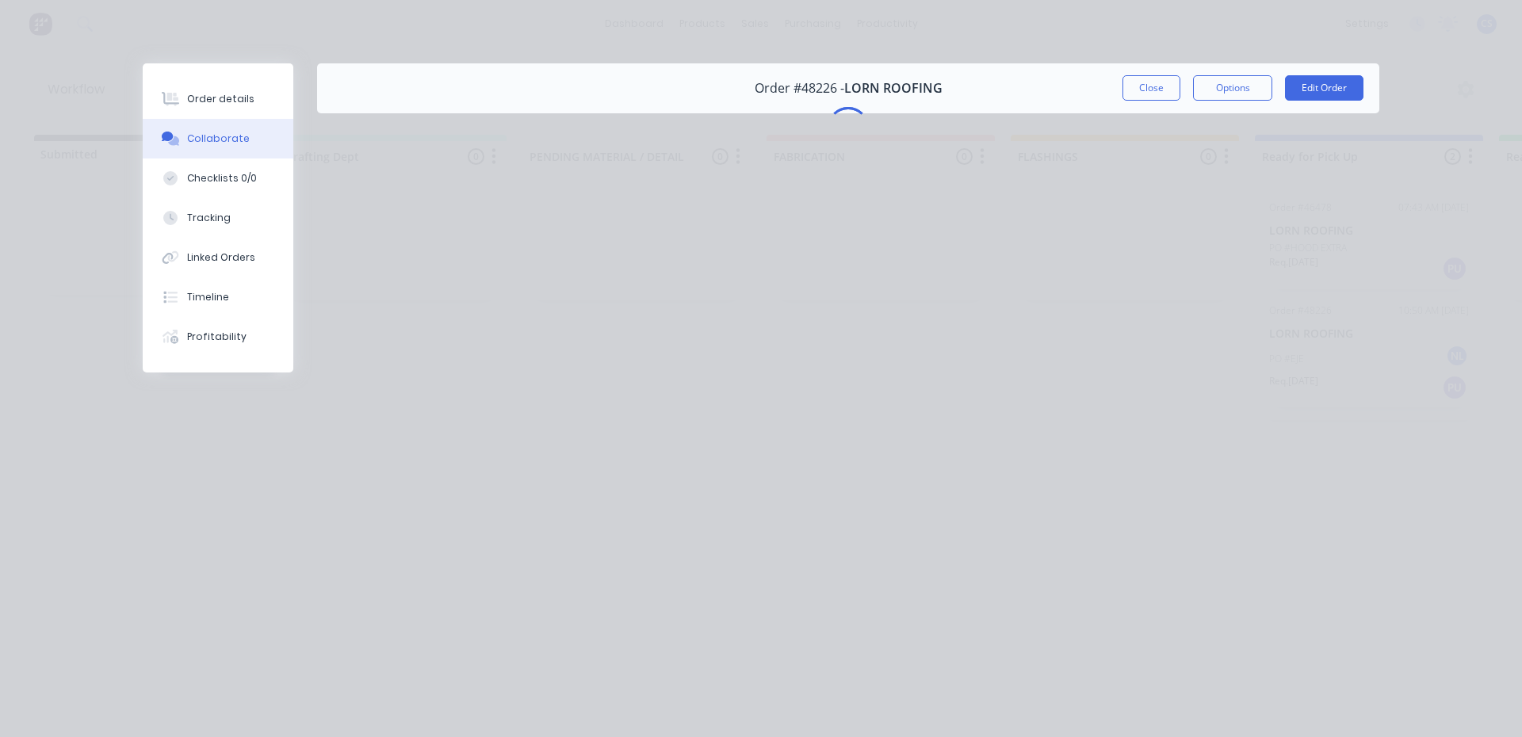
scroll to position [0, 0]
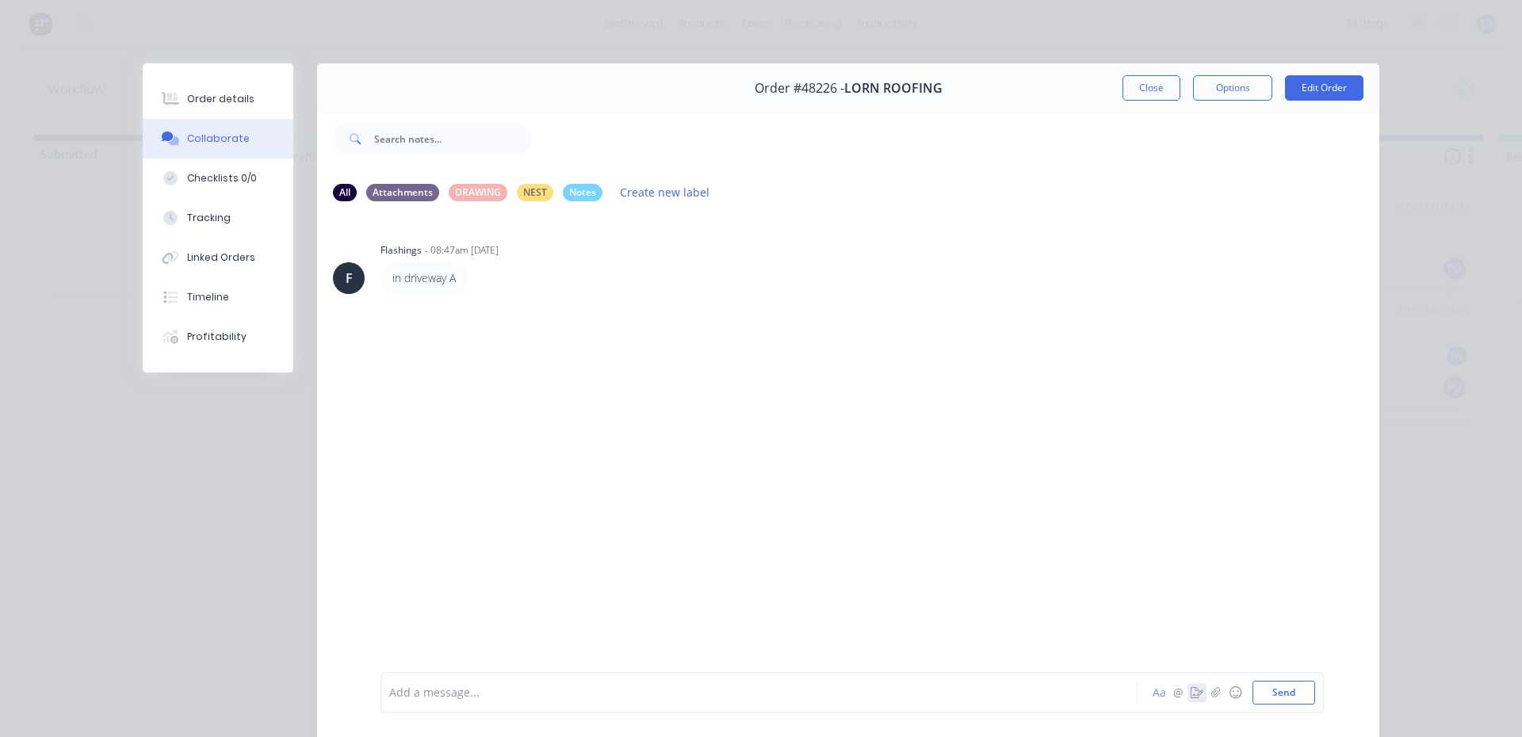
click at [1194, 694] on icon "button" at bounding box center [1197, 692] width 13 height 11
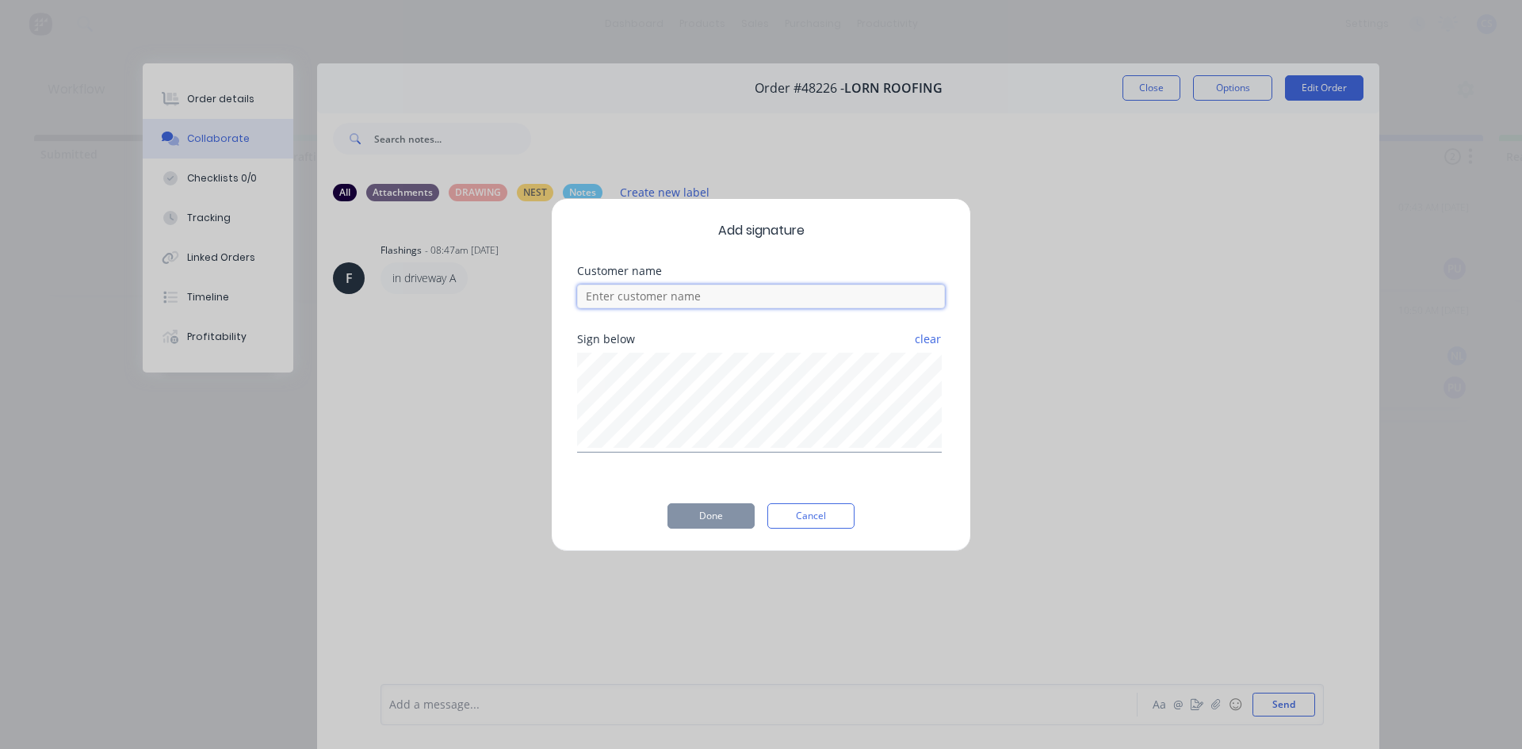
click at [759, 299] on input at bounding box center [761, 297] width 368 height 24
type input "[PERSON_NAME]"
click at [711, 516] on button "Done" at bounding box center [711, 515] width 87 height 25
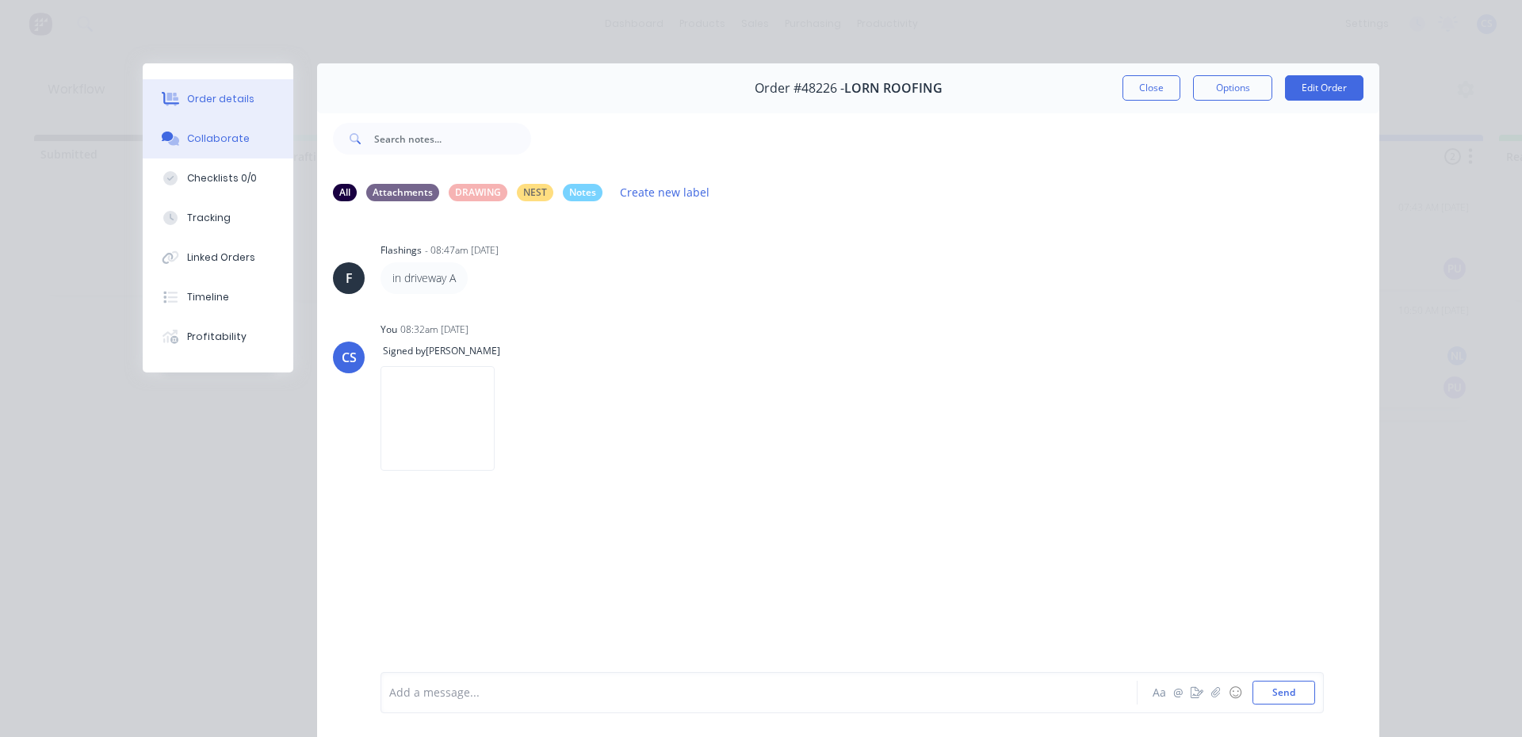
click at [205, 90] on button "Order details" at bounding box center [218, 99] width 151 height 40
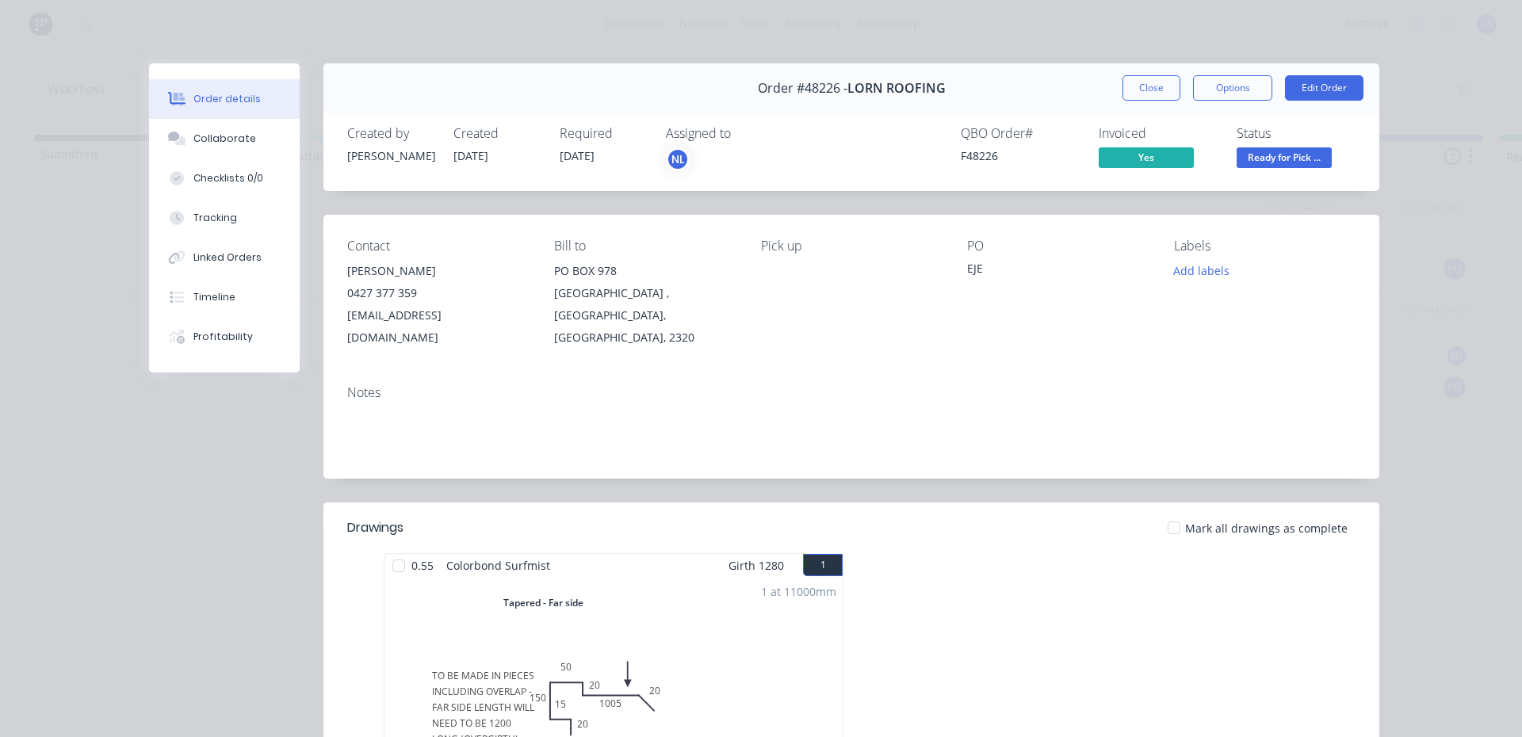
click at [1288, 163] on span "Ready for Pick ..." at bounding box center [1284, 157] width 95 height 20
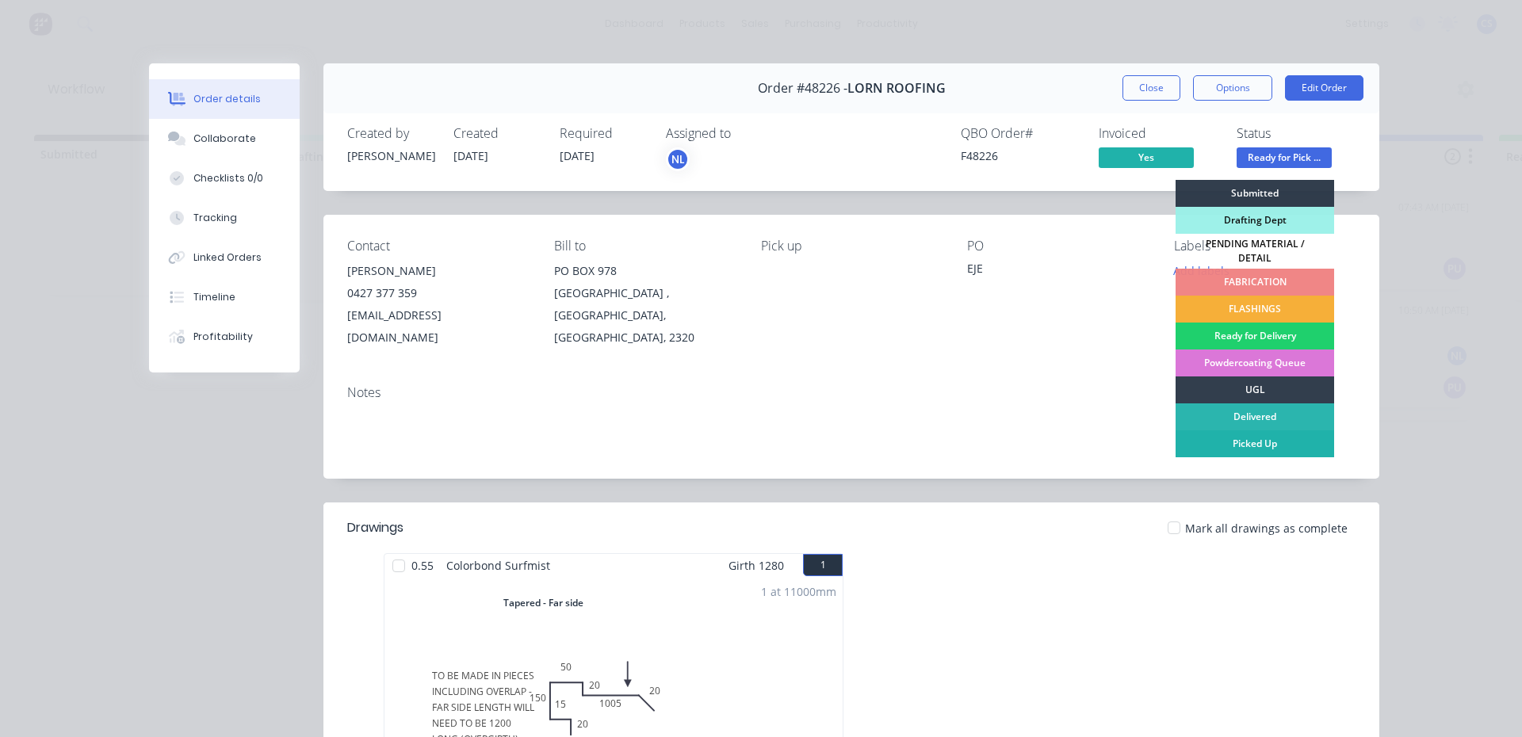
click at [1246, 431] on div "Picked Up" at bounding box center [1255, 443] width 159 height 27
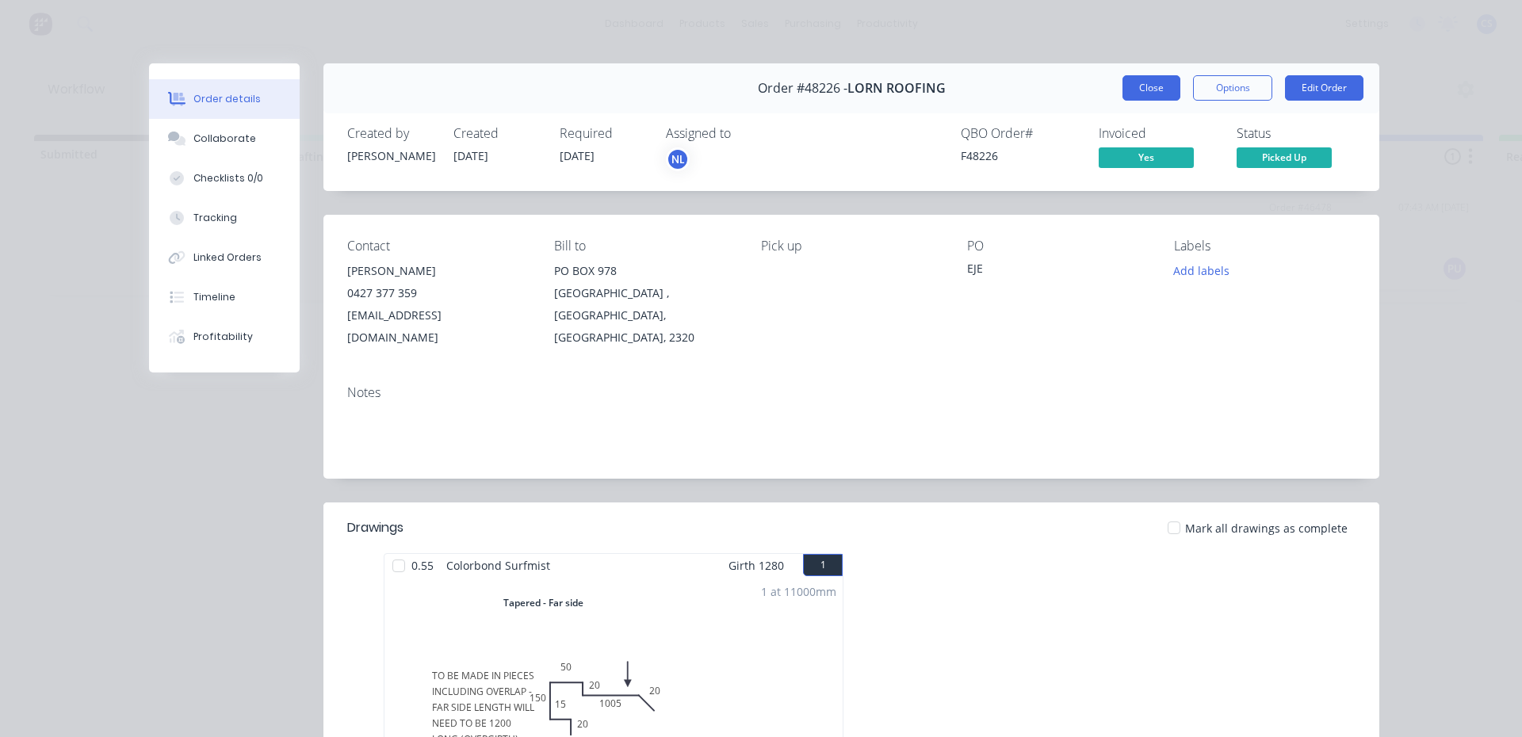
click at [1139, 90] on button "Close" at bounding box center [1152, 87] width 58 height 25
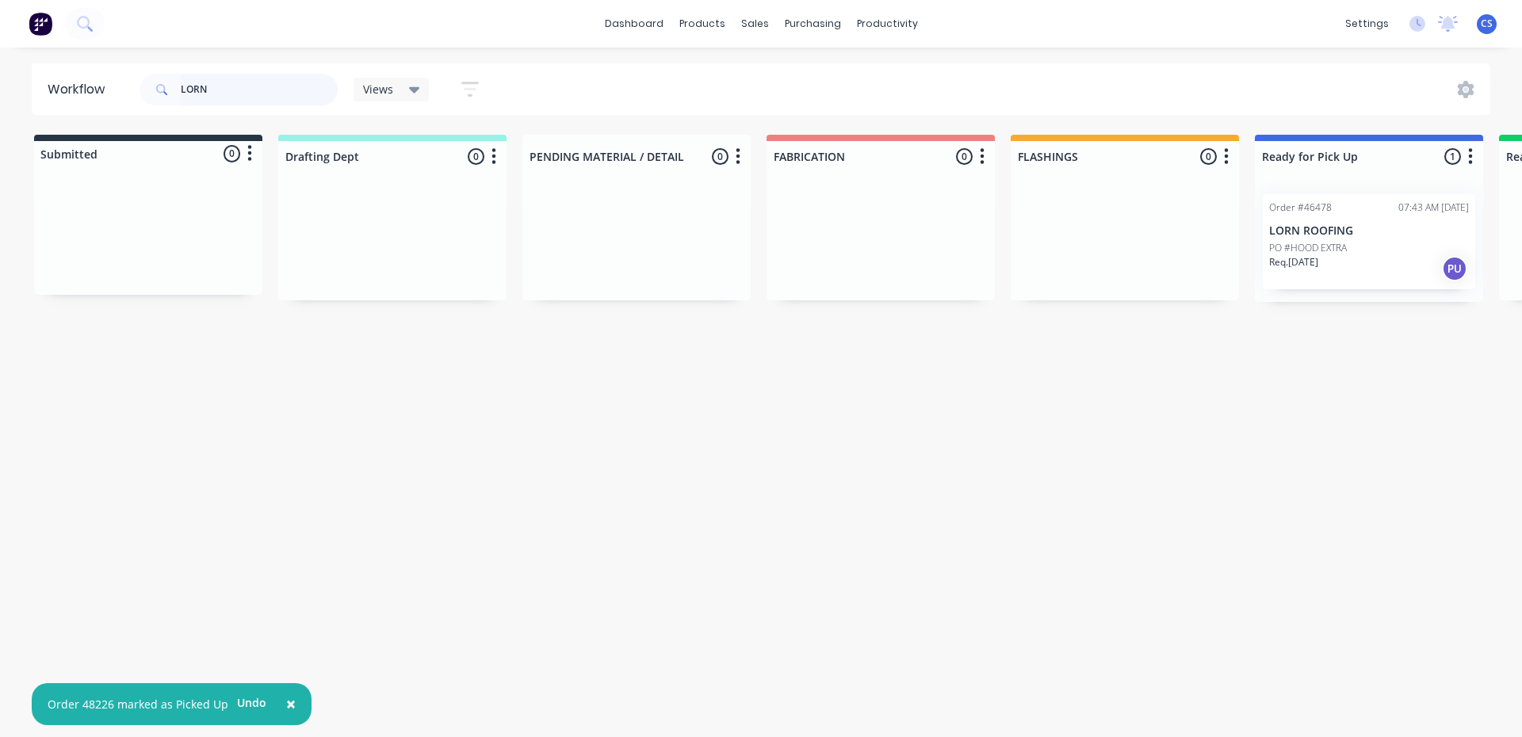
drag, startPoint x: 319, startPoint y: 74, endPoint x: 139, endPoint y: 82, distance: 180.2
click at [139, 82] on div "LORN Views Save new view None (Default) edit [PERSON_NAME] edit [PERSON_NAME] e…" at bounding box center [316, 90] width 360 height 48
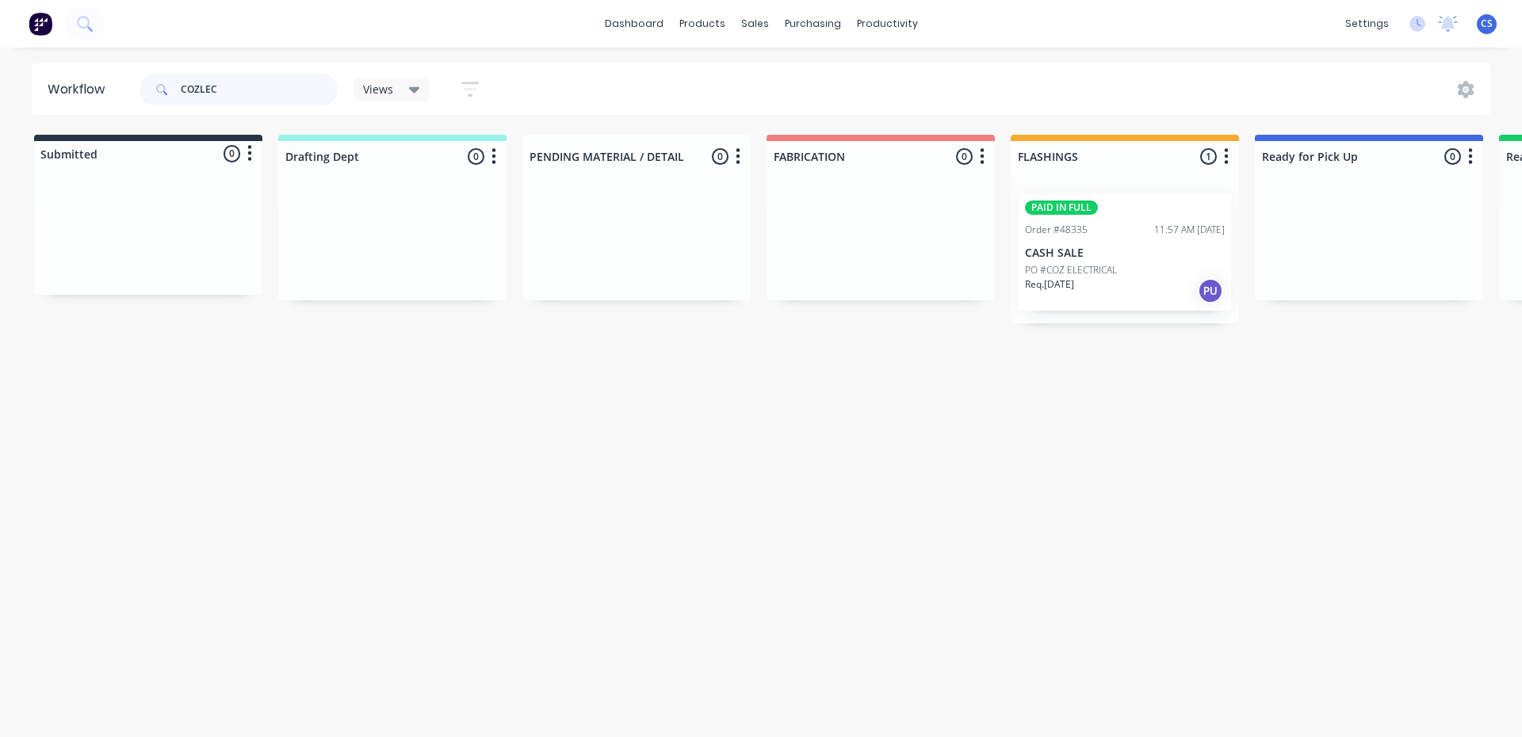
type input "COZLEC"
click at [1130, 254] on p "CASH SALE" at bounding box center [1125, 253] width 200 height 13
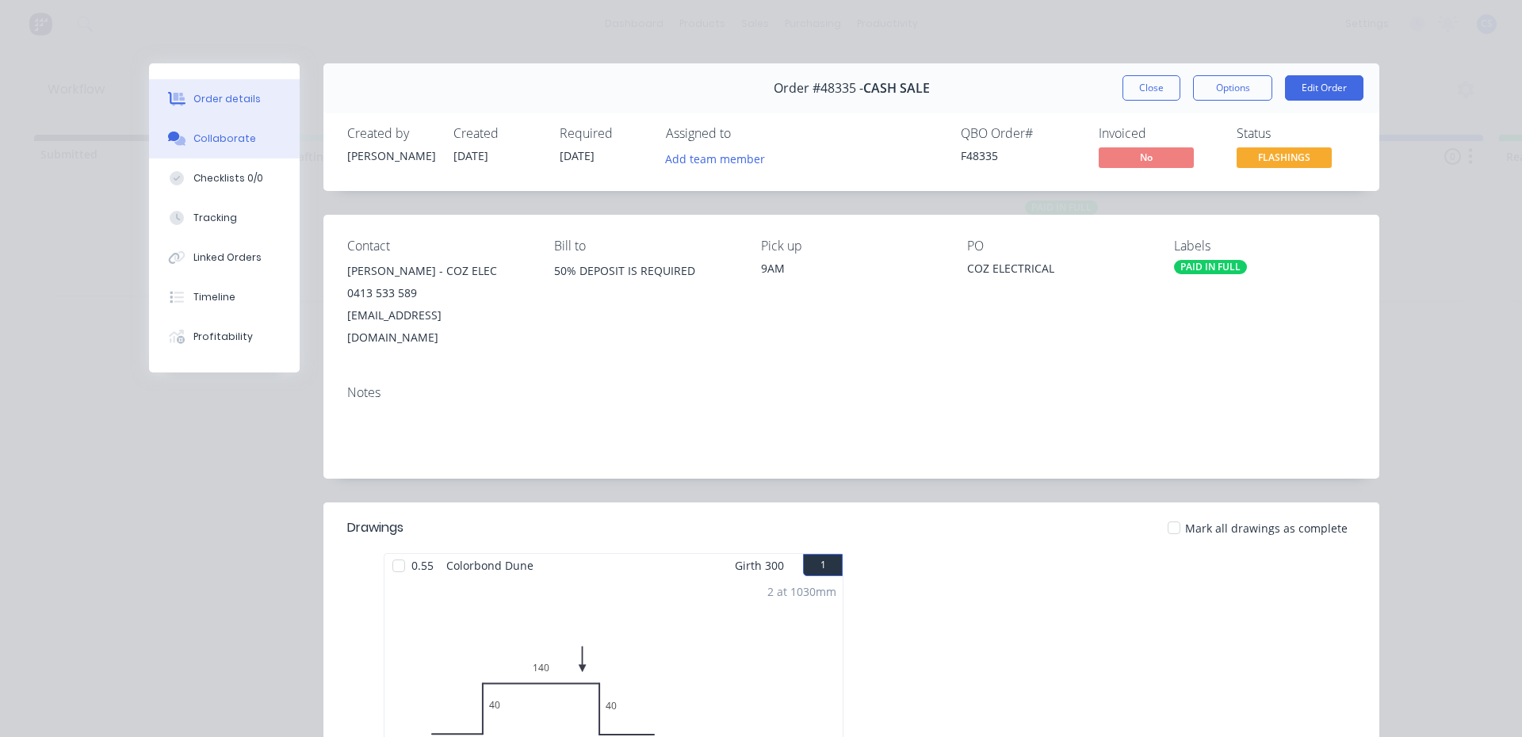
click at [205, 143] on div "Collaborate" at bounding box center [224, 139] width 63 height 14
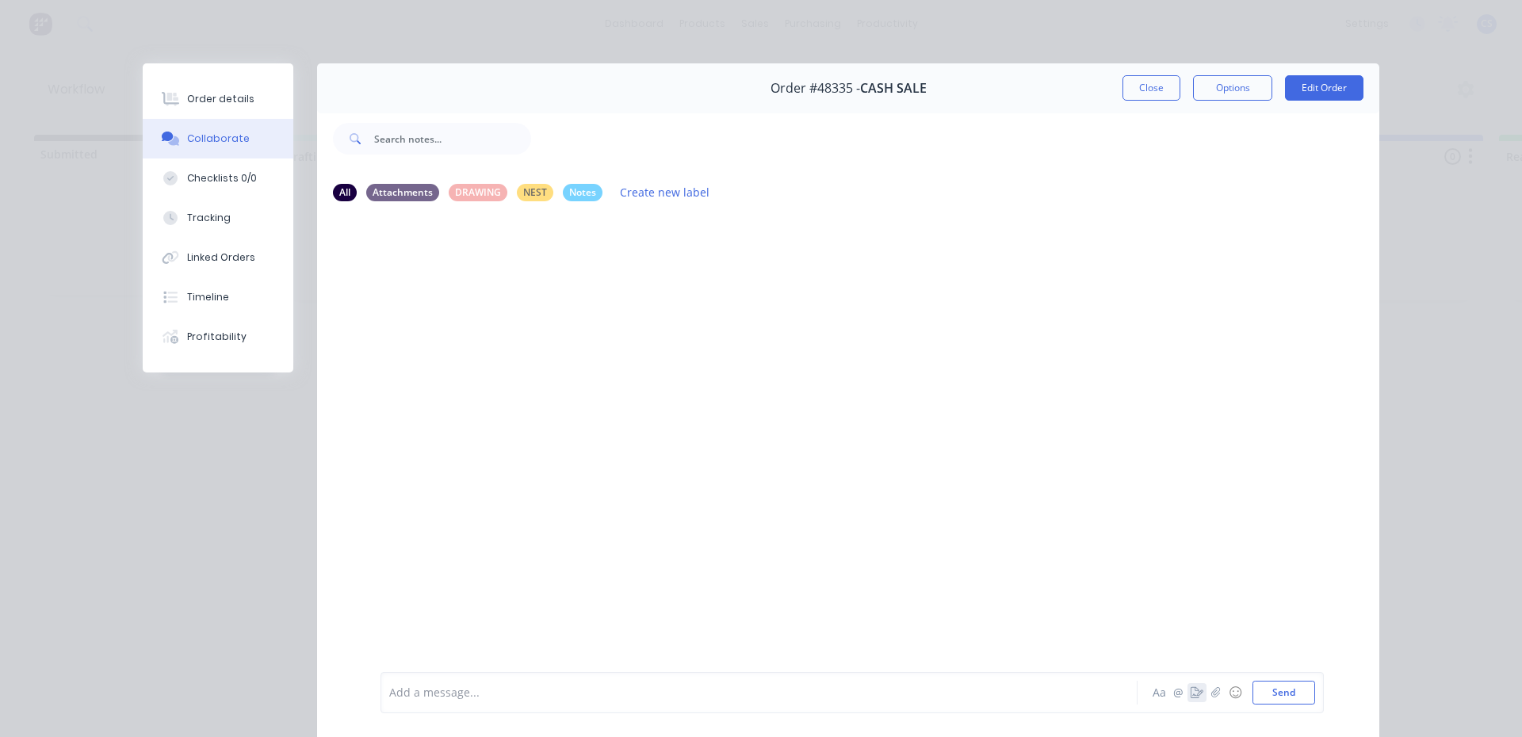
click at [1198, 693] on button "button" at bounding box center [1197, 692] width 19 height 19
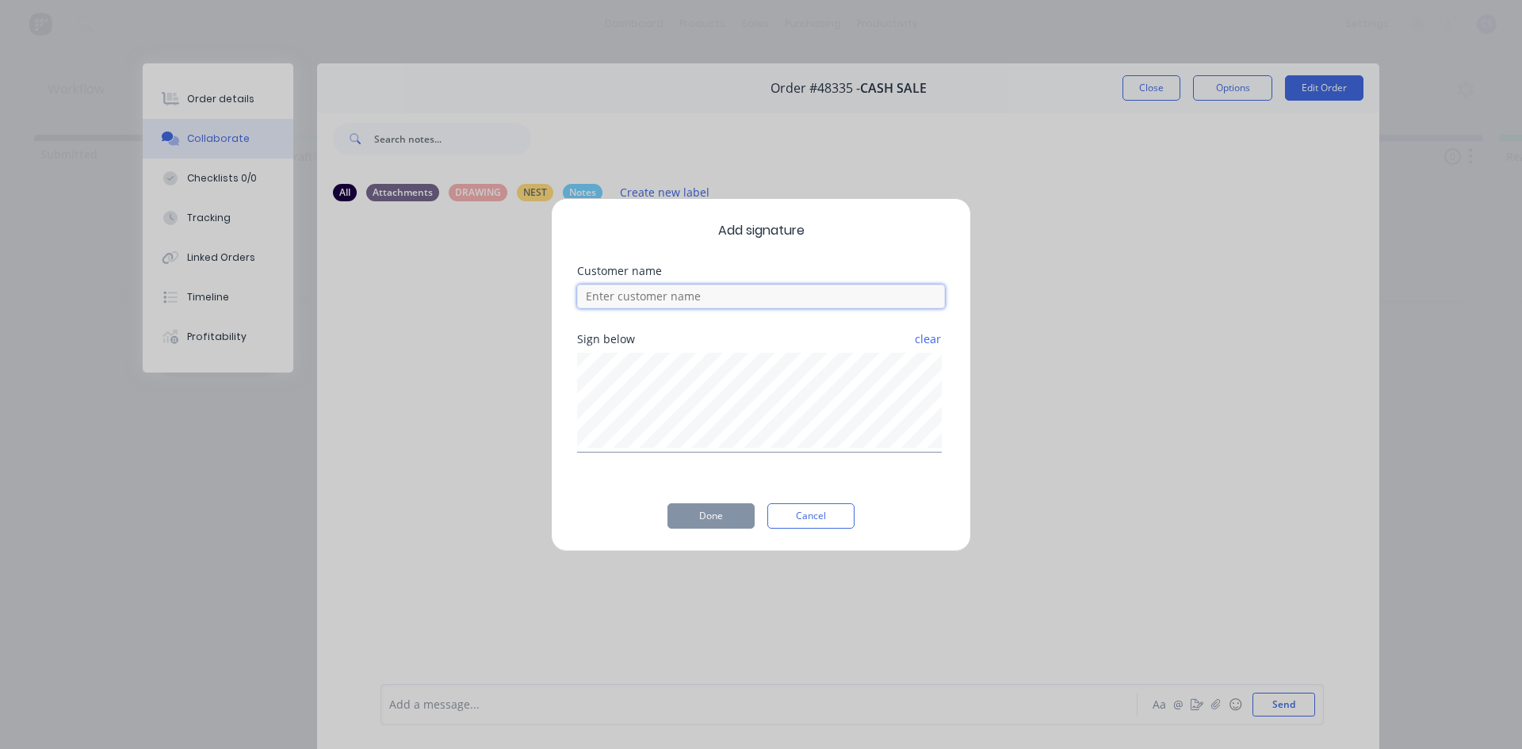
click at [740, 298] on input at bounding box center [761, 297] width 368 height 24
type input "AIDAN"
click at [706, 518] on button "Done" at bounding box center [711, 515] width 87 height 25
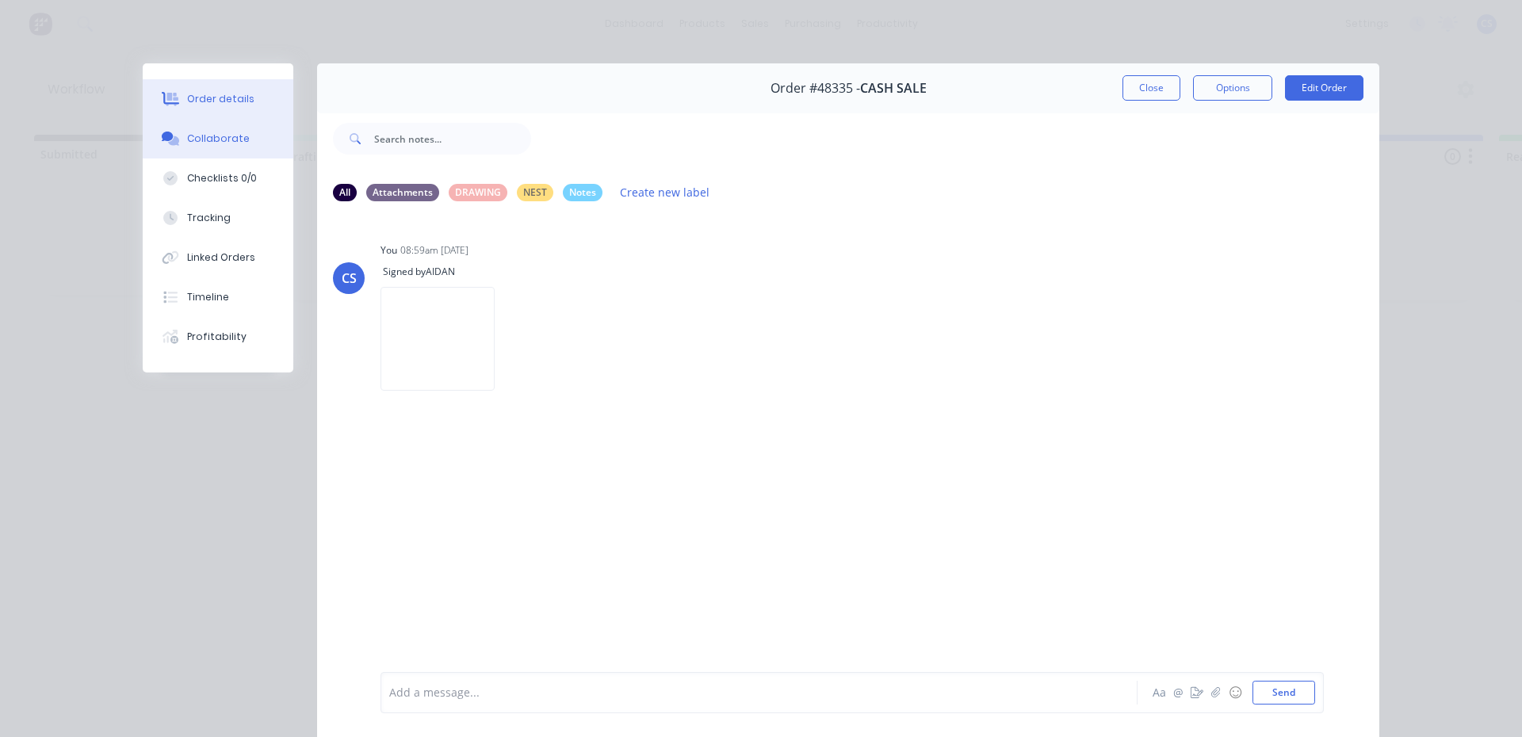
click at [231, 105] on div "Order details" at bounding box center [220, 99] width 67 height 14
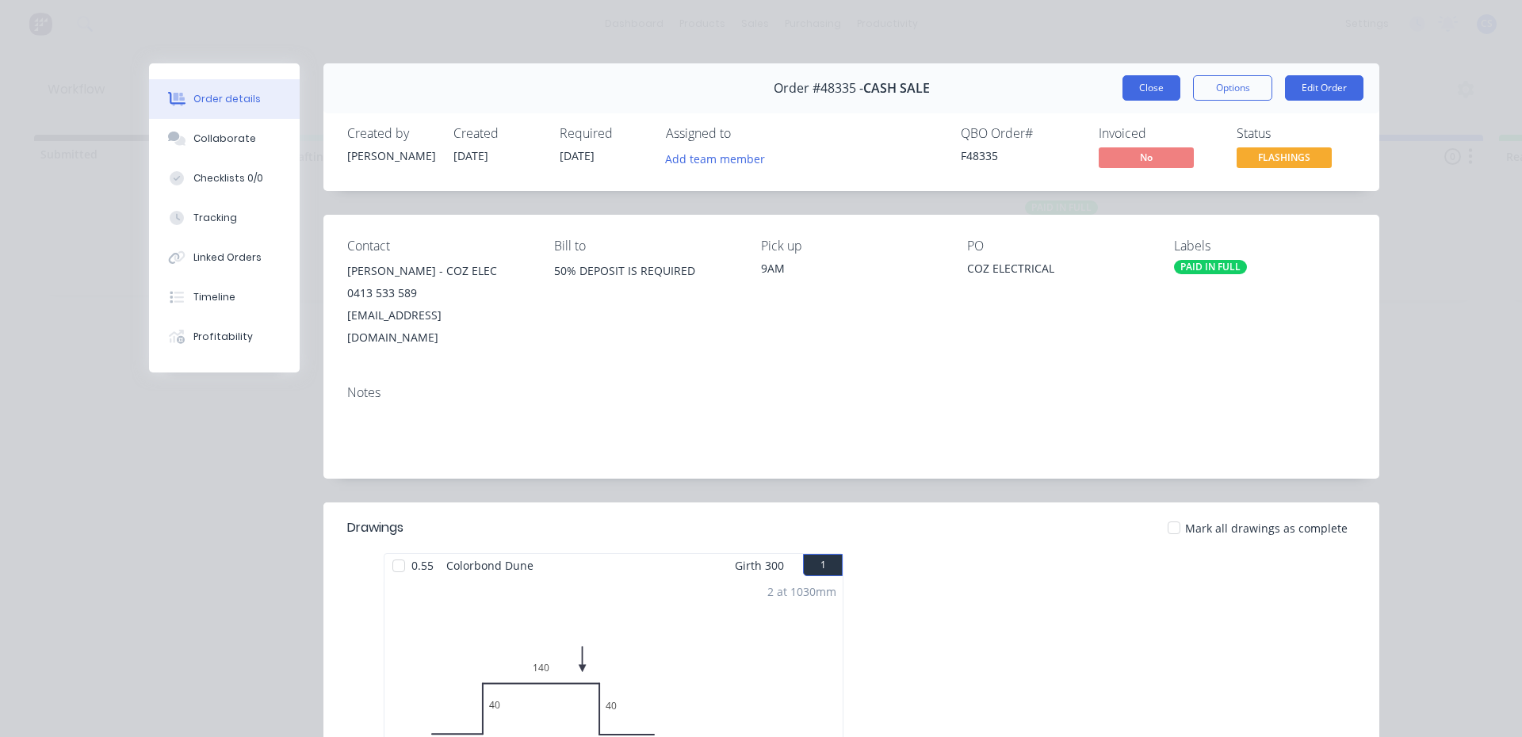
click at [1165, 75] on button "Close" at bounding box center [1152, 87] width 58 height 25
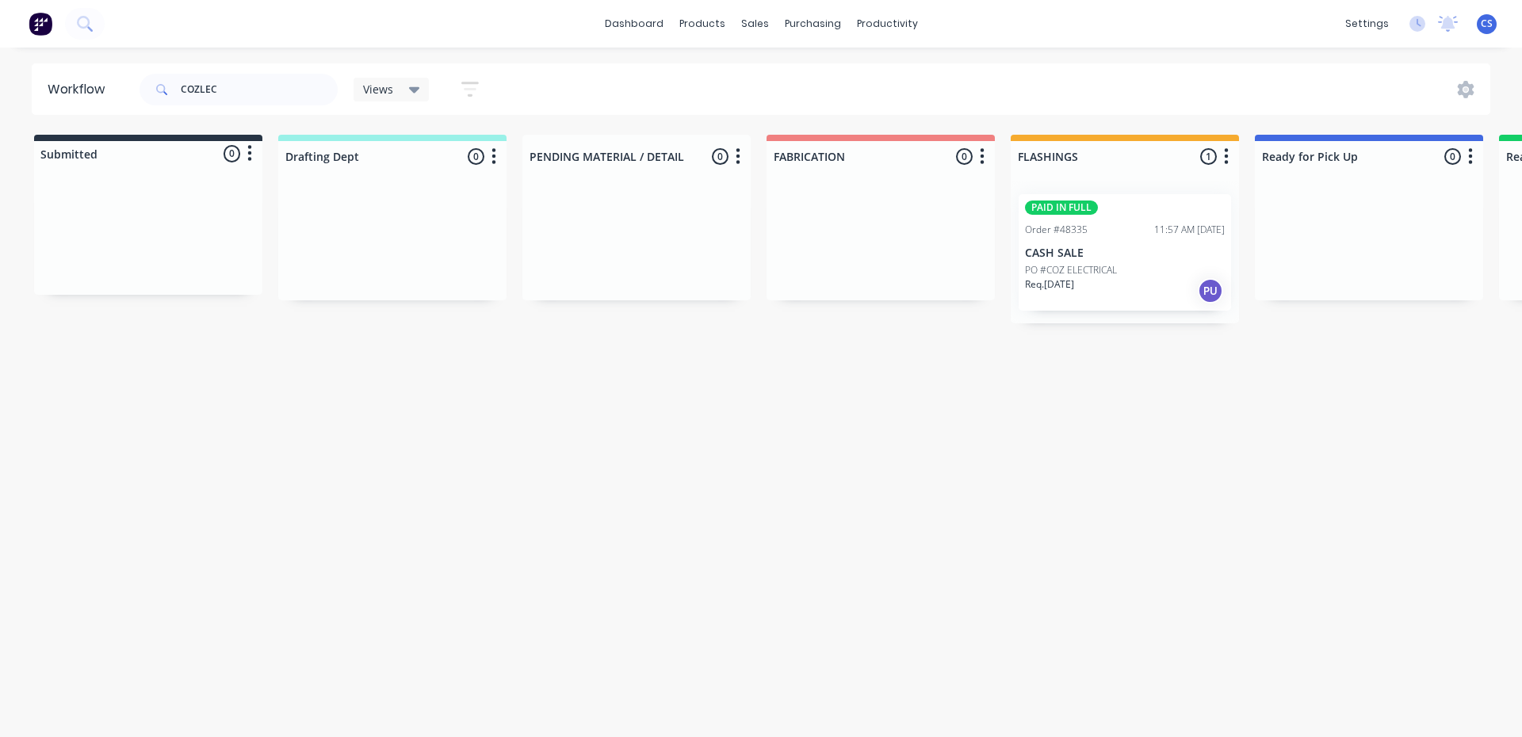
click at [1080, 270] on p "PO #COZ ELECTRICAL" at bounding box center [1071, 270] width 92 height 14
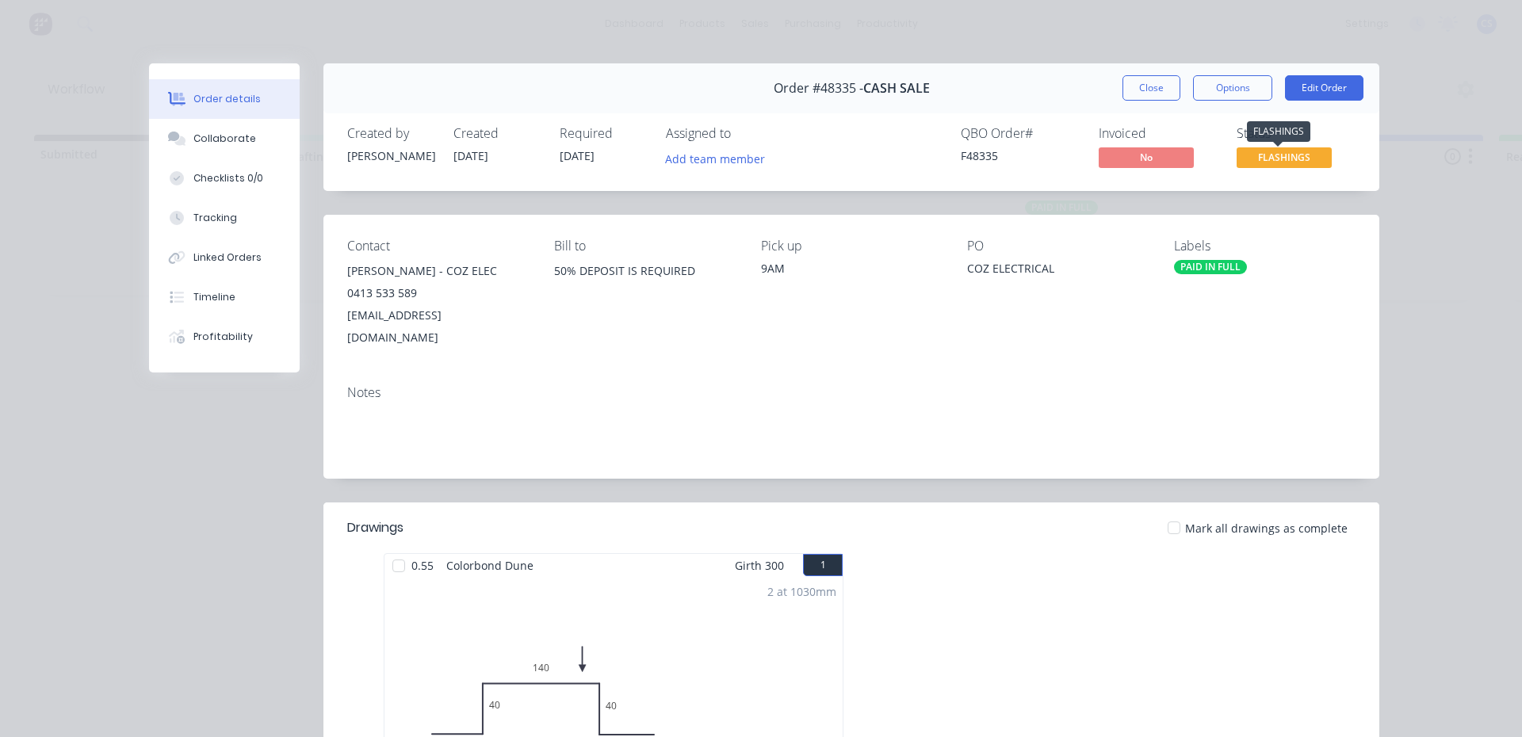
click at [1253, 159] on span "FLASHINGS" at bounding box center [1284, 157] width 95 height 20
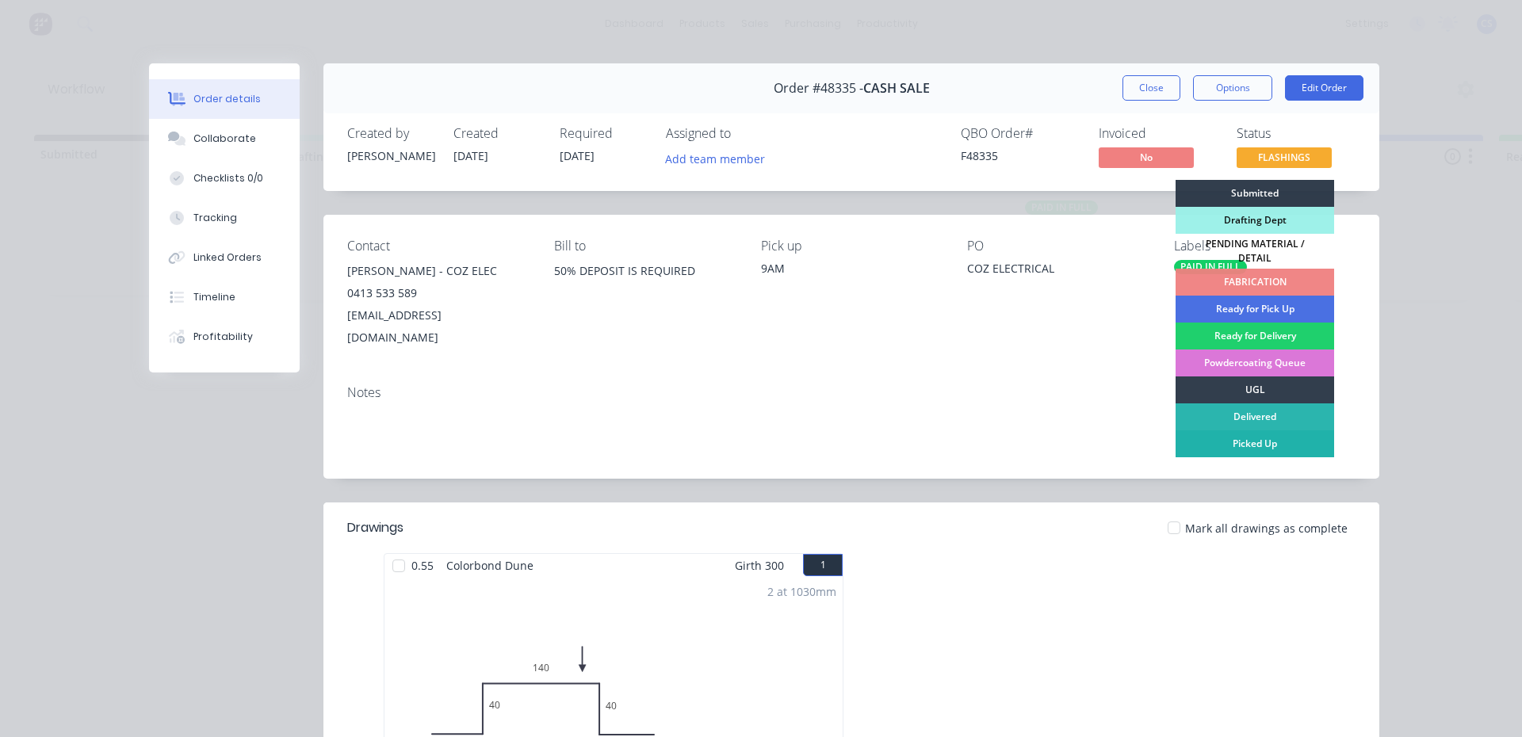
click at [1257, 435] on div "Picked Up" at bounding box center [1255, 443] width 159 height 27
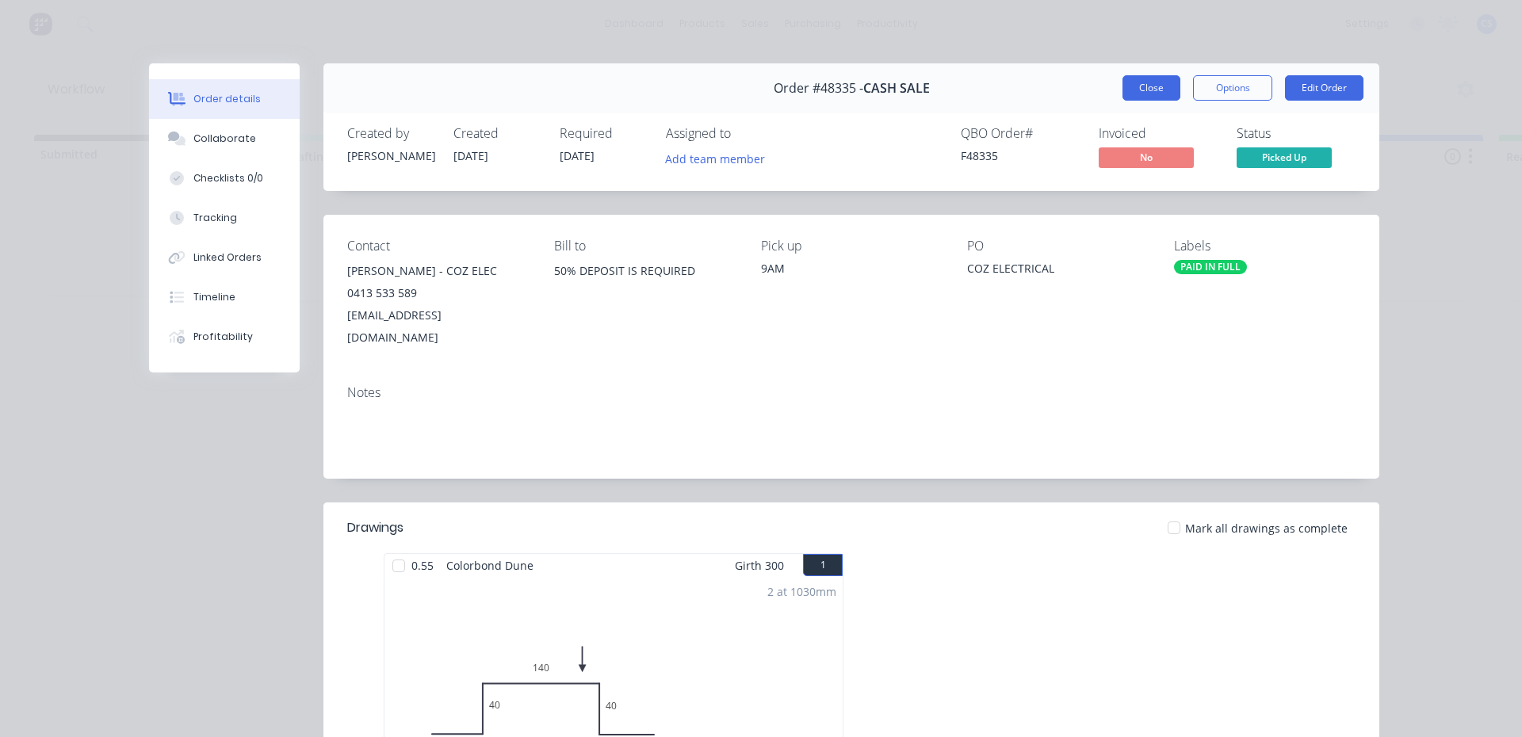
click at [1148, 83] on button "Close" at bounding box center [1152, 87] width 58 height 25
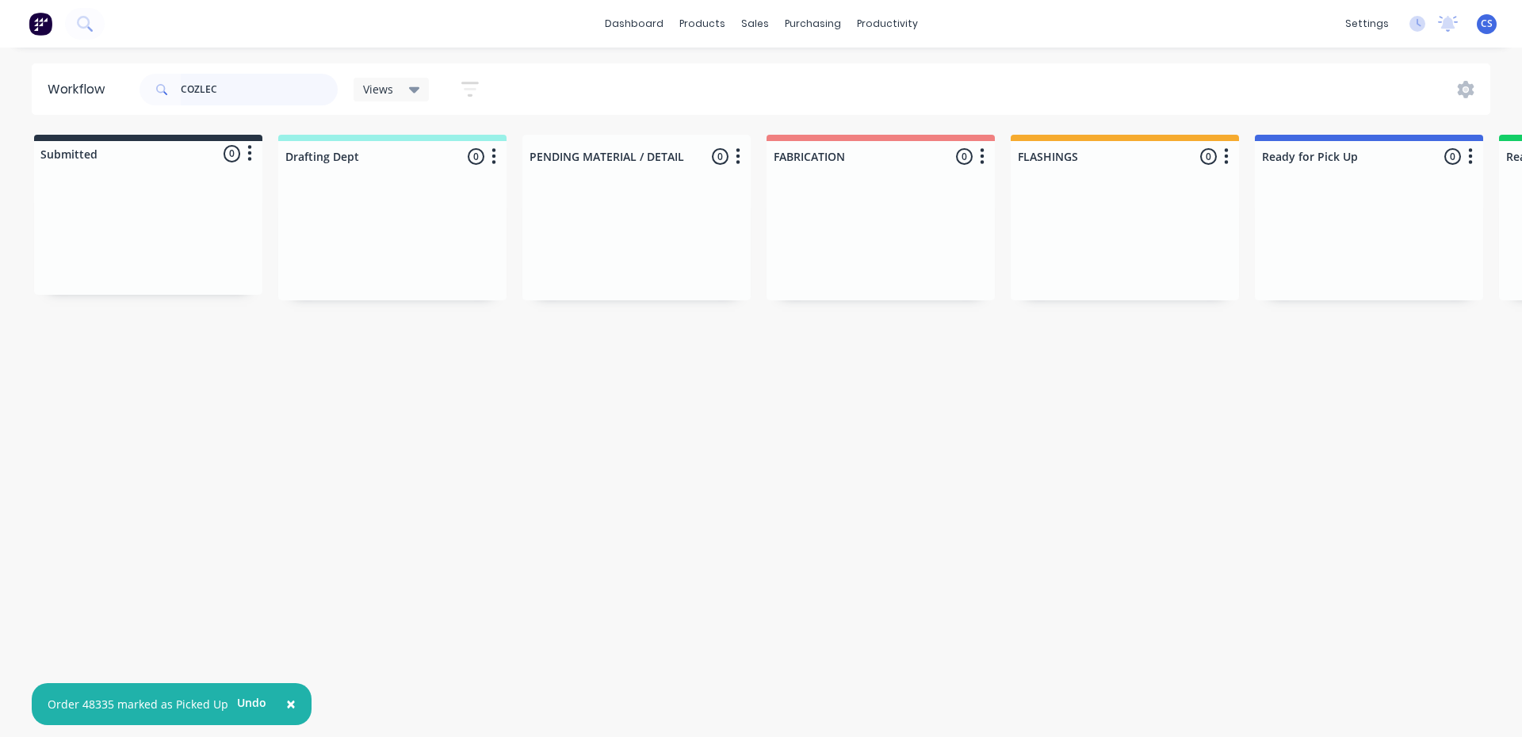
drag, startPoint x: 216, startPoint y: 93, endPoint x: 189, endPoint y: 93, distance: 27.0
click at [189, 93] on input "COZLEC" at bounding box center [259, 90] width 157 height 32
type input "C"
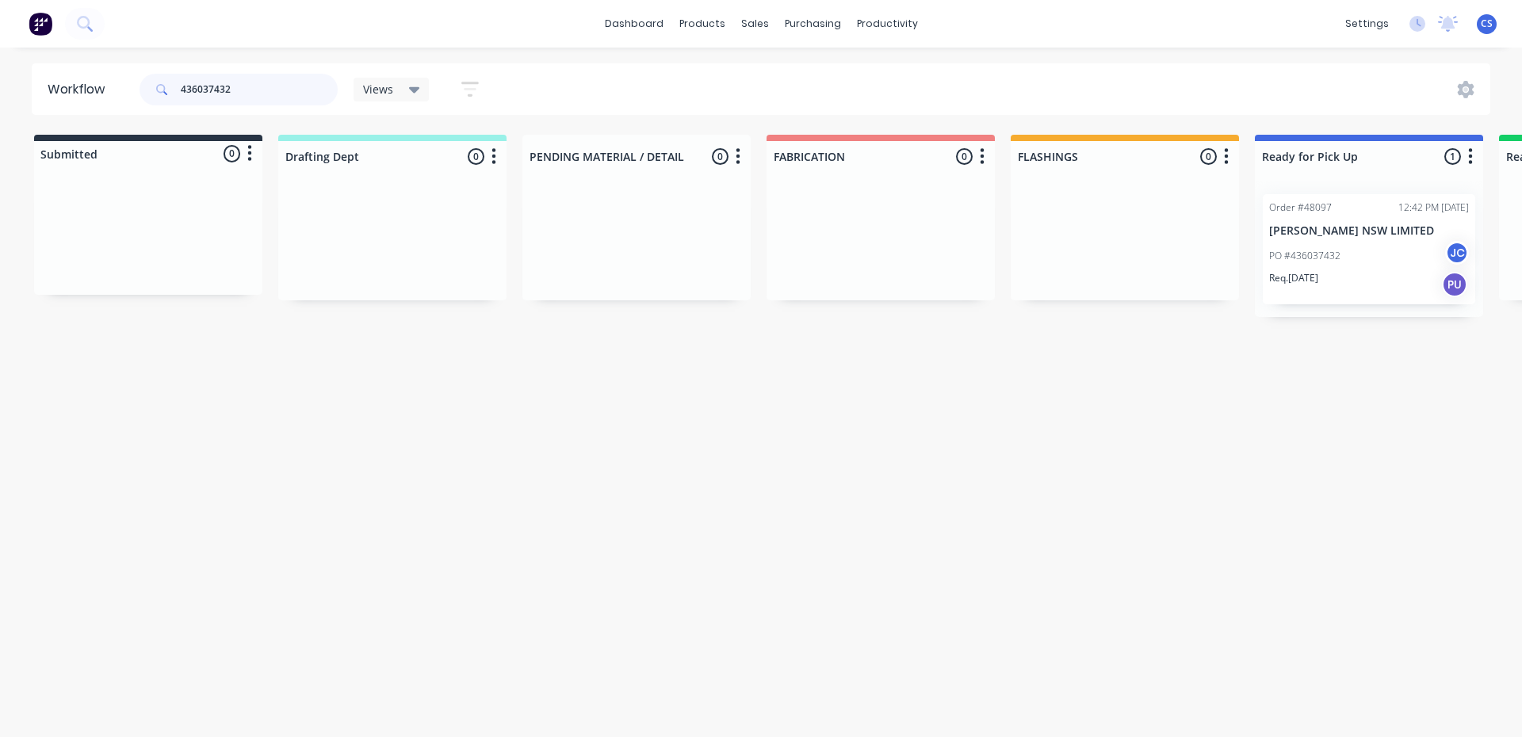
type input "436037432"
click at [1384, 271] on div "Req. [DATE] PU" at bounding box center [1369, 284] width 200 height 27
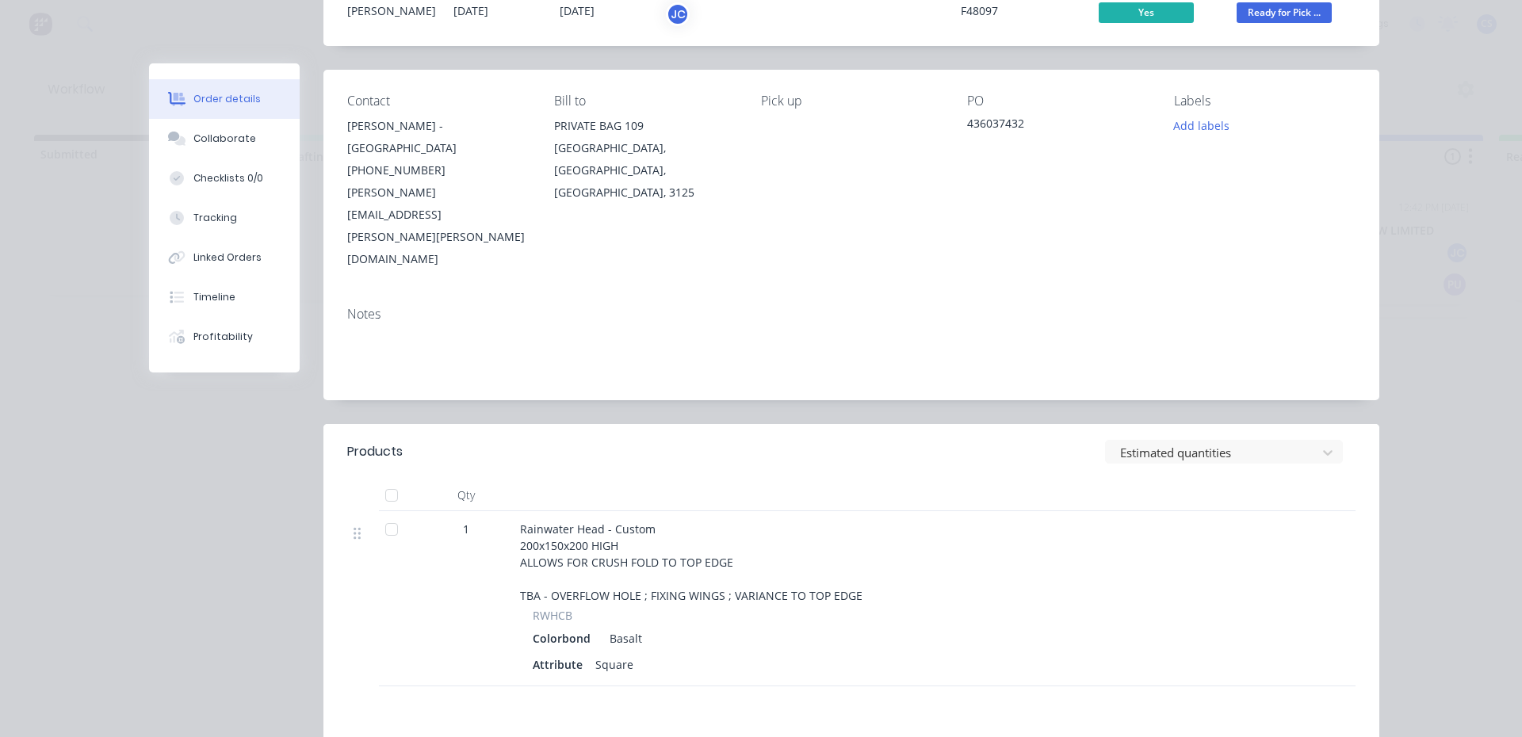
scroll to position [144, 0]
click at [173, 128] on button "Collaborate" at bounding box center [224, 139] width 151 height 40
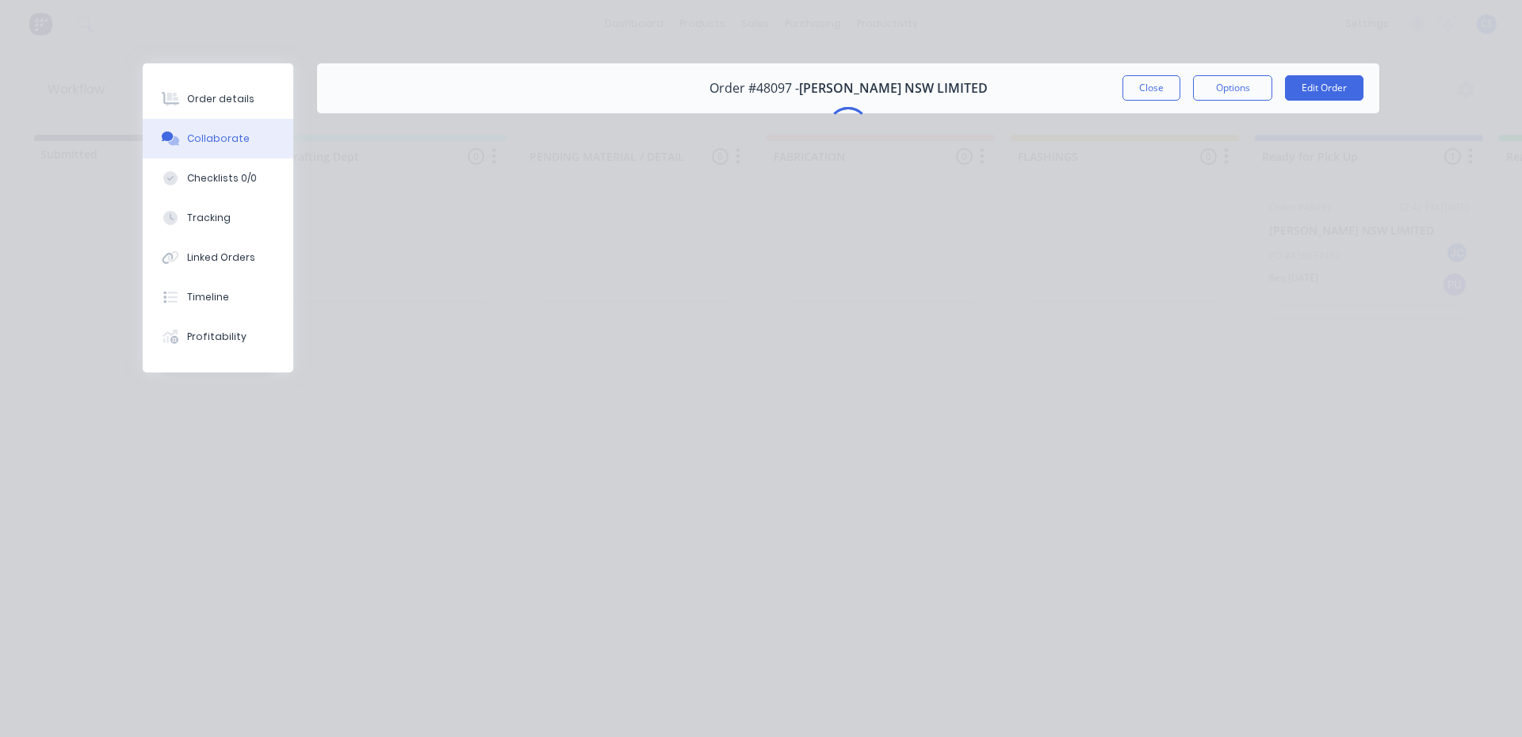
scroll to position [0, 0]
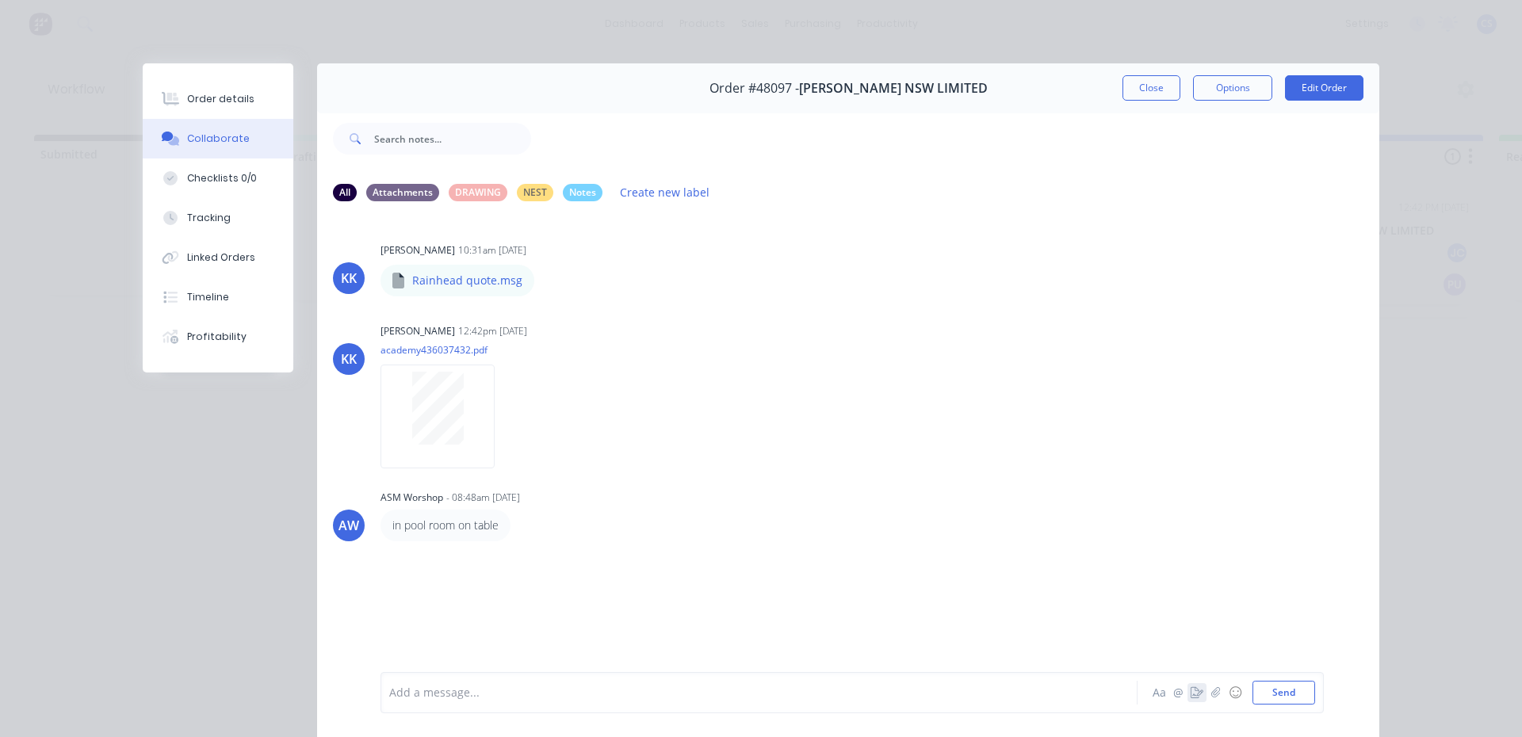
click at [1191, 689] on icon "button" at bounding box center [1197, 692] width 13 height 11
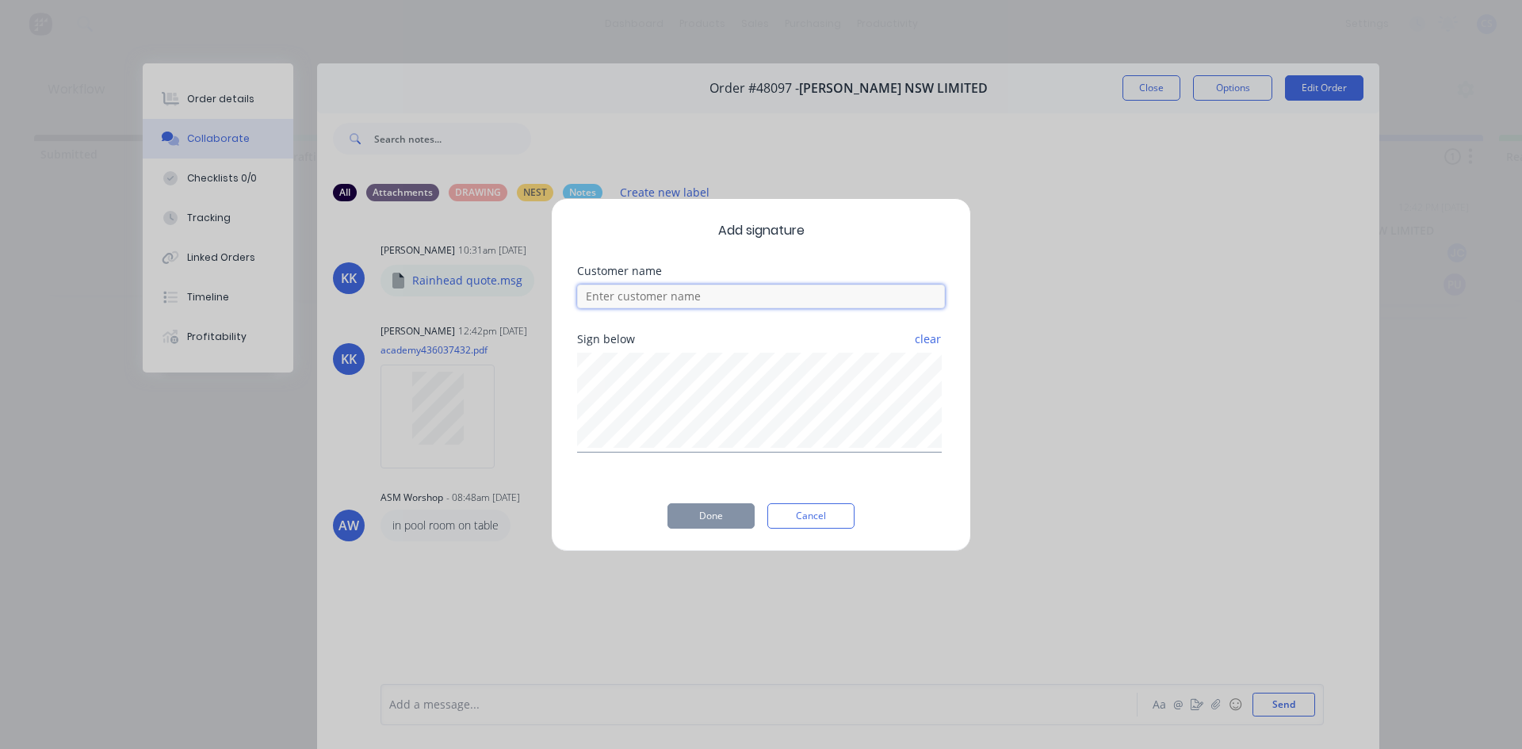
click at [680, 292] on input at bounding box center [761, 297] width 368 height 24
type input "[PERSON_NAME]"
click at [711, 516] on button "Done" at bounding box center [711, 515] width 87 height 25
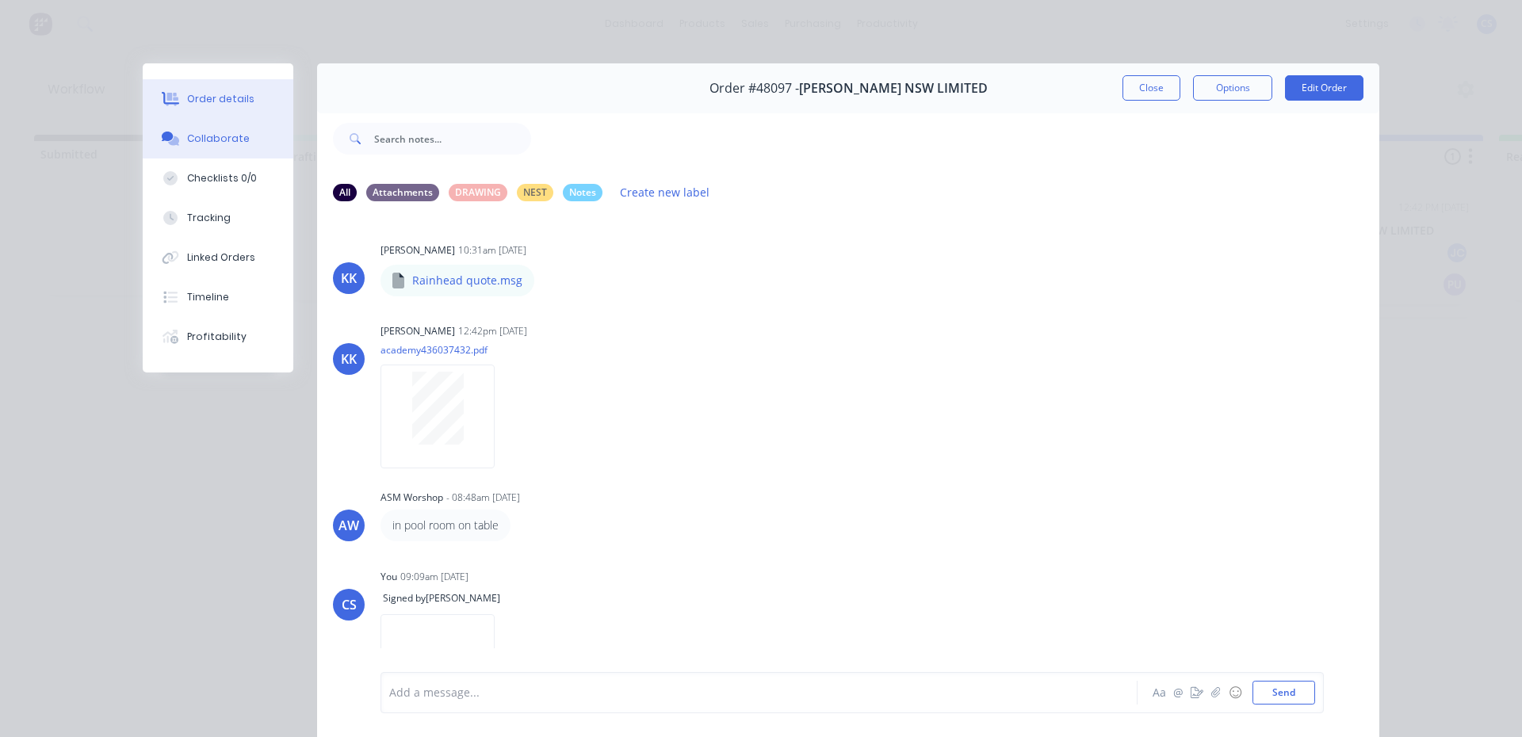
click at [239, 90] on button "Order details" at bounding box center [218, 99] width 151 height 40
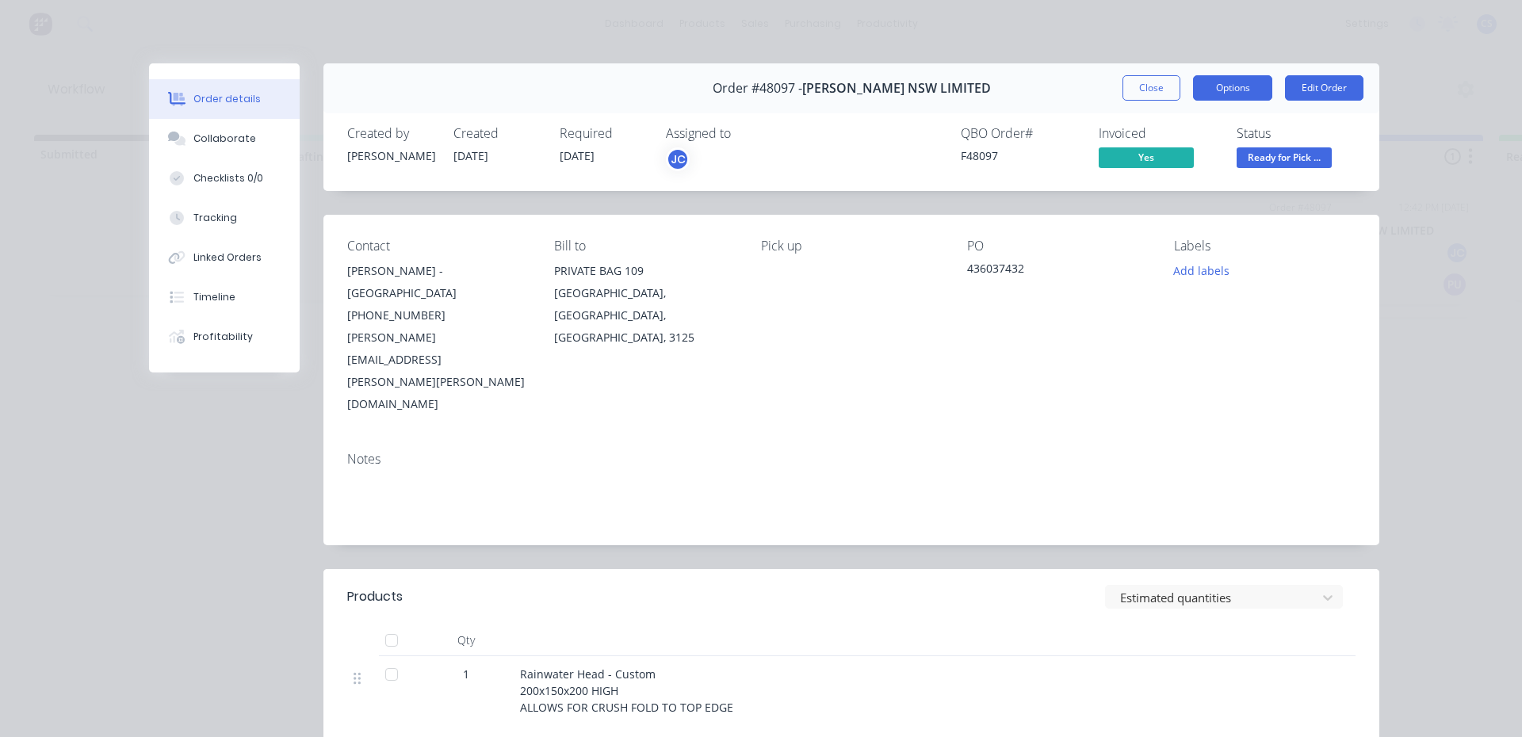
click at [1238, 87] on button "Options" at bounding box center [1232, 87] width 79 height 25
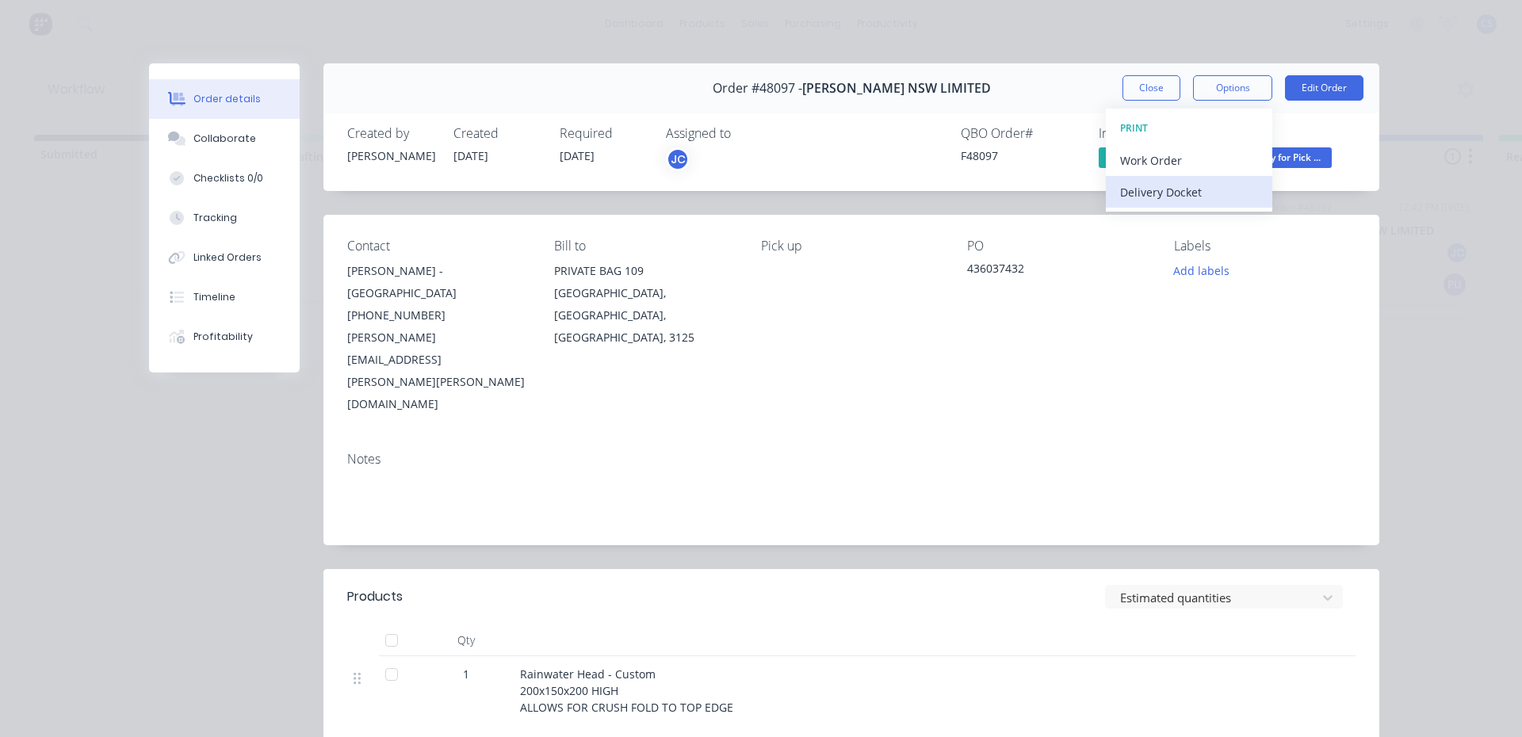
click at [1185, 201] on div "Delivery Docket" at bounding box center [1189, 192] width 138 height 23
click at [1156, 197] on div "Standard" at bounding box center [1189, 192] width 138 height 23
click at [1305, 125] on div "Created by [PERSON_NAME] Created [DATE] Required [DATE] Assigned to JC QBO Orde…" at bounding box center [851, 149] width 1056 height 84
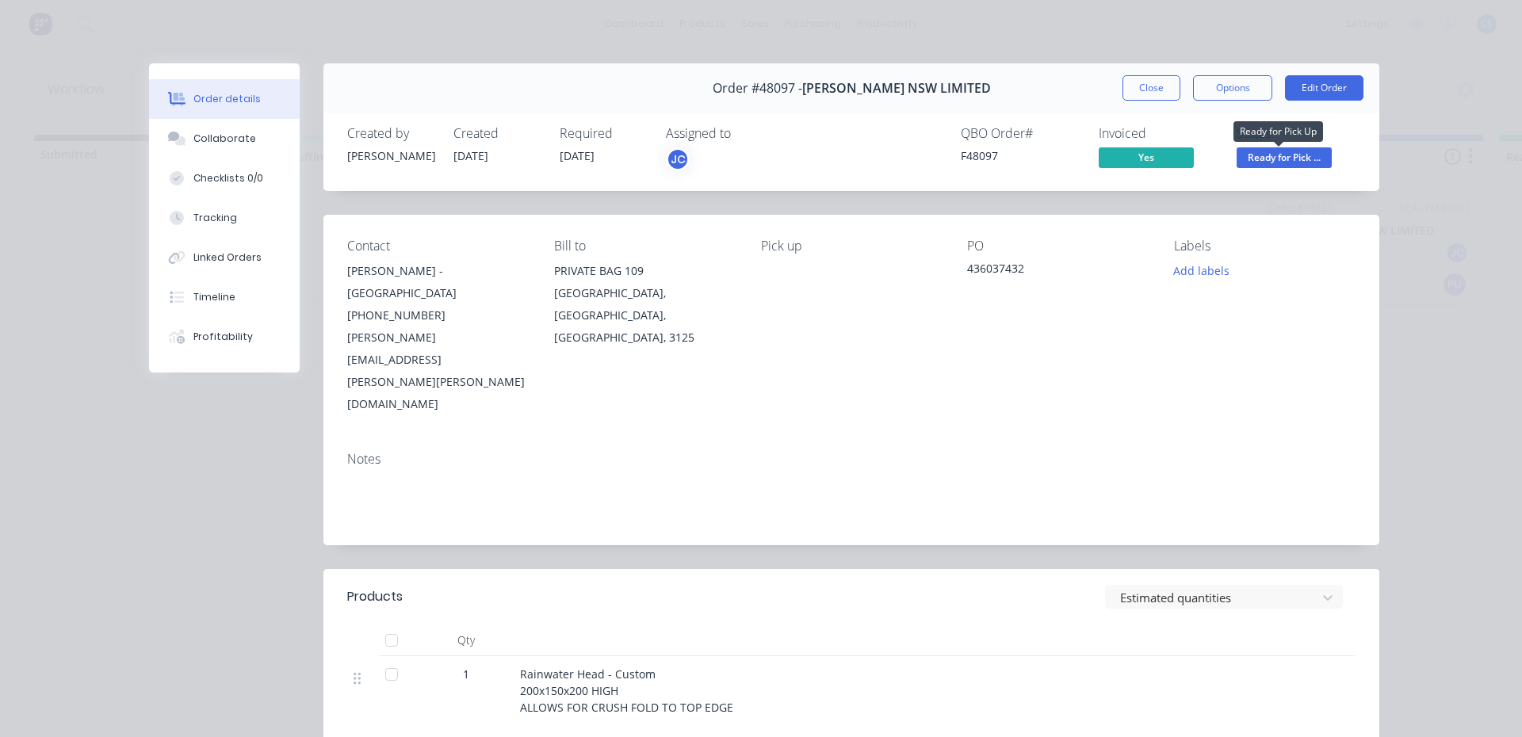
click at [1287, 159] on span "Ready for Pick ..." at bounding box center [1284, 157] width 95 height 20
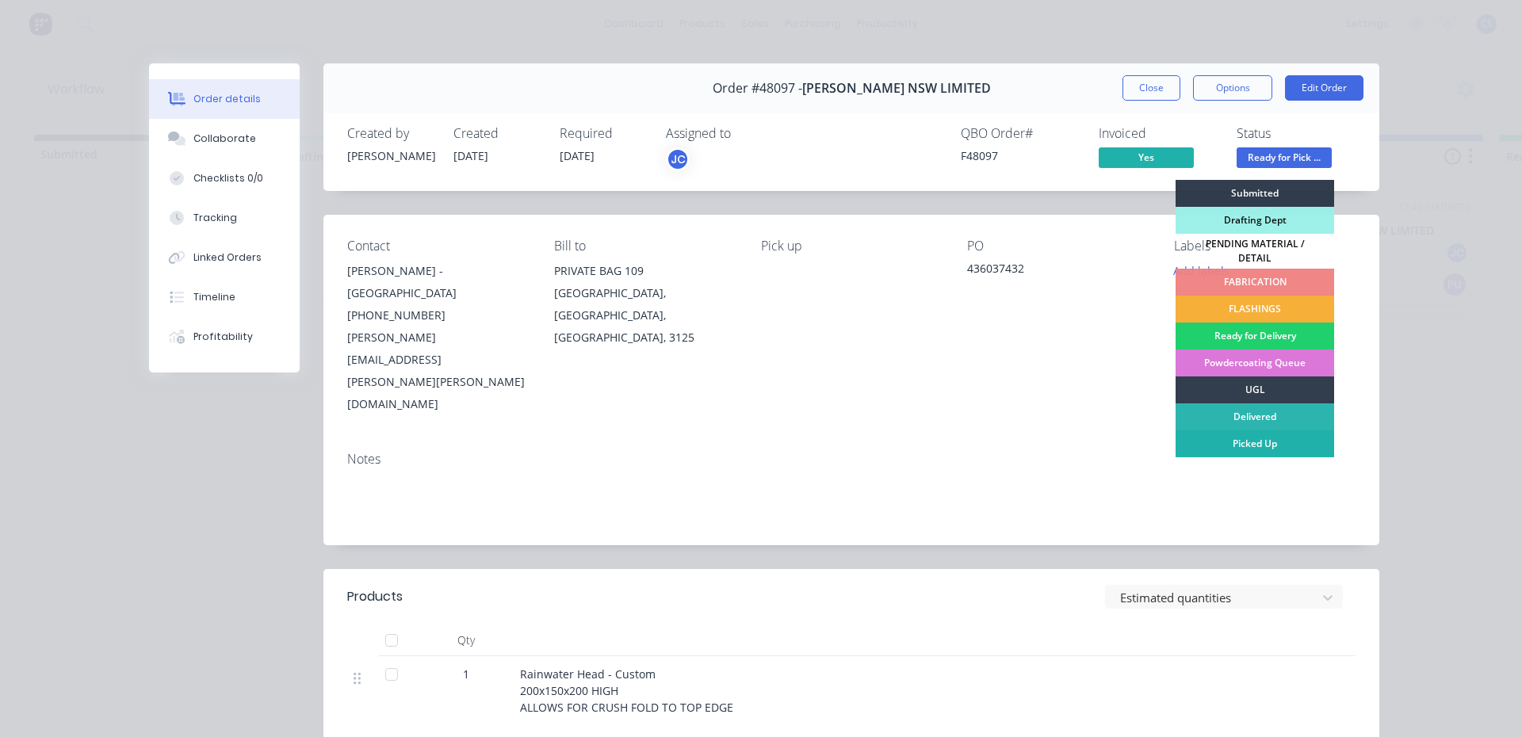
click at [1243, 437] on div "Picked Up" at bounding box center [1255, 443] width 159 height 27
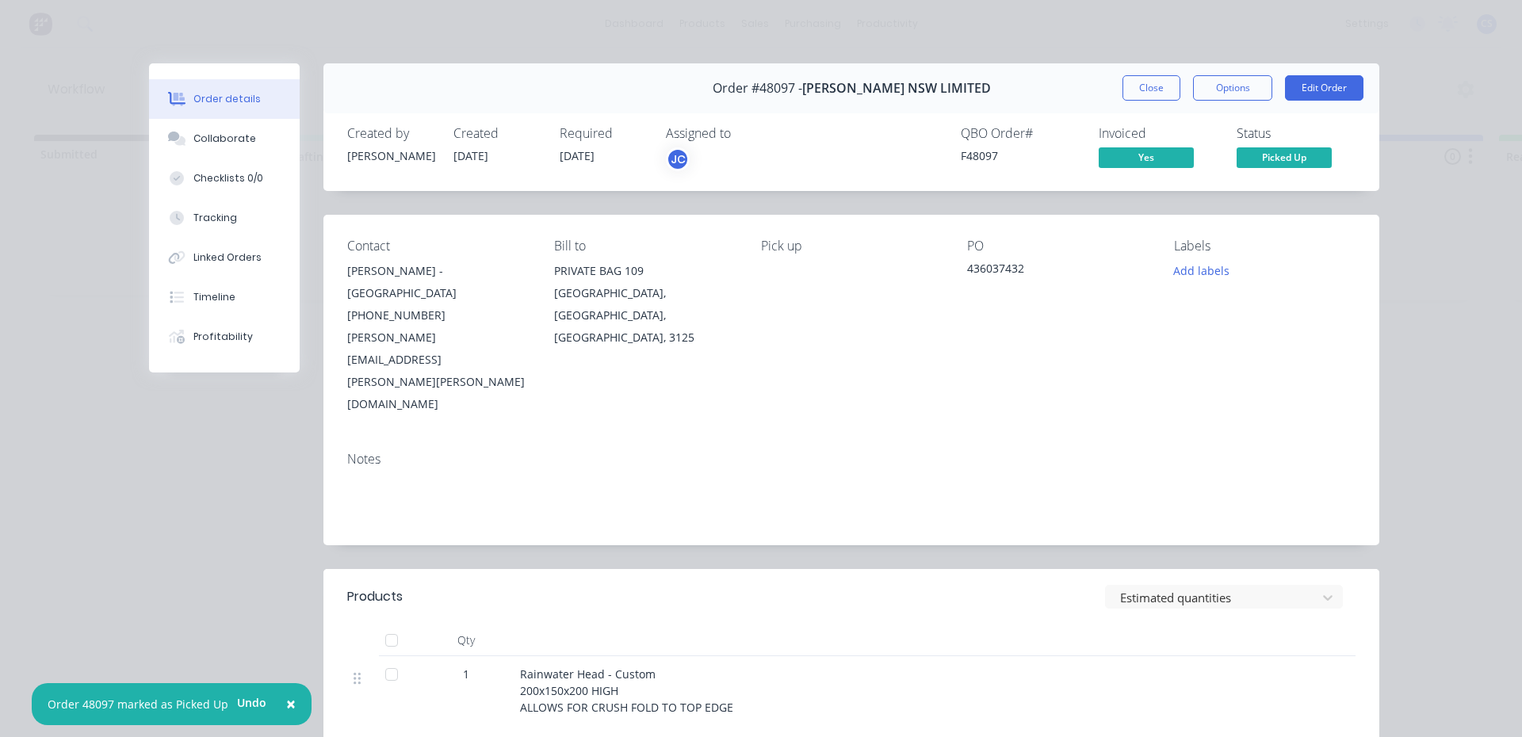
click at [1137, 86] on button "Close" at bounding box center [1152, 87] width 58 height 25
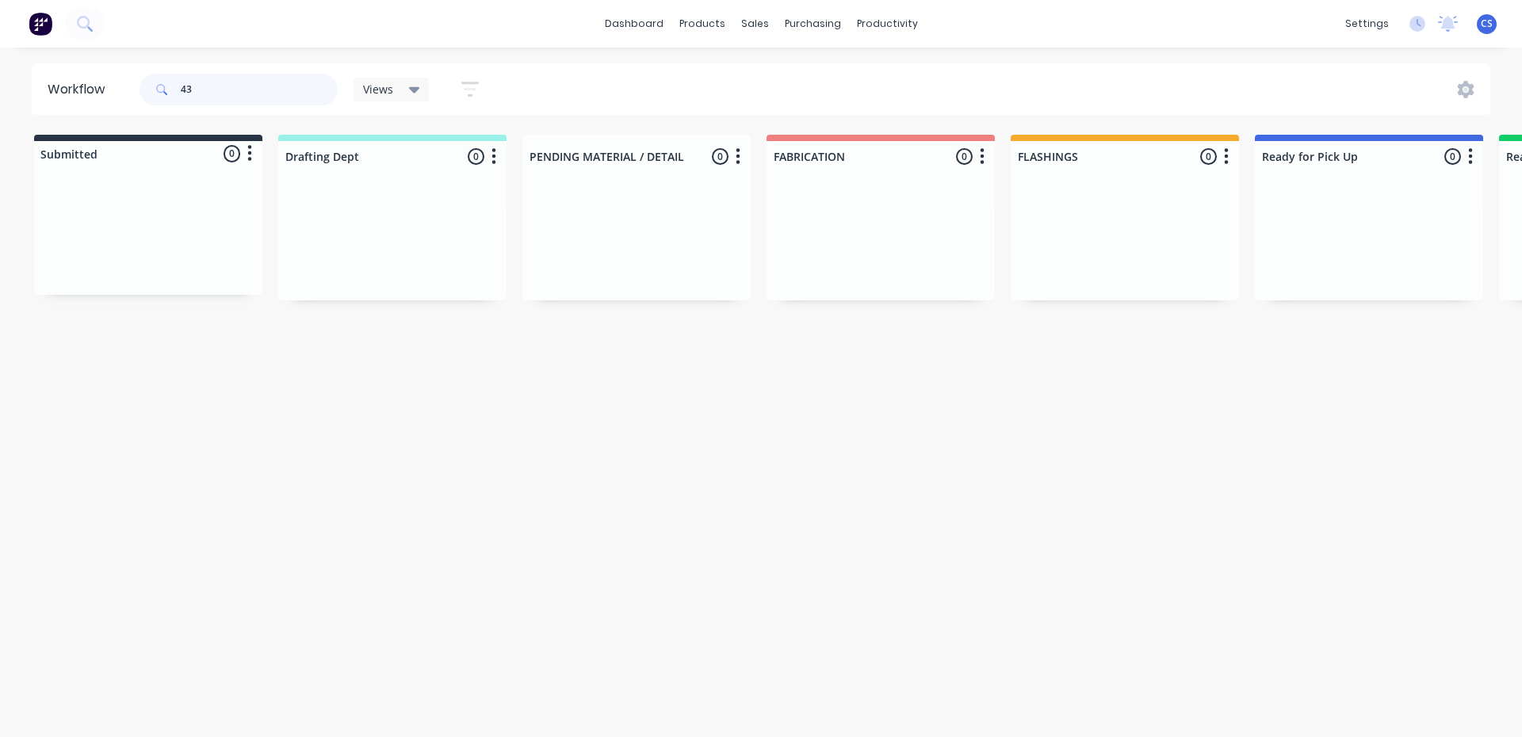
type input "4"
type input "[GEOGRAPHIC_DATA]"
click at [1079, 253] on div "PO #25002" at bounding box center [1125, 248] width 200 height 14
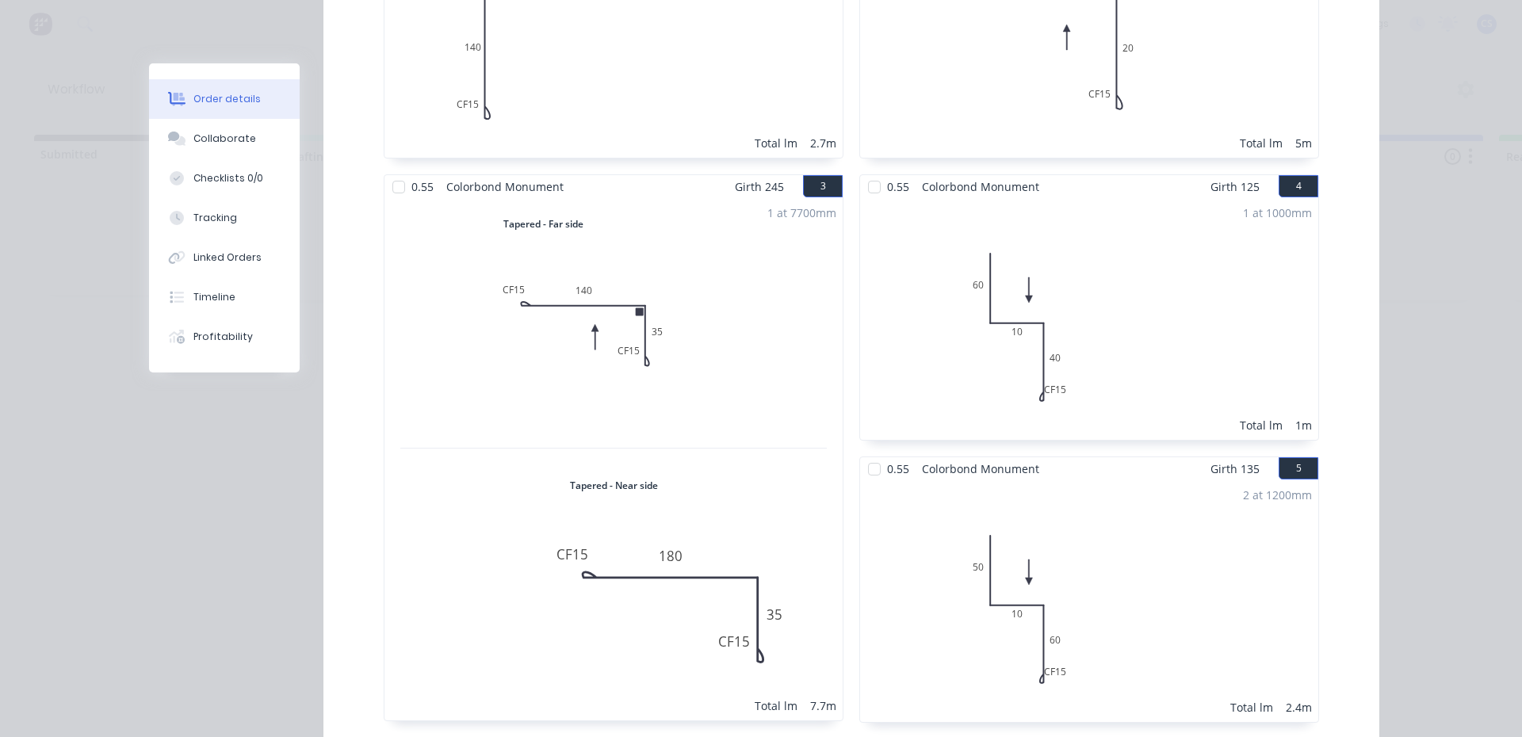
scroll to position [435, 0]
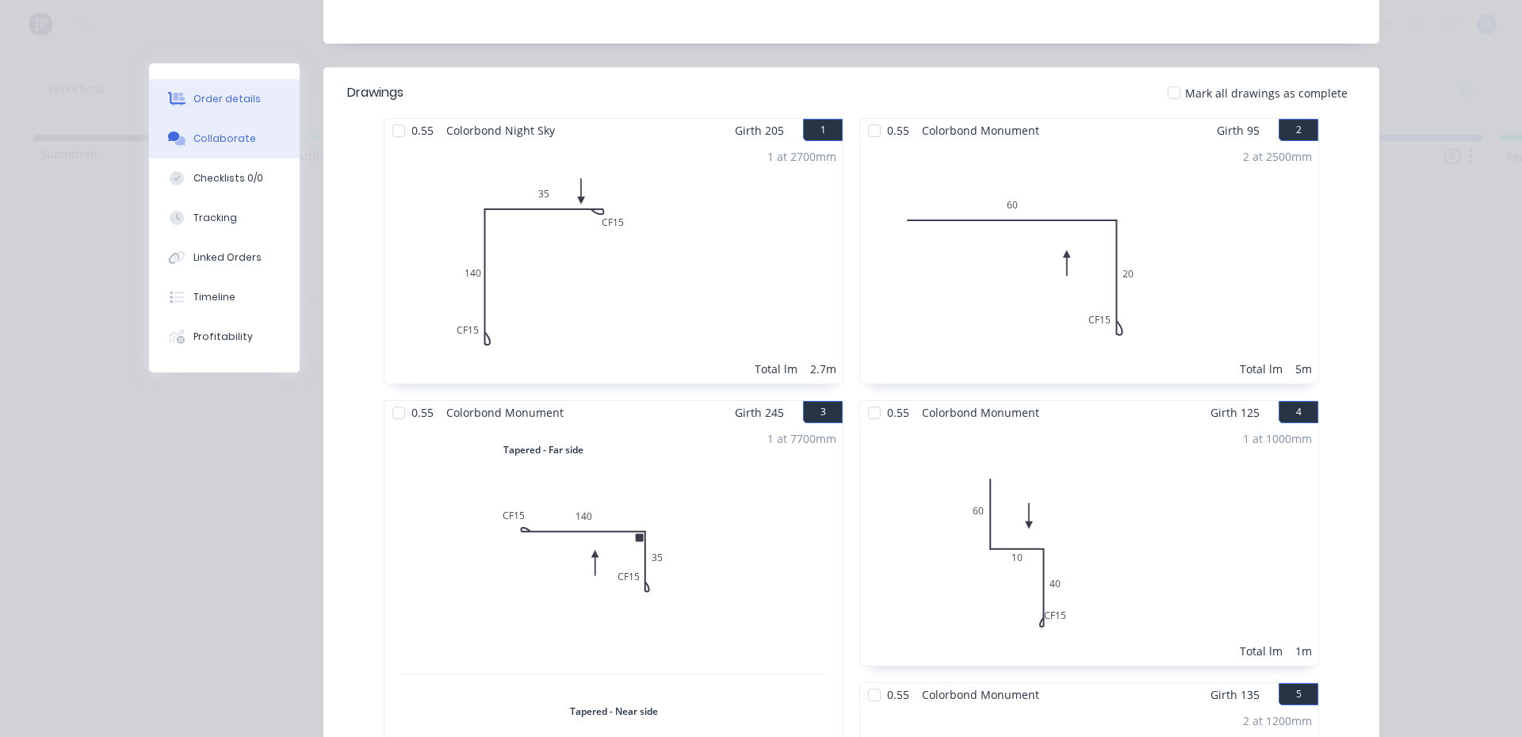
click at [242, 141] on div "Collaborate" at bounding box center [224, 139] width 63 height 14
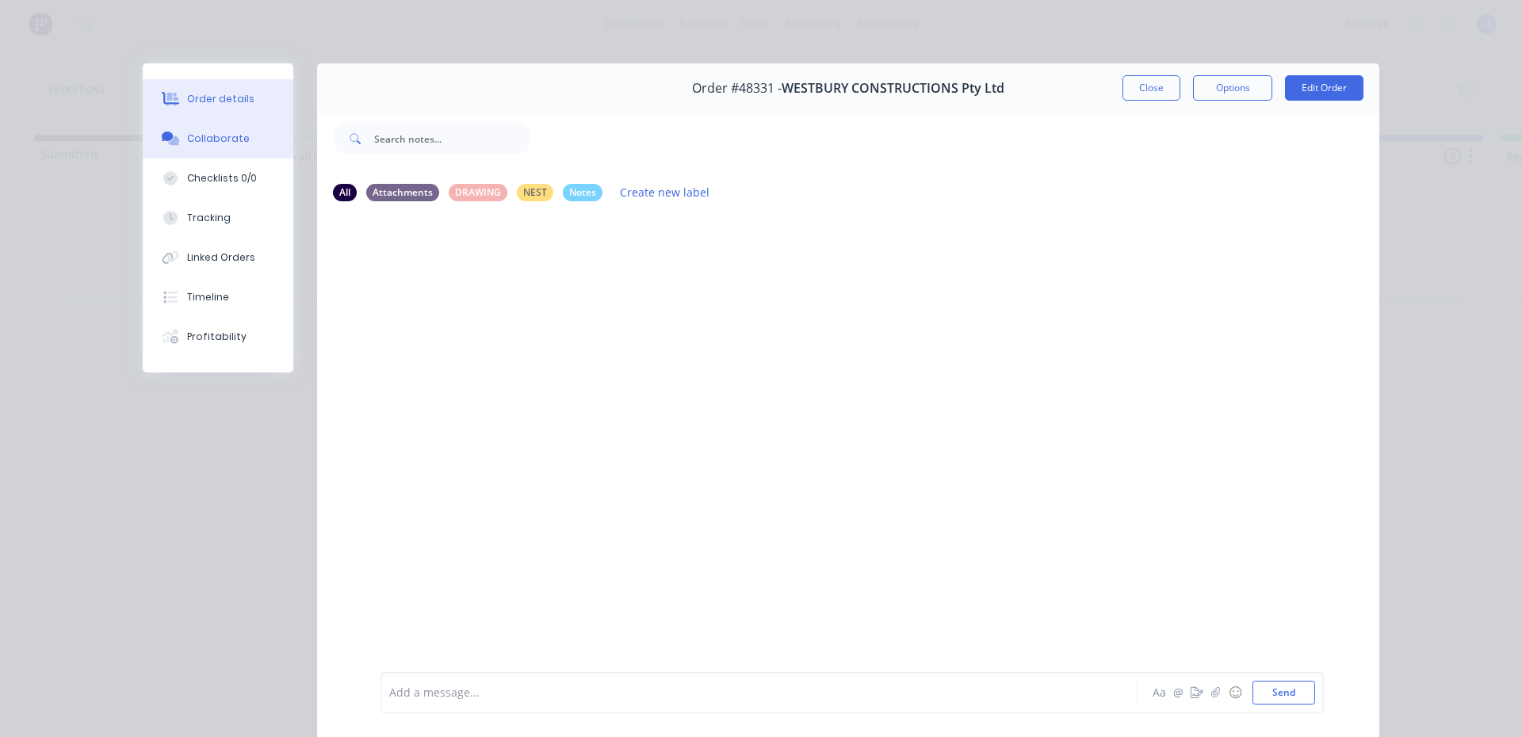
click at [240, 111] on button "Order details" at bounding box center [218, 99] width 151 height 40
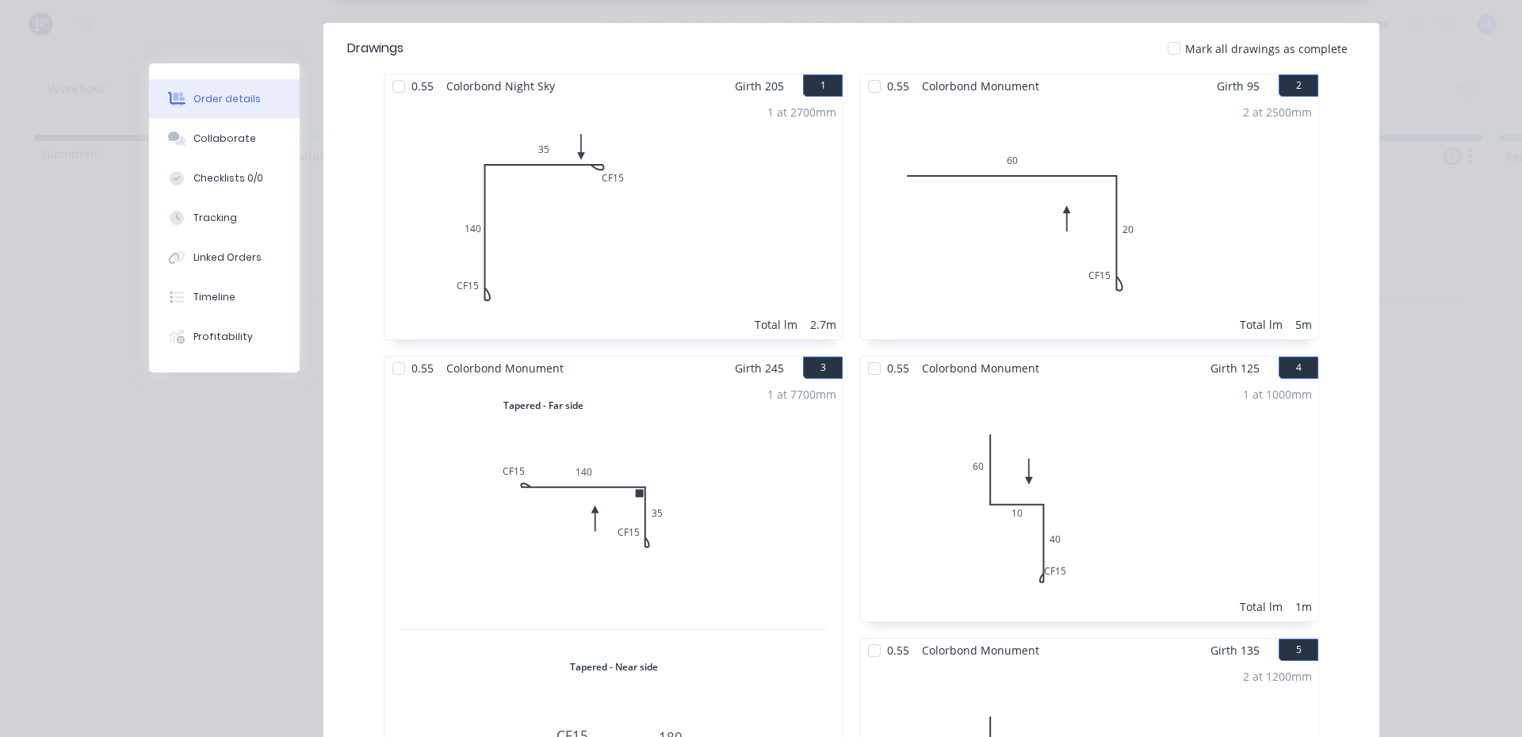
scroll to position [396, 0]
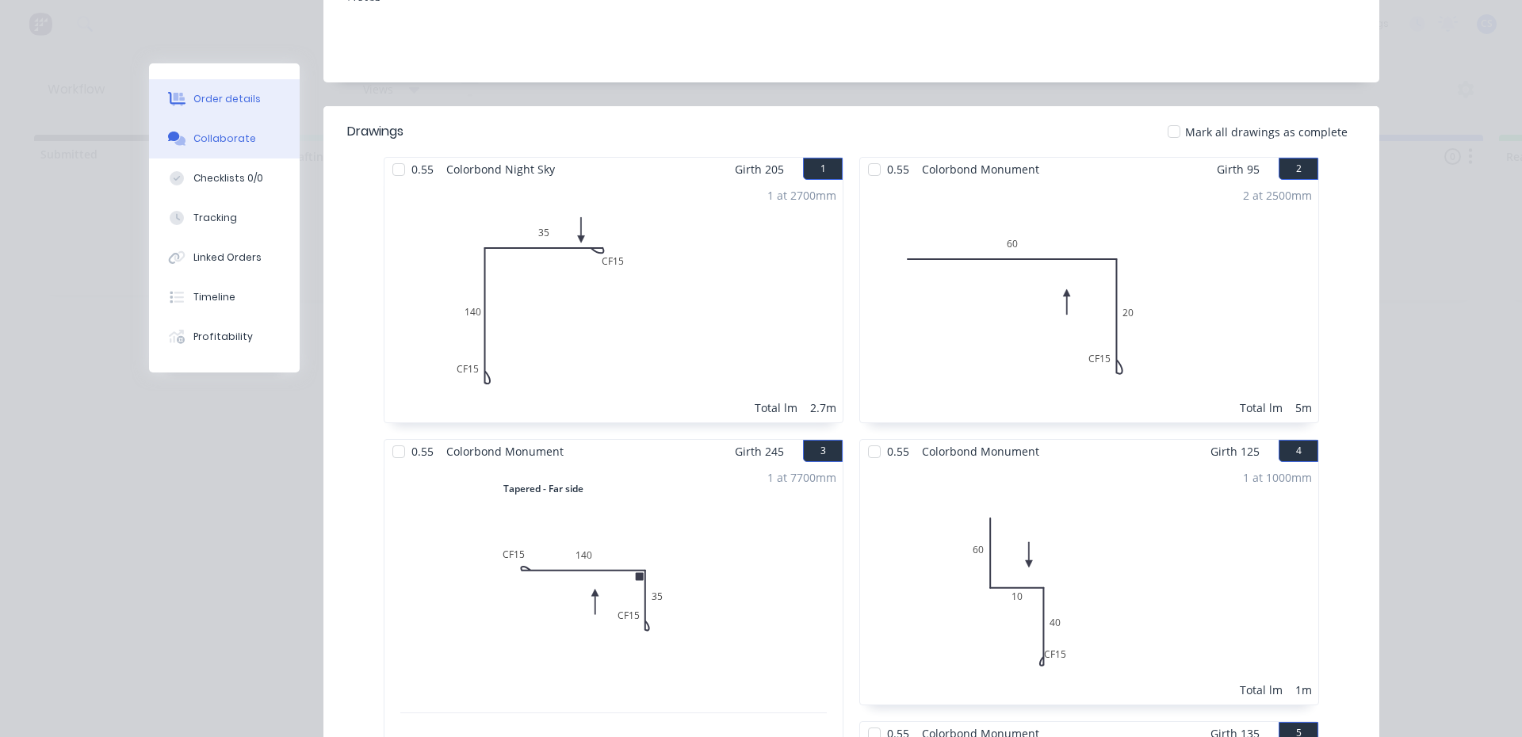
click at [245, 127] on button "Collaborate" at bounding box center [224, 139] width 151 height 40
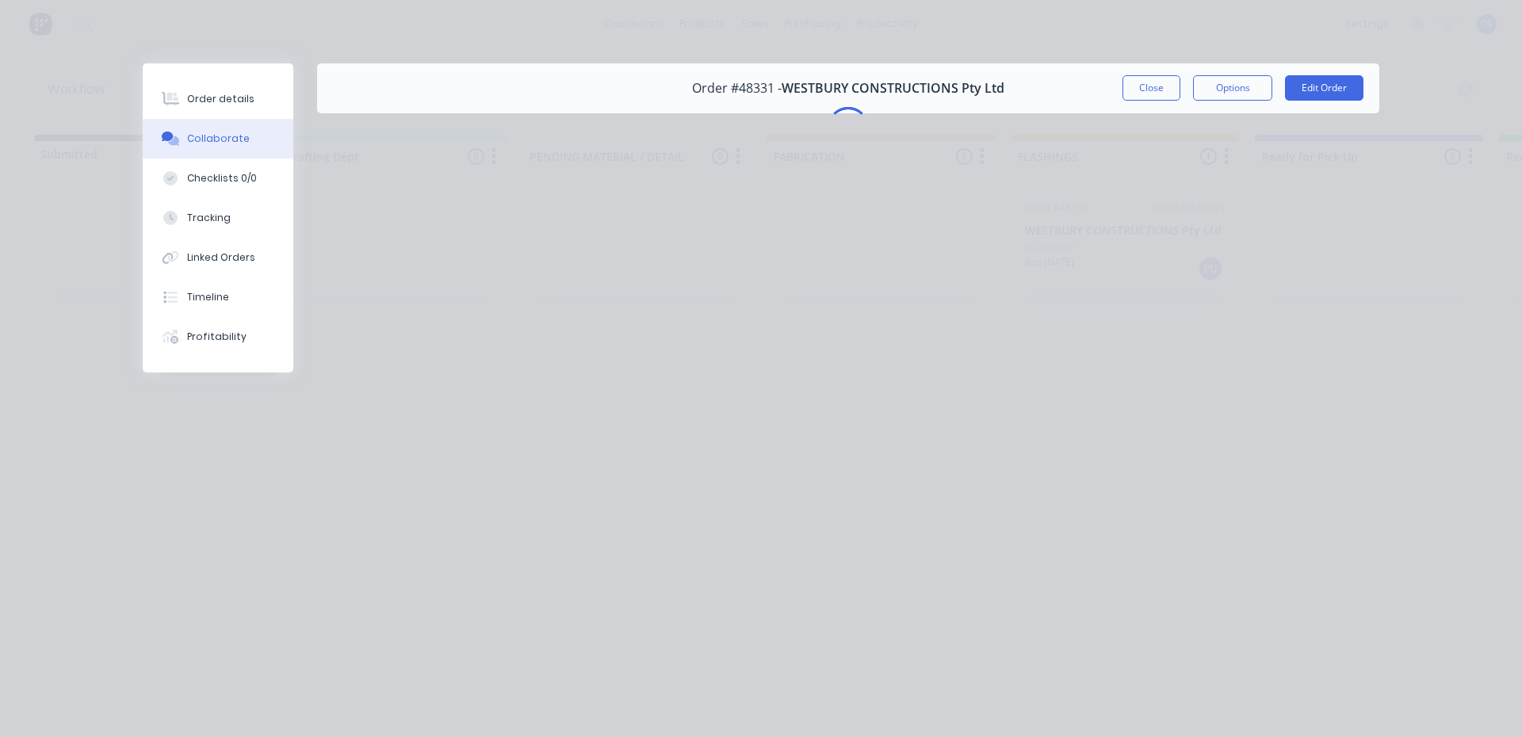
scroll to position [0, 0]
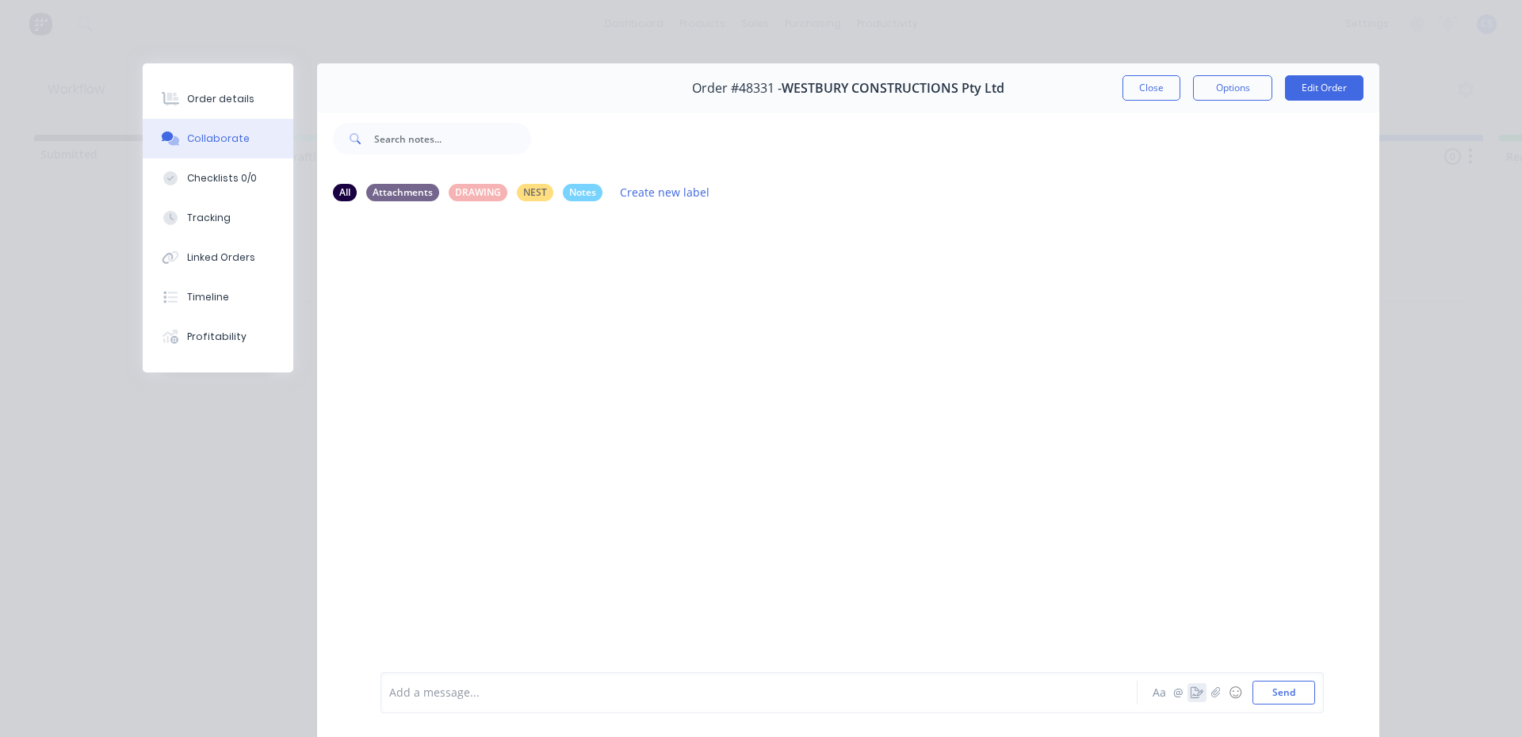
click at [1195, 688] on icon "button" at bounding box center [1197, 692] width 13 height 11
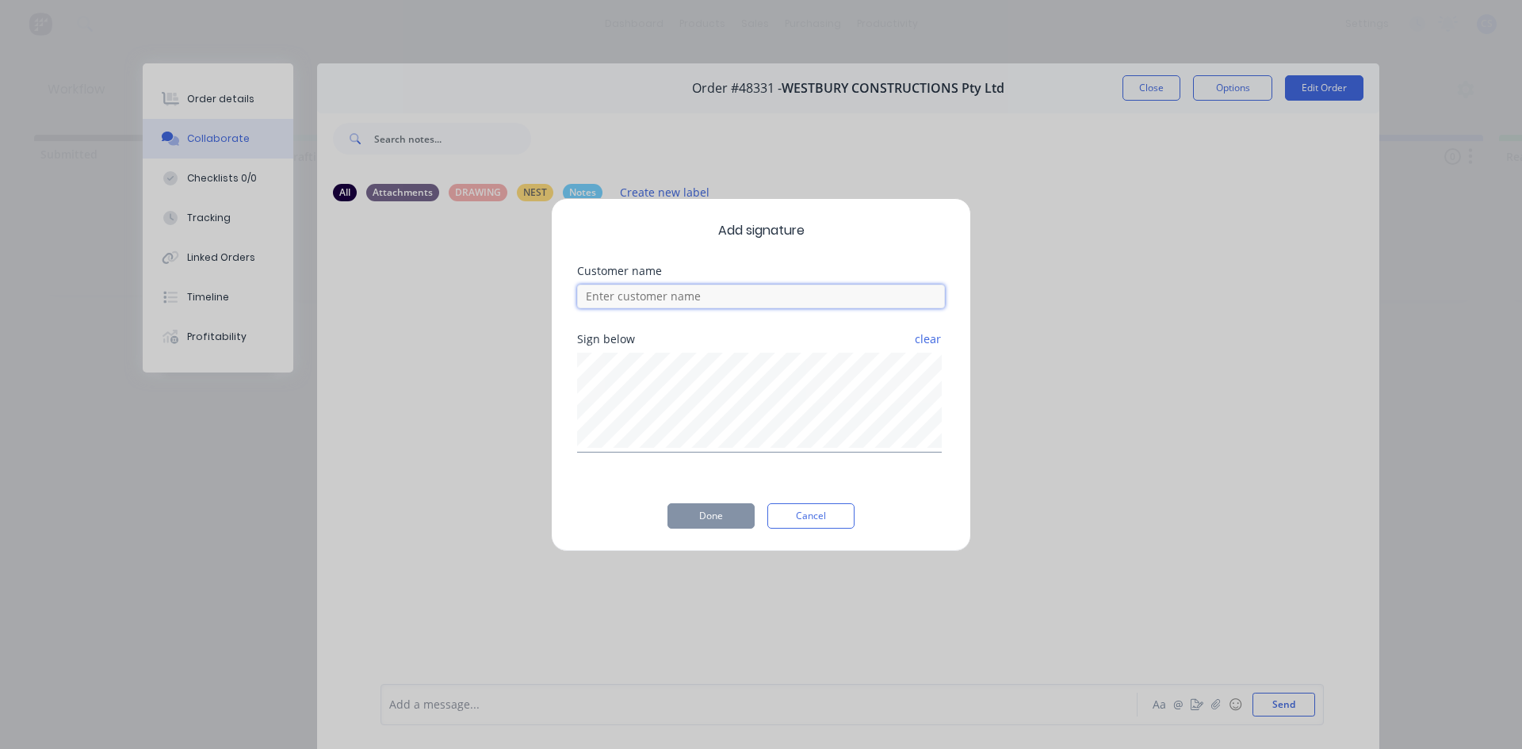
click at [613, 297] on input at bounding box center [761, 297] width 368 height 24
type input "[PERSON_NAME]"
click at [719, 510] on button "Done" at bounding box center [711, 515] width 87 height 25
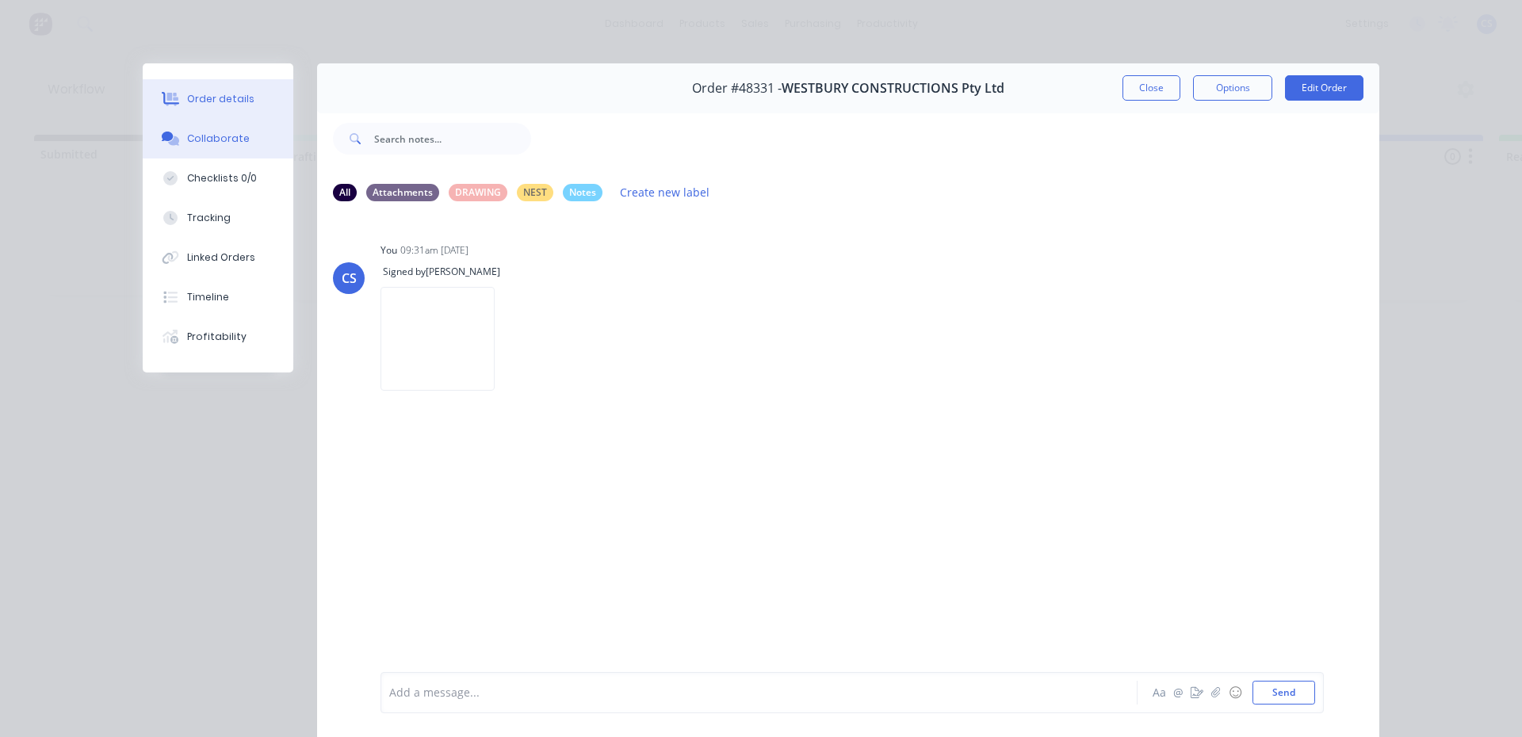
click at [205, 85] on button "Order details" at bounding box center [218, 99] width 151 height 40
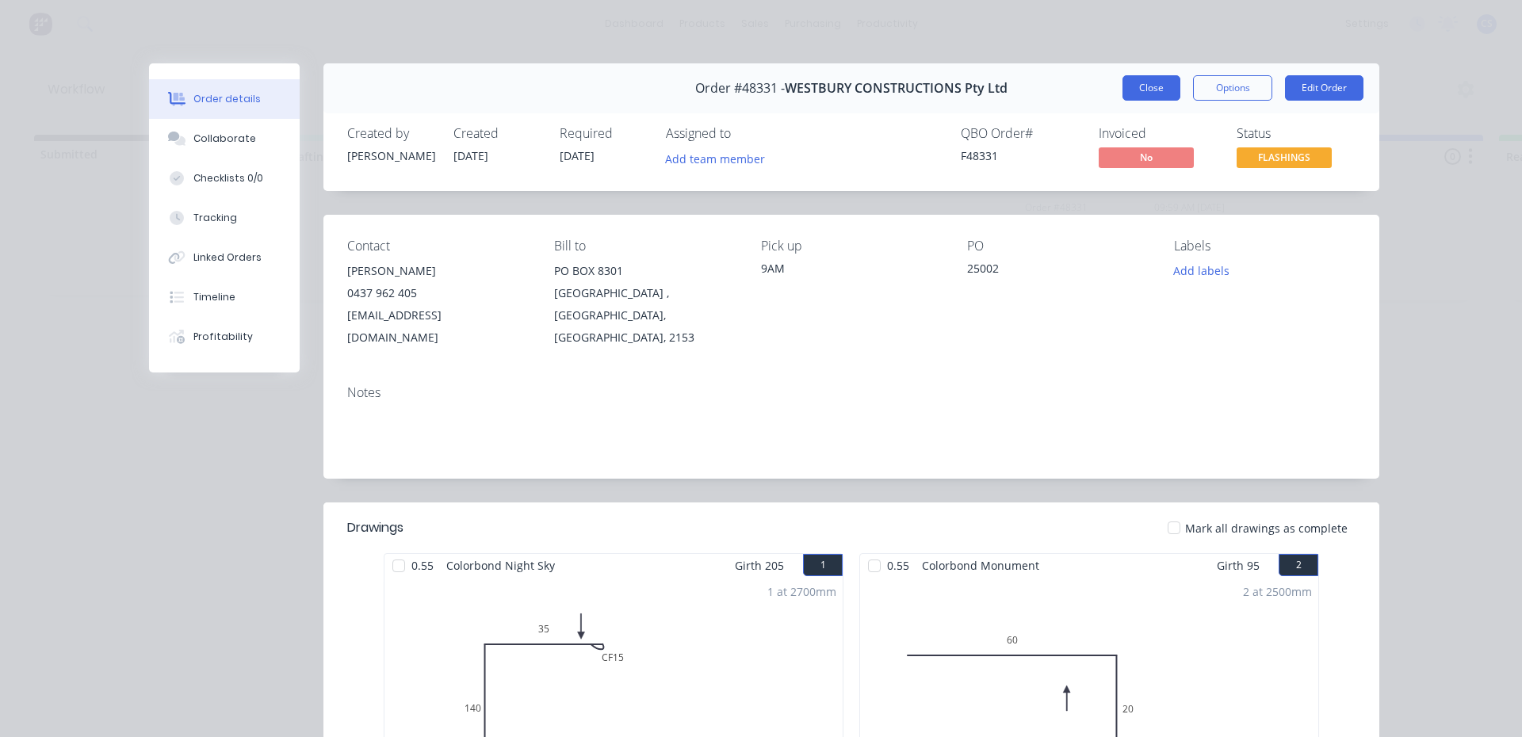
click at [1130, 89] on button "Close" at bounding box center [1152, 87] width 58 height 25
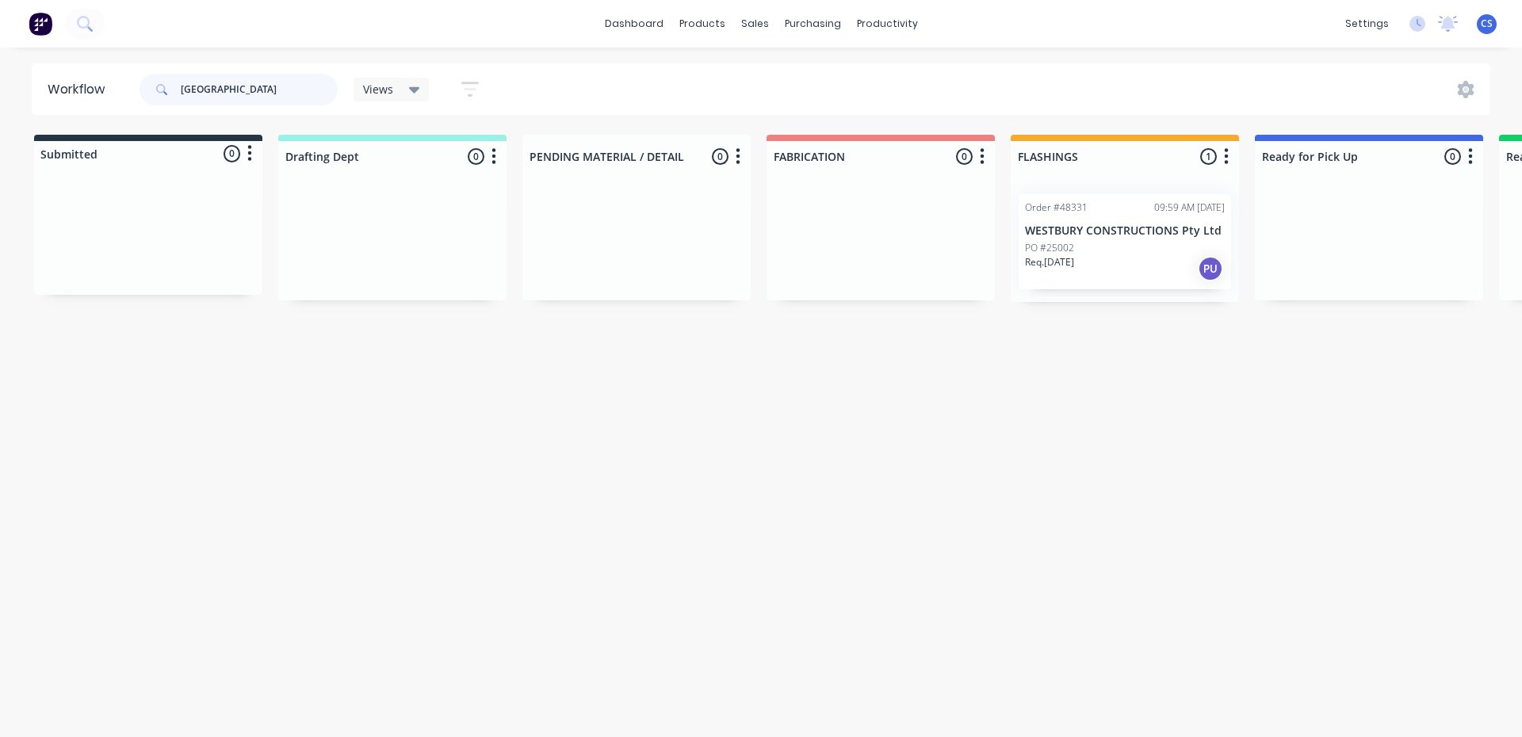
drag, startPoint x: 251, startPoint y: 81, endPoint x: 178, endPoint y: 78, distance: 72.2
click at [178, 78] on div "[GEOGRAPHIC_DATA]" at bounding box center [239, 90] width 198 height 32
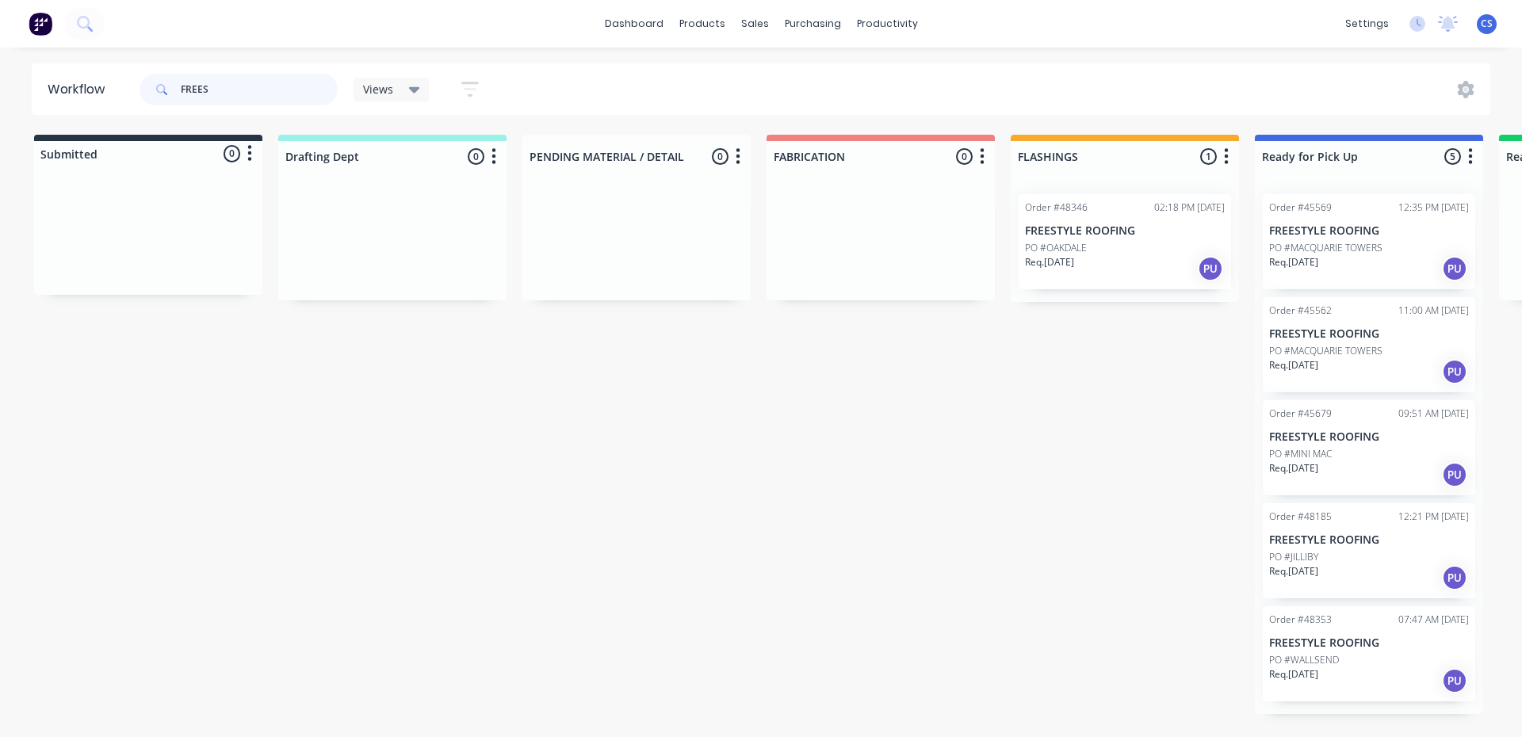
type input "FREES"
click at [1364, 671] on div "Req. [DATE] PU" at bounding box center [1369, 681] width 200 height 27
